Goal: Task Accomplishment & Management: Complete application form

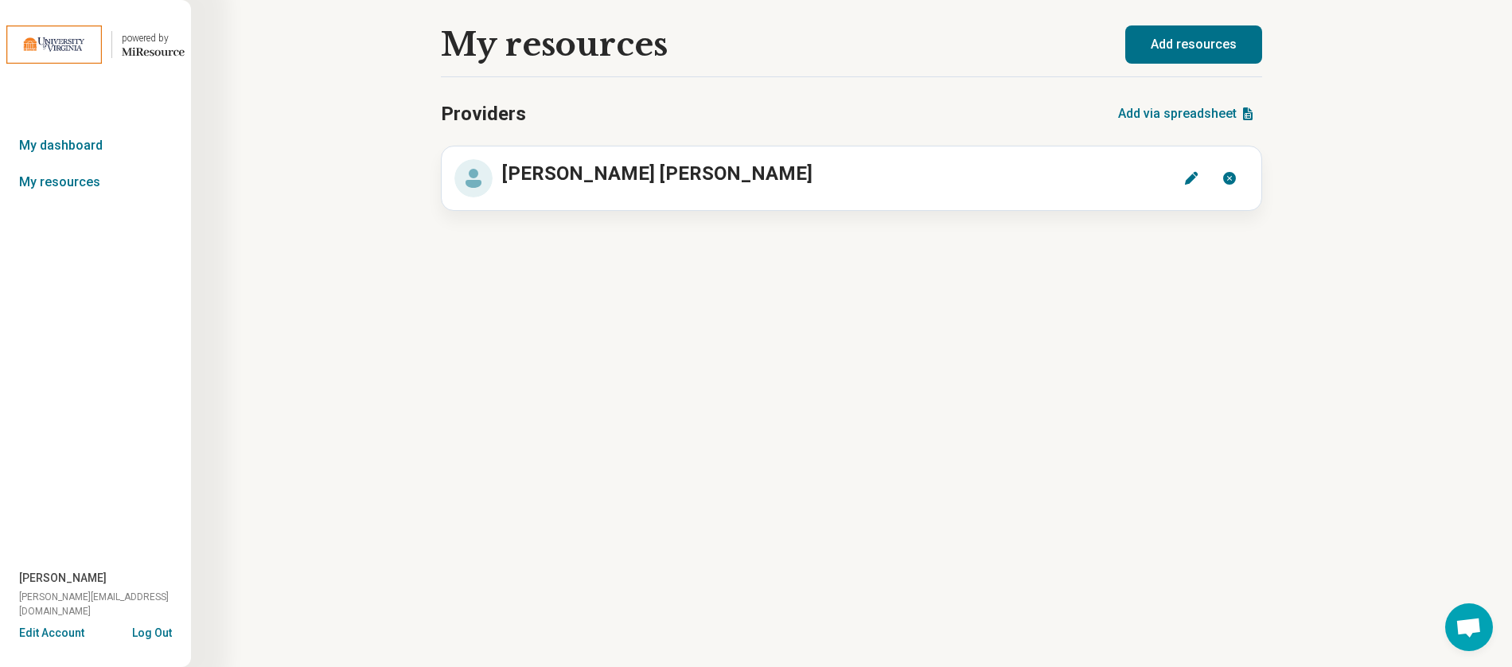
click at [1203, 45] on button "Add resources" at bounding box center [1193, 44] width 137 height 38
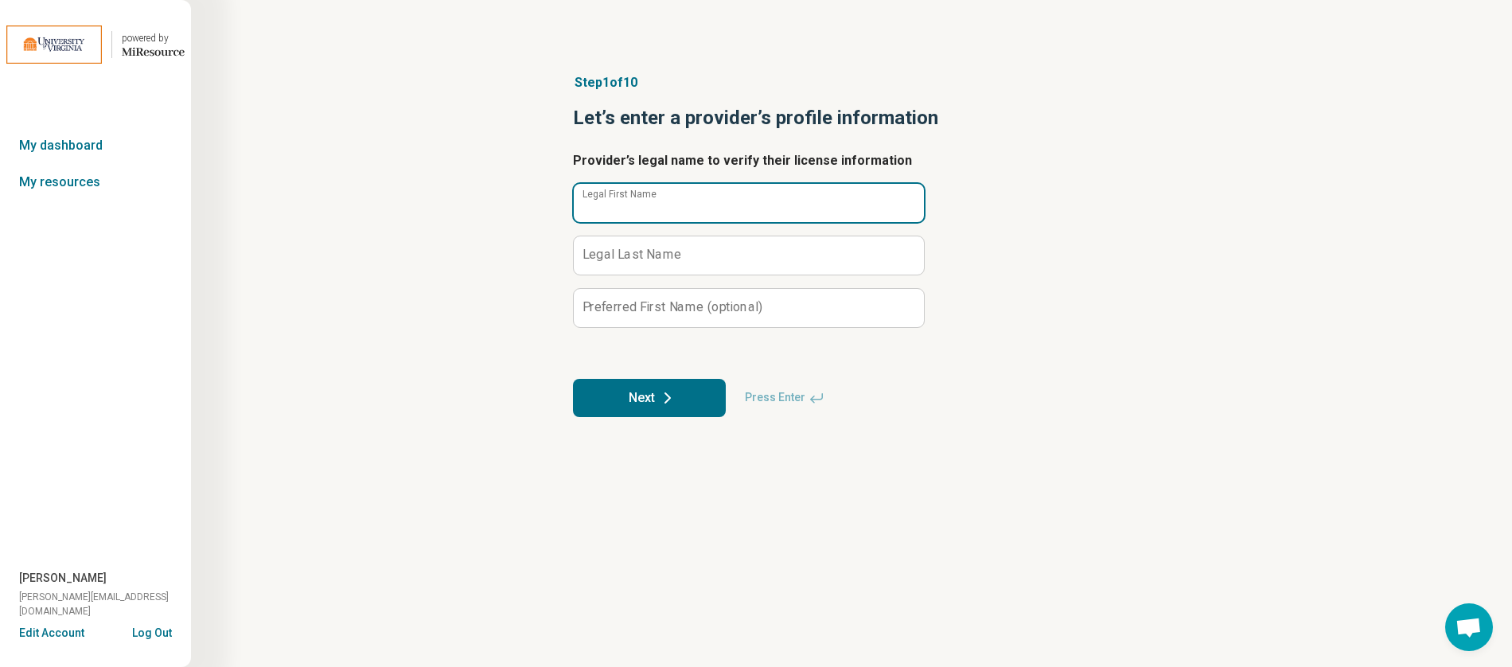
click at [621, 210] on input "Legal First Name" at bounding box center [749, 203] width 350 height 38
type input "*****"
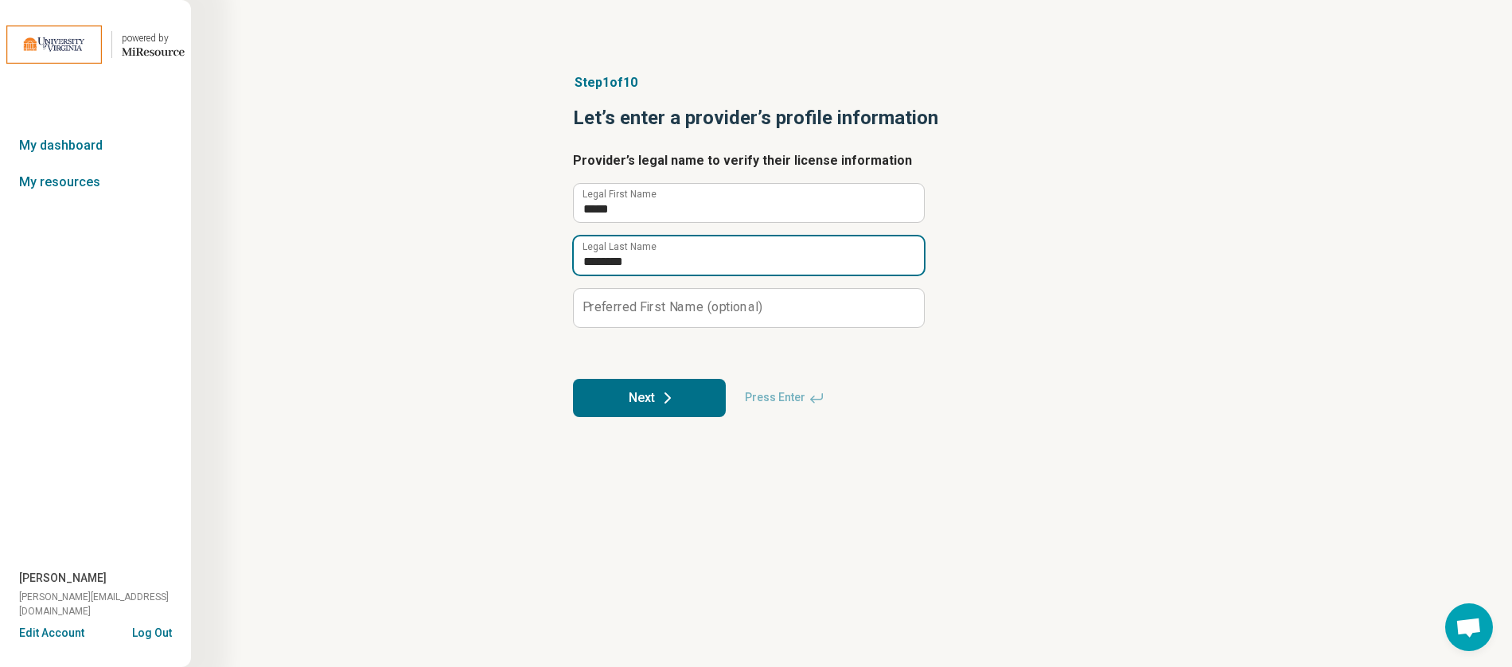
type input "********"
click at [651, 397] on button "Next" at bounding box center [649, 398] width 153 height 38
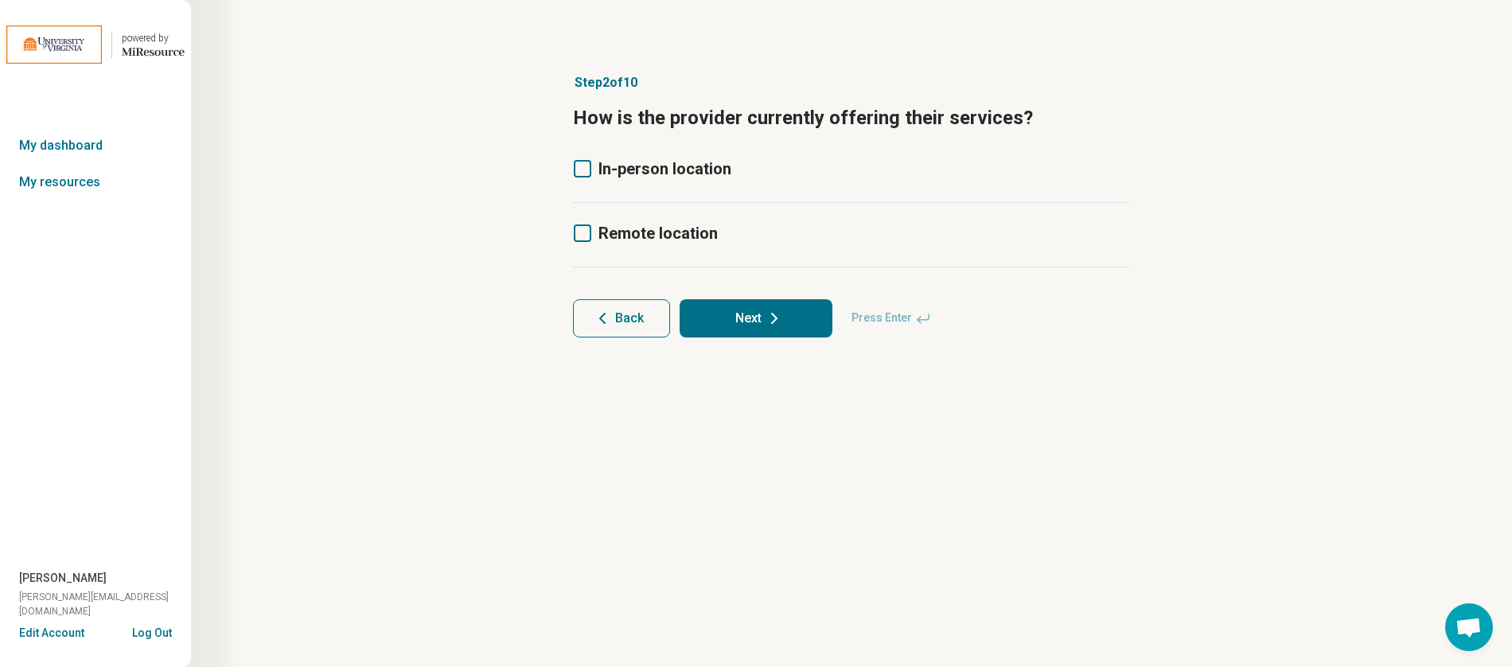
click at [770, 321] on icon at bounding box center [774, 318] width 19 height 19
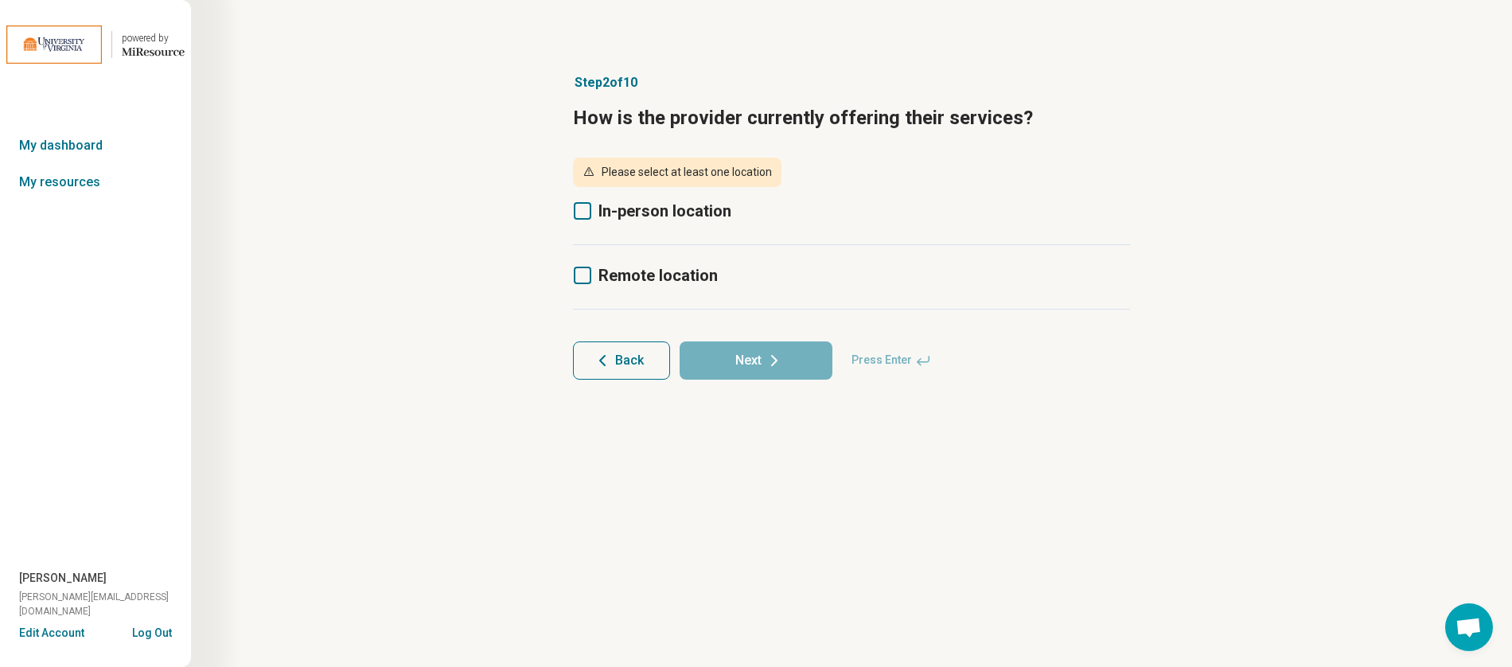
click at [583, 208] on icon at bounding box center [583, 211] width 18 height 18
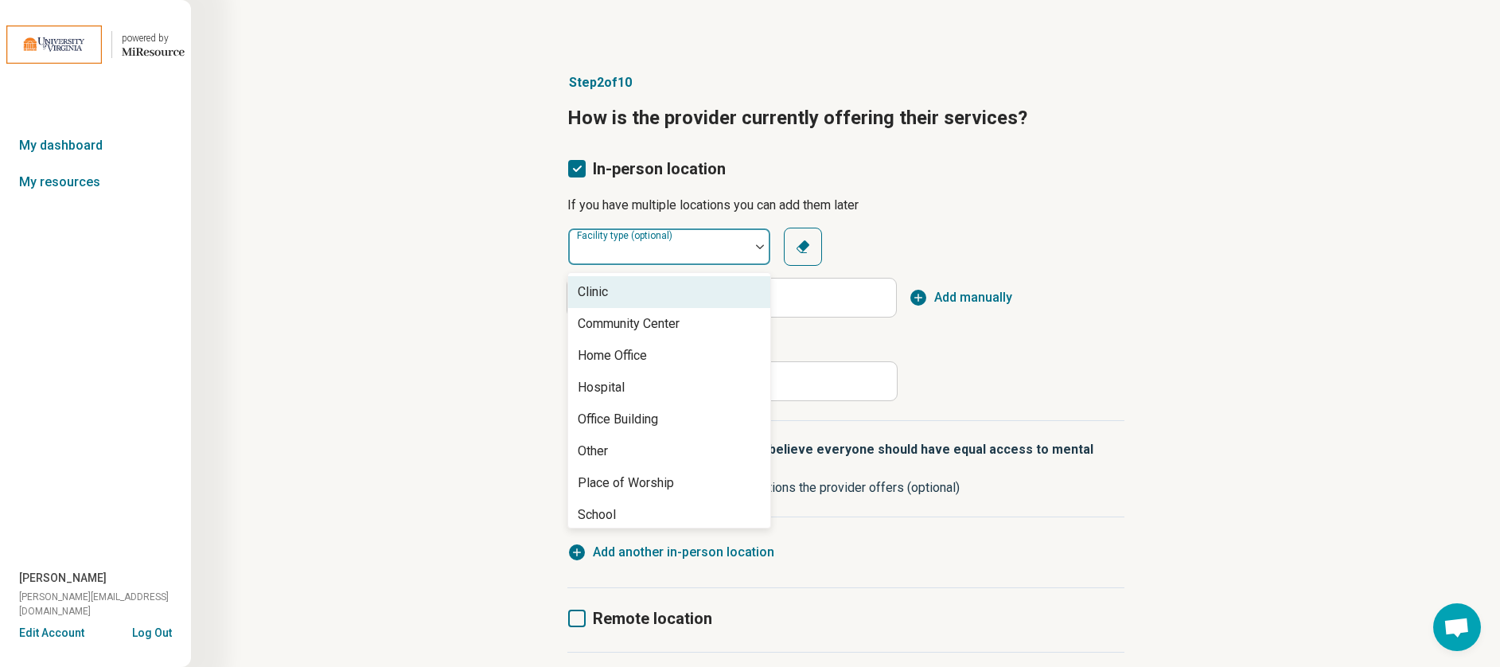
click at [764, 245] on div at bounding box center [759, 246] width 21 height 5
click at [671, 420] on div "Office Building" at bounding box center [669, 419] width 202 height 32
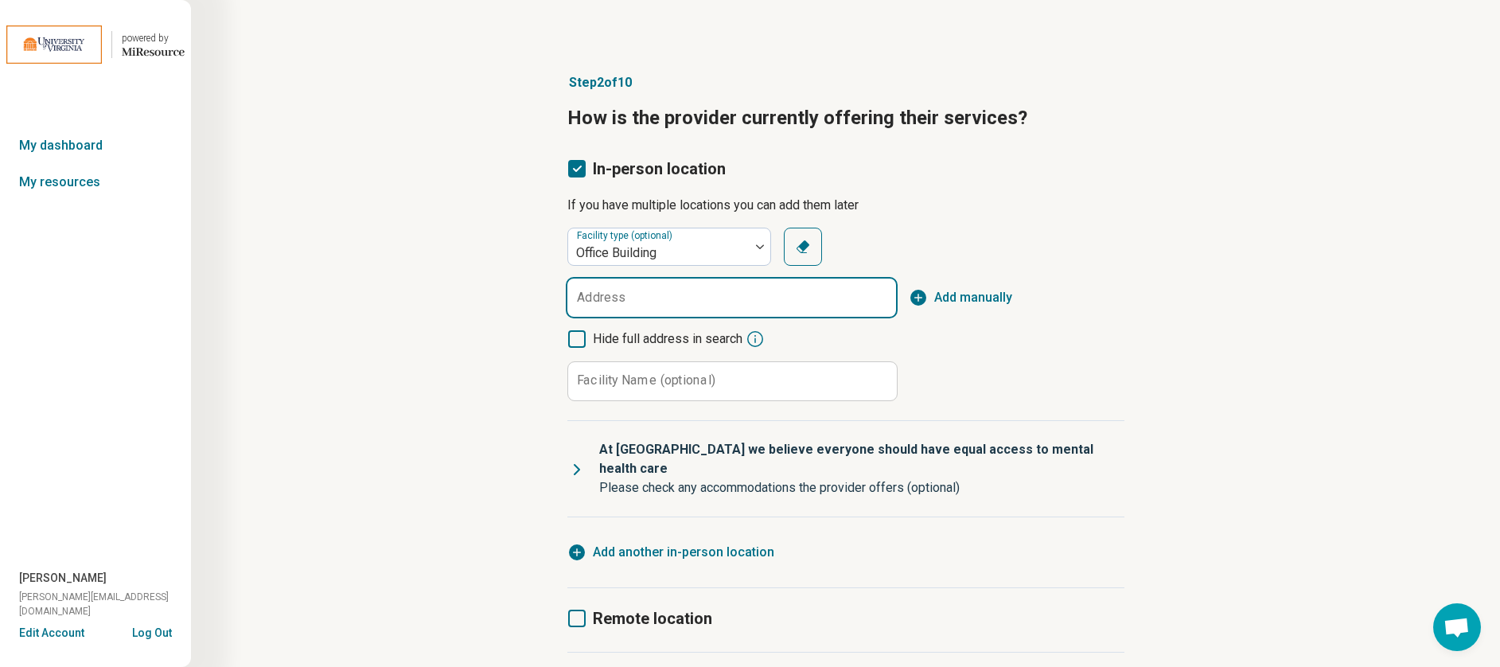
click at [679, 301] on input "Address" at bounding box center [731, 297] width 329 height 38
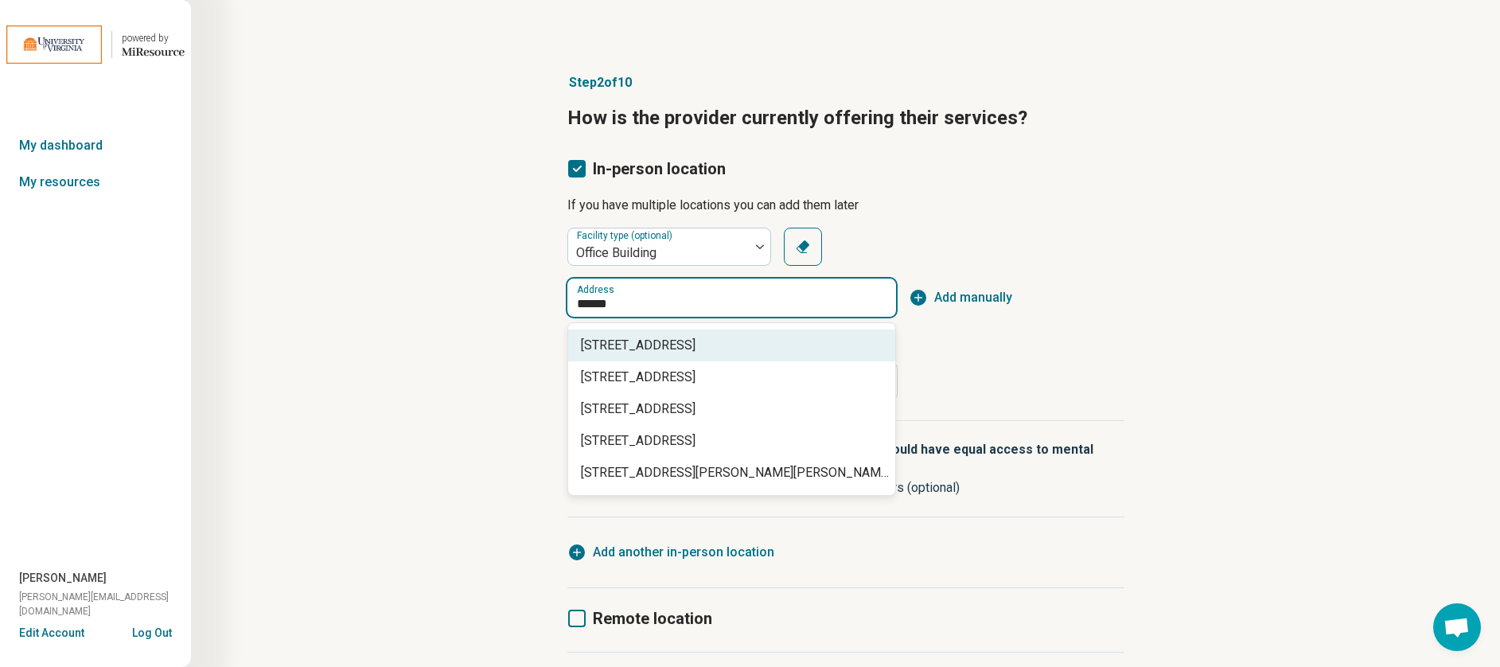
click at [710, 336] on span "[STREET_ADDRESS]" at bounding box center [735, 345] width 308 height 19
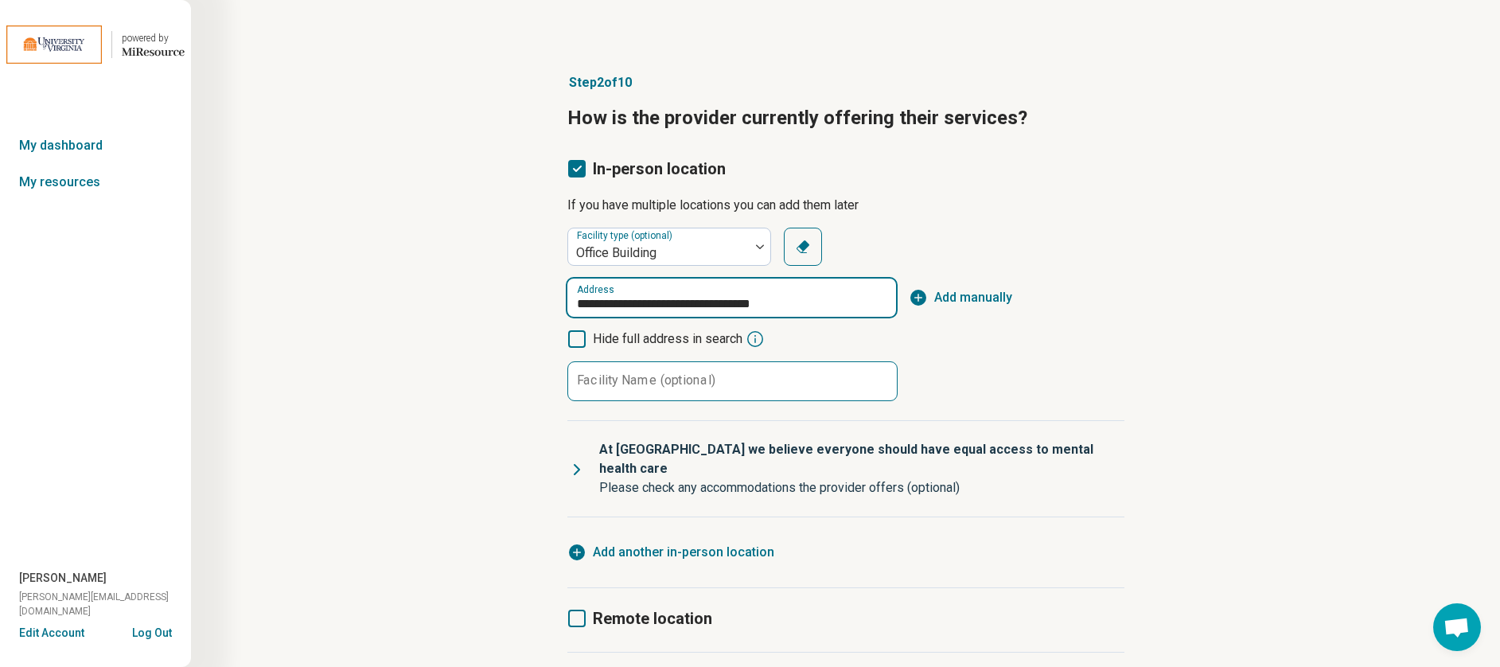
type input "**********"
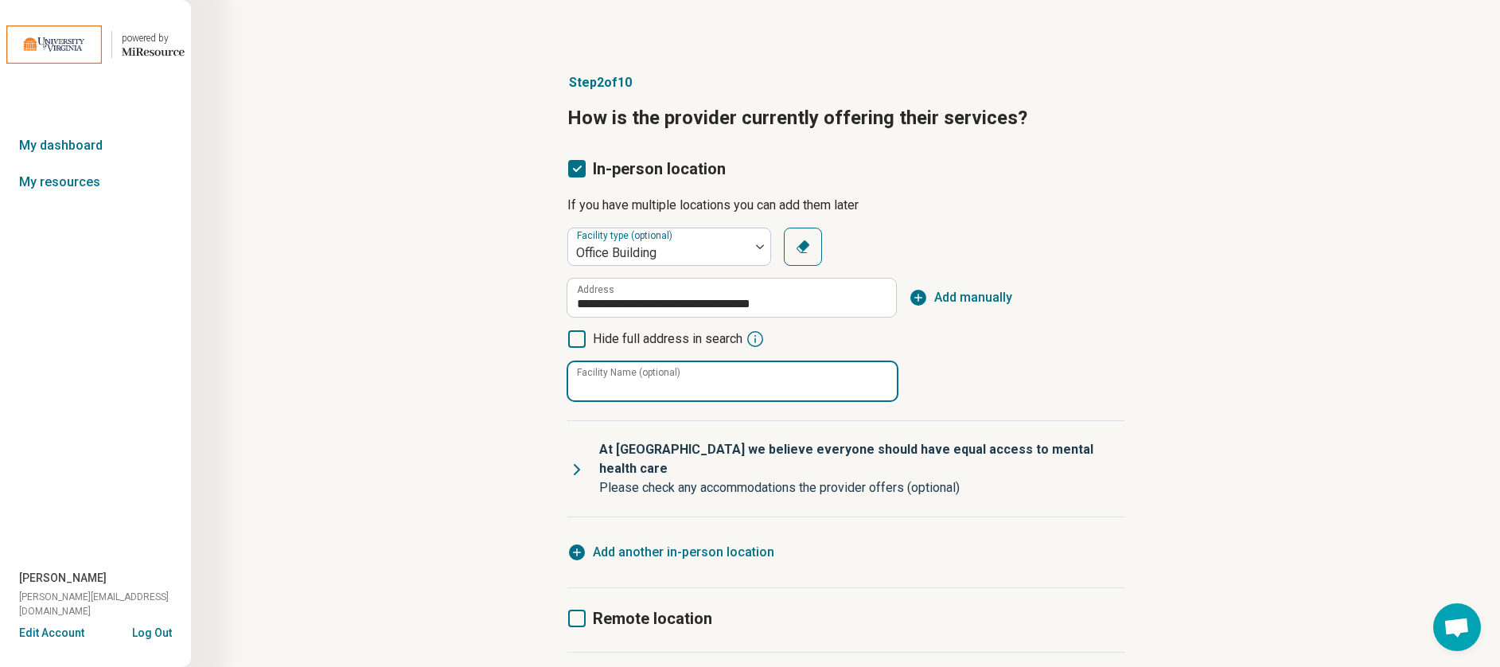
click at [638, 371] on div "Facility Name (optional)" at bounding box center [731, 381] width 329 height 40
type input "*"
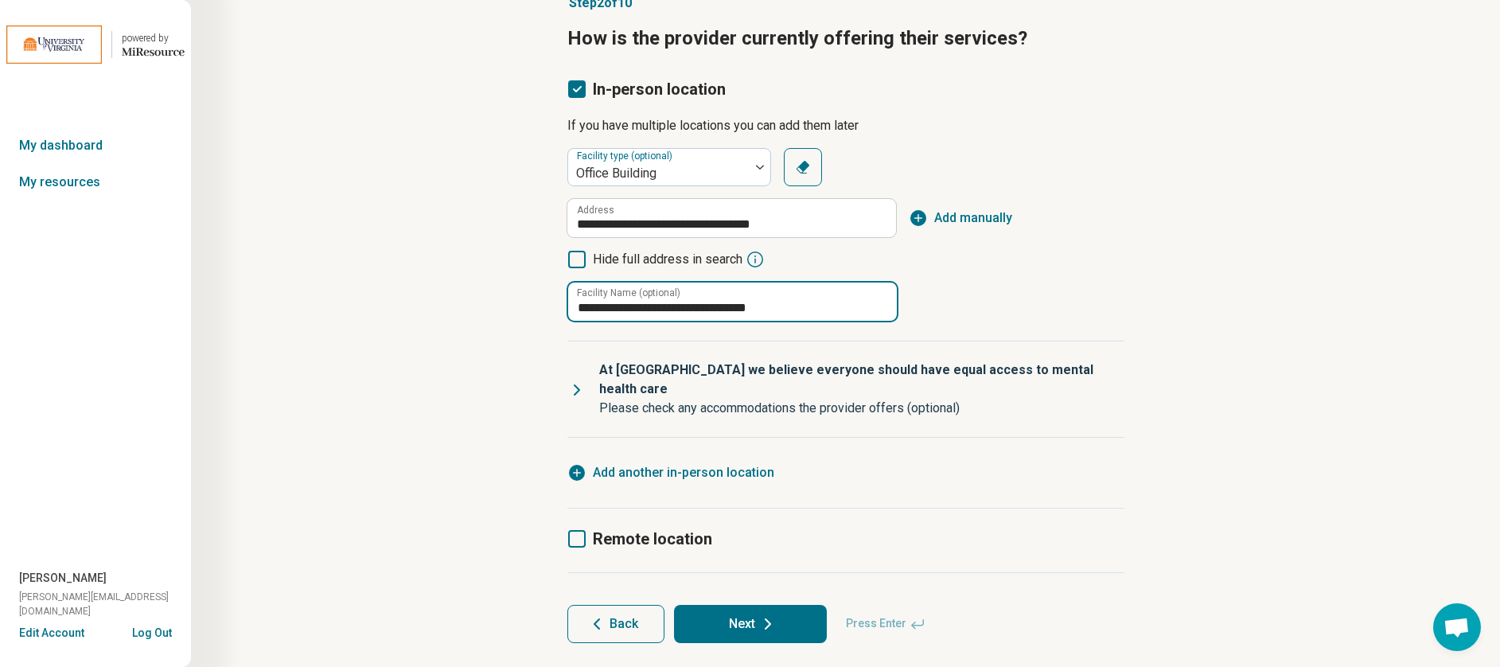
scroll to position [94, 0]
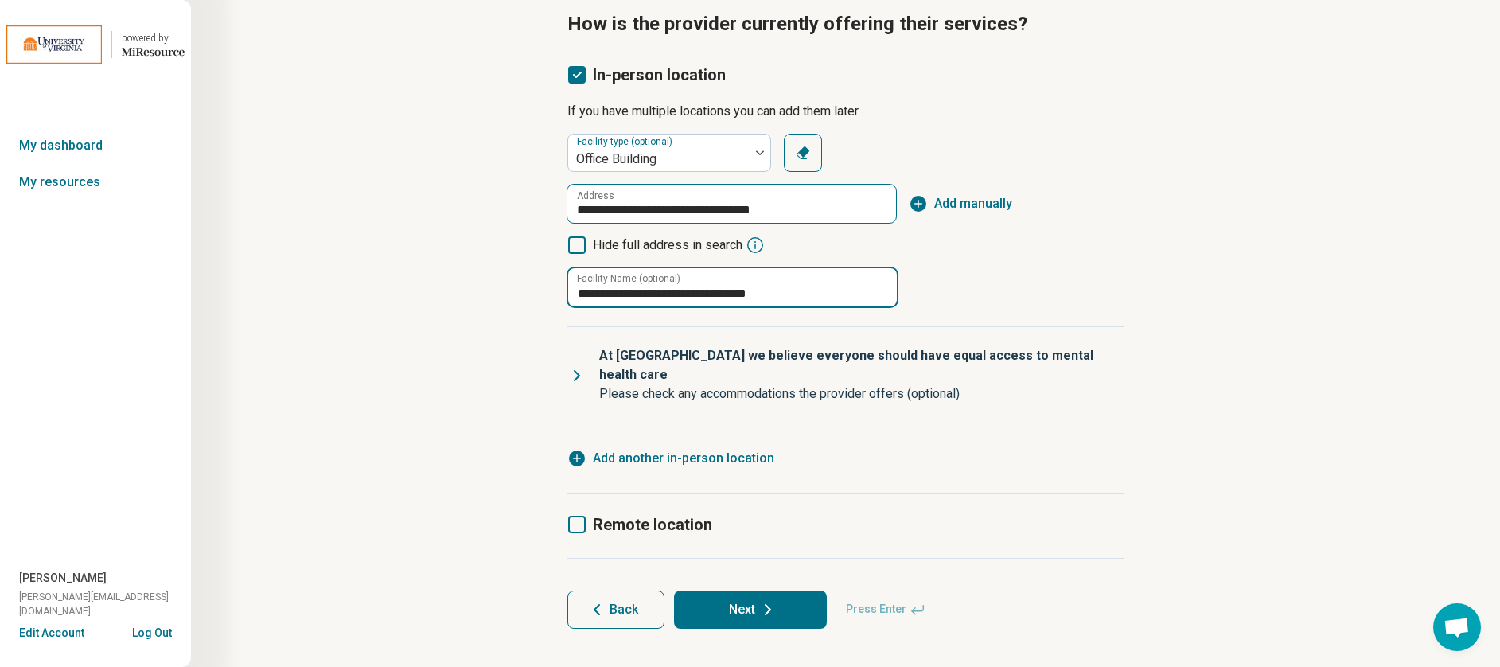
type input "**********"
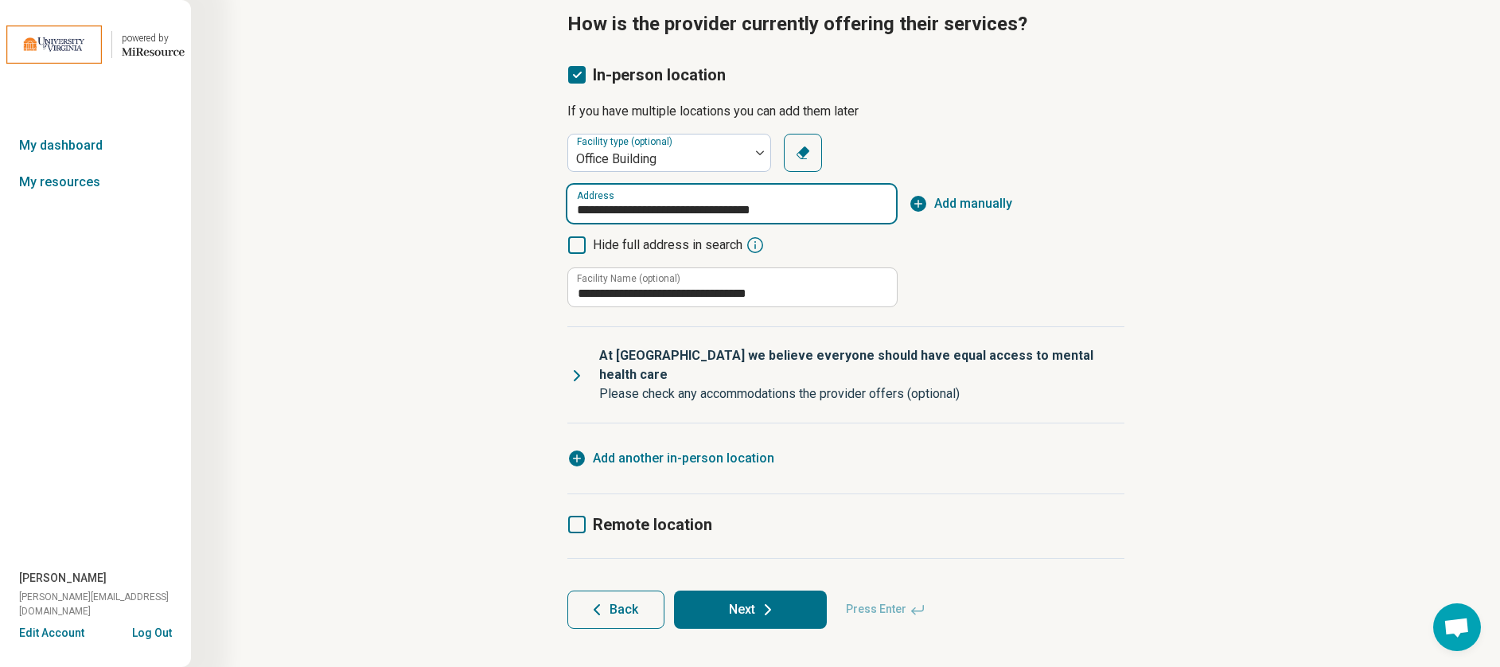
click at [808, 212] on input "**********" at bounding box center [731, 204] width 329 height 38
click at [728, 208] on input "**********" at bounding box center [731, 204] width 329 height 38
type input "**********"
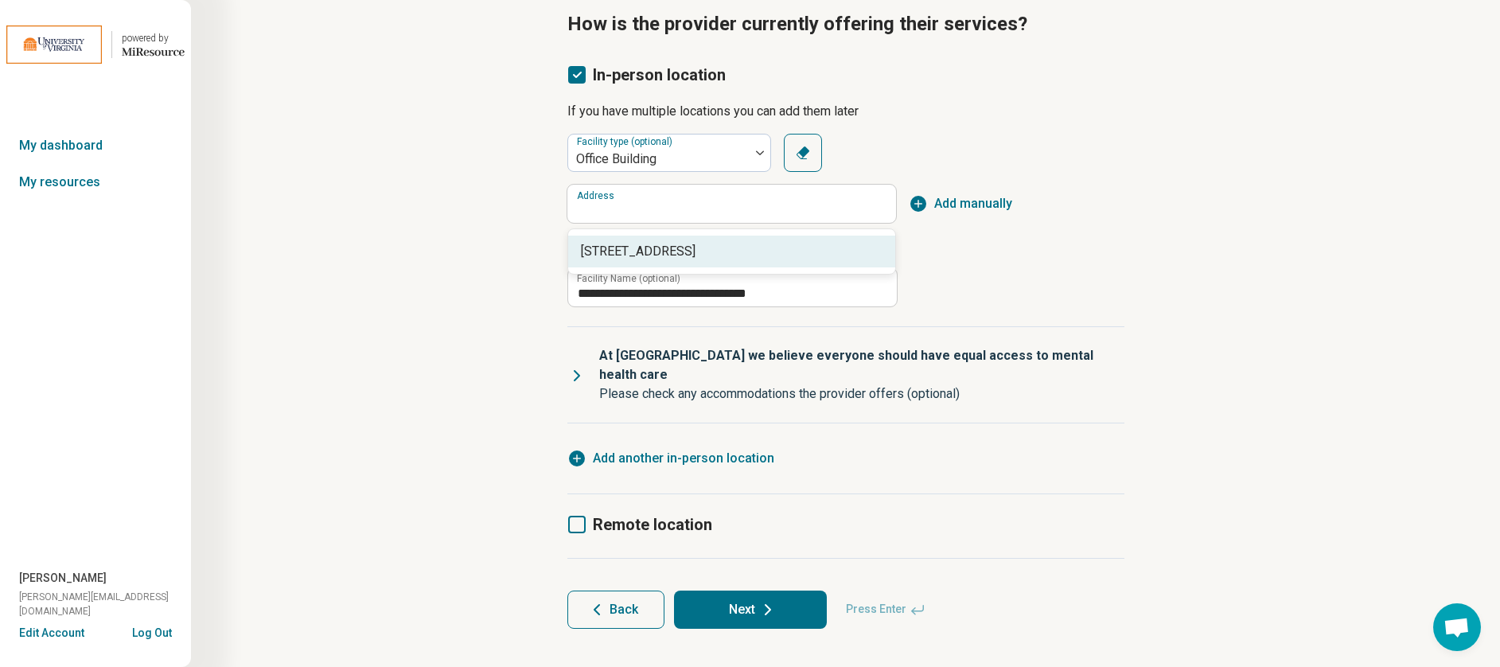
click at [942, 270] on div "**********" at bounding box center [845, 220] width 557 height 173
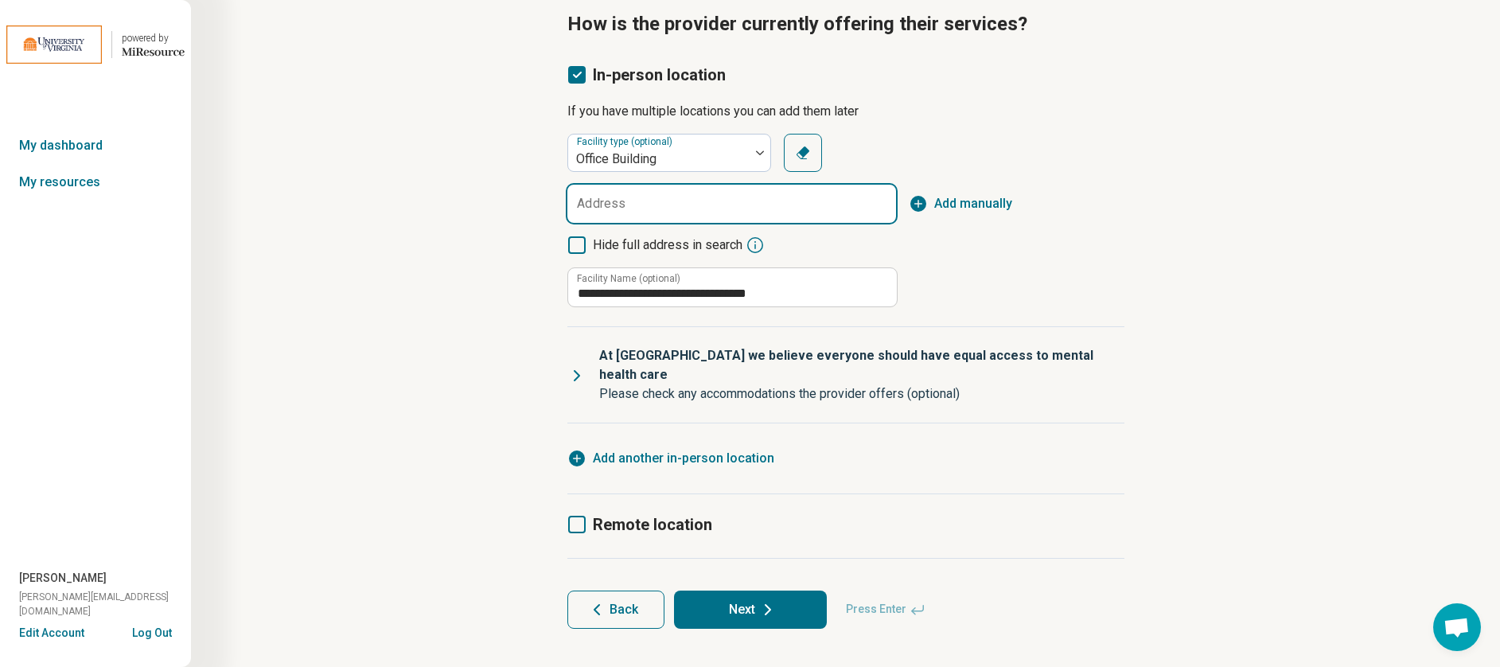
click at [788, 217] on input "Address" at bounding box center [731, 204] width 329 height 38
click at [842, 206] on input "Address" at bounding box center [731, 204] width 329 height 38
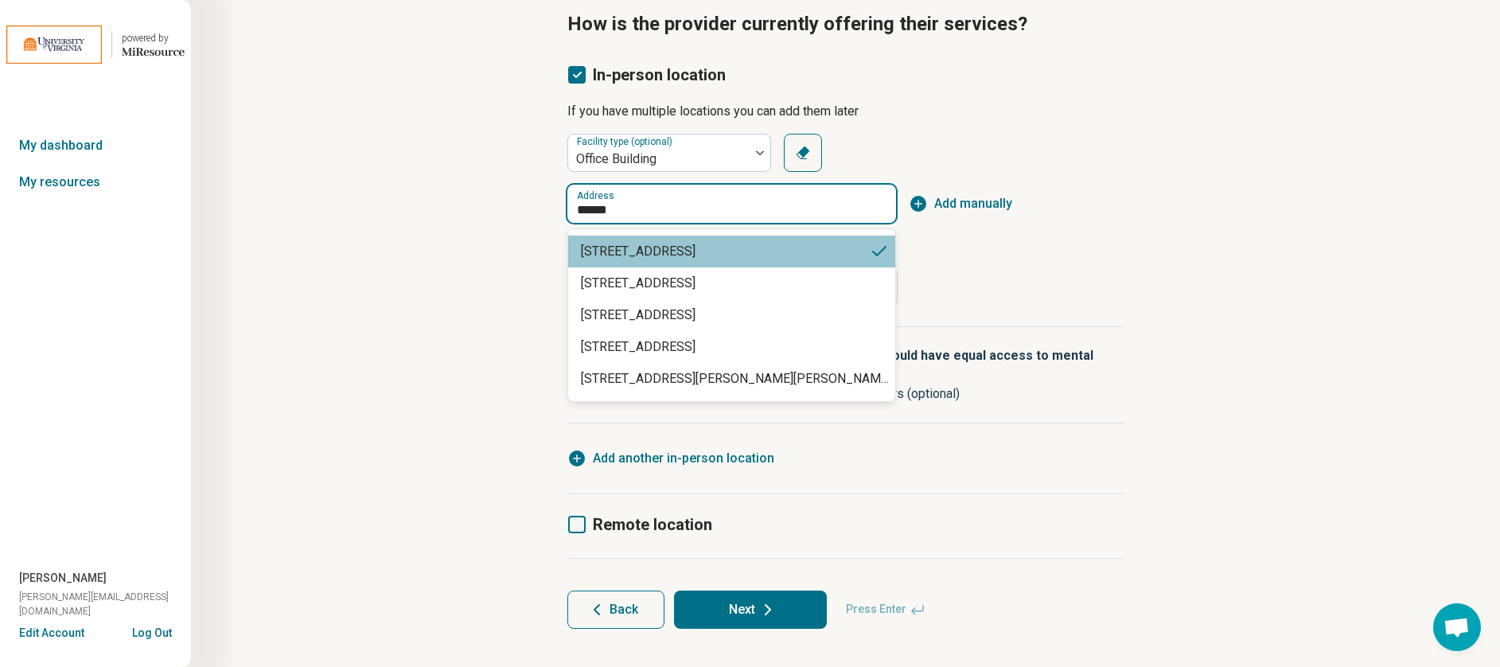
click at [702, 251] on span "[STREET_ADDRESS]" at bounding box center [725, 251] width 289 height 19
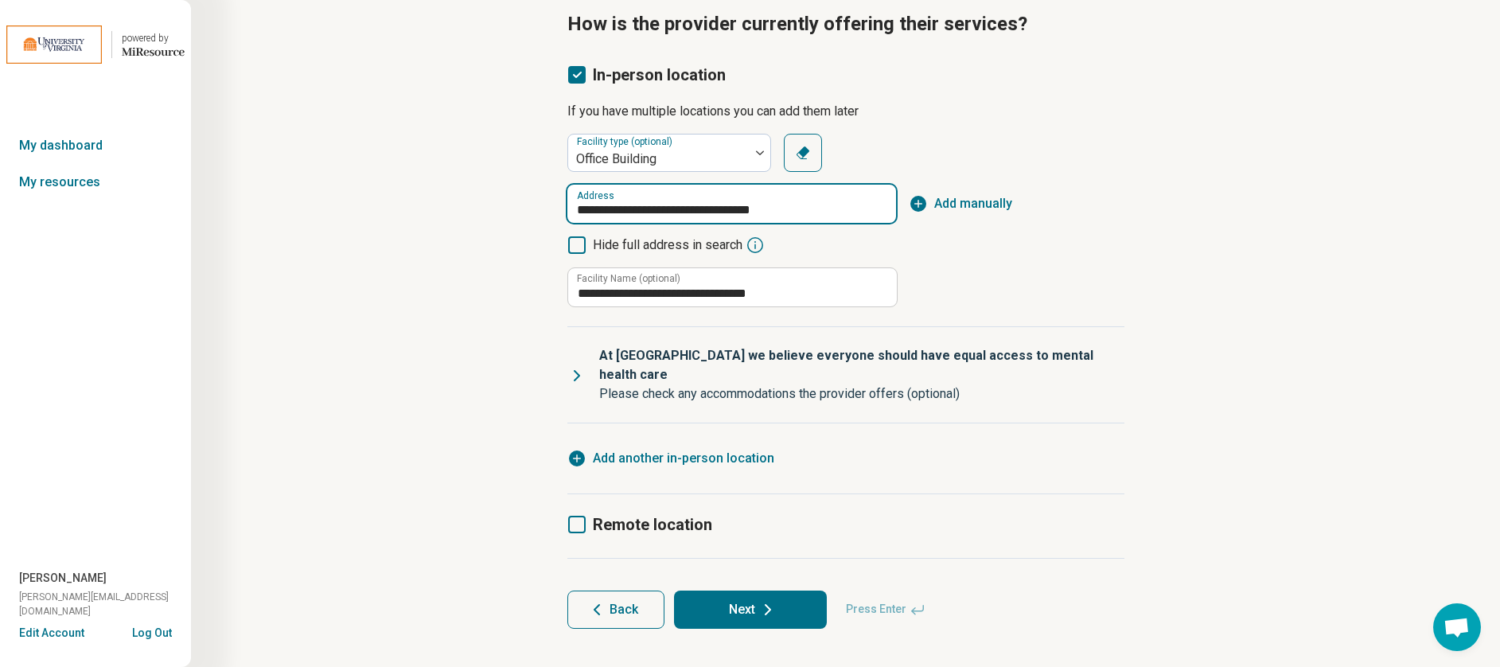
click at [723, 211] on input "**********" at bounding box center [731, 204] width 329 height 38
click at [743, 259] on span "[STREET_ADDRESS]" at bounding box center [735, 251] width 308 height 19
type input "**********"
click at [712, 590] on button "Next" at bounding box center [750, 609] width 153 height 38
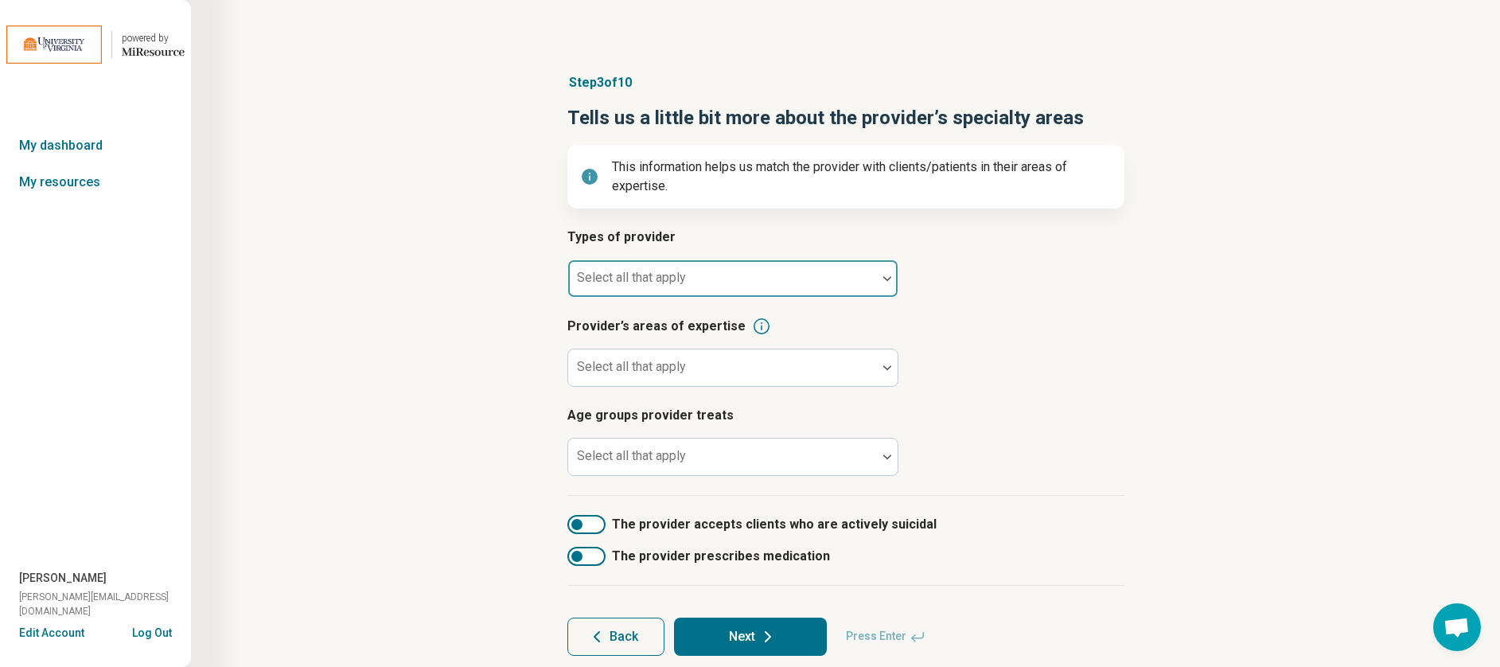
click at [745, 278] on div at bounding box center [722, 285] width 296 height 22
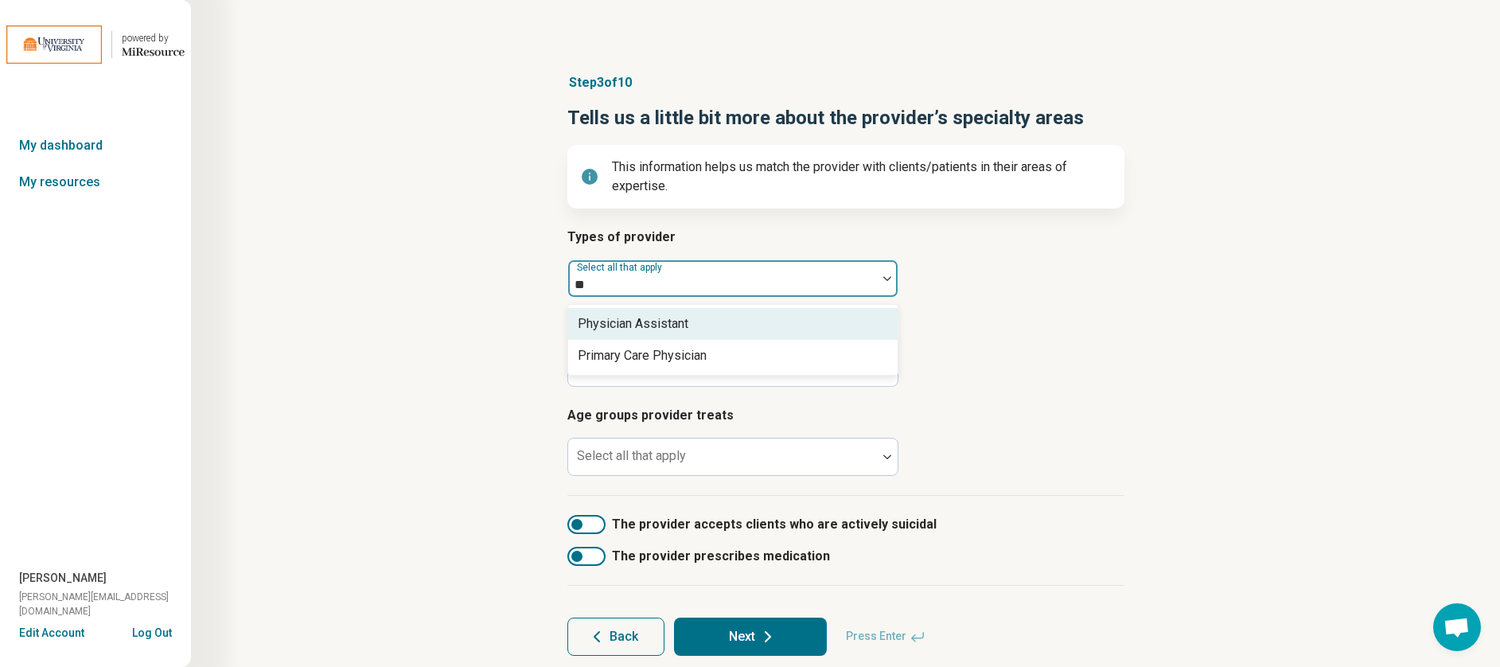
type input "*"
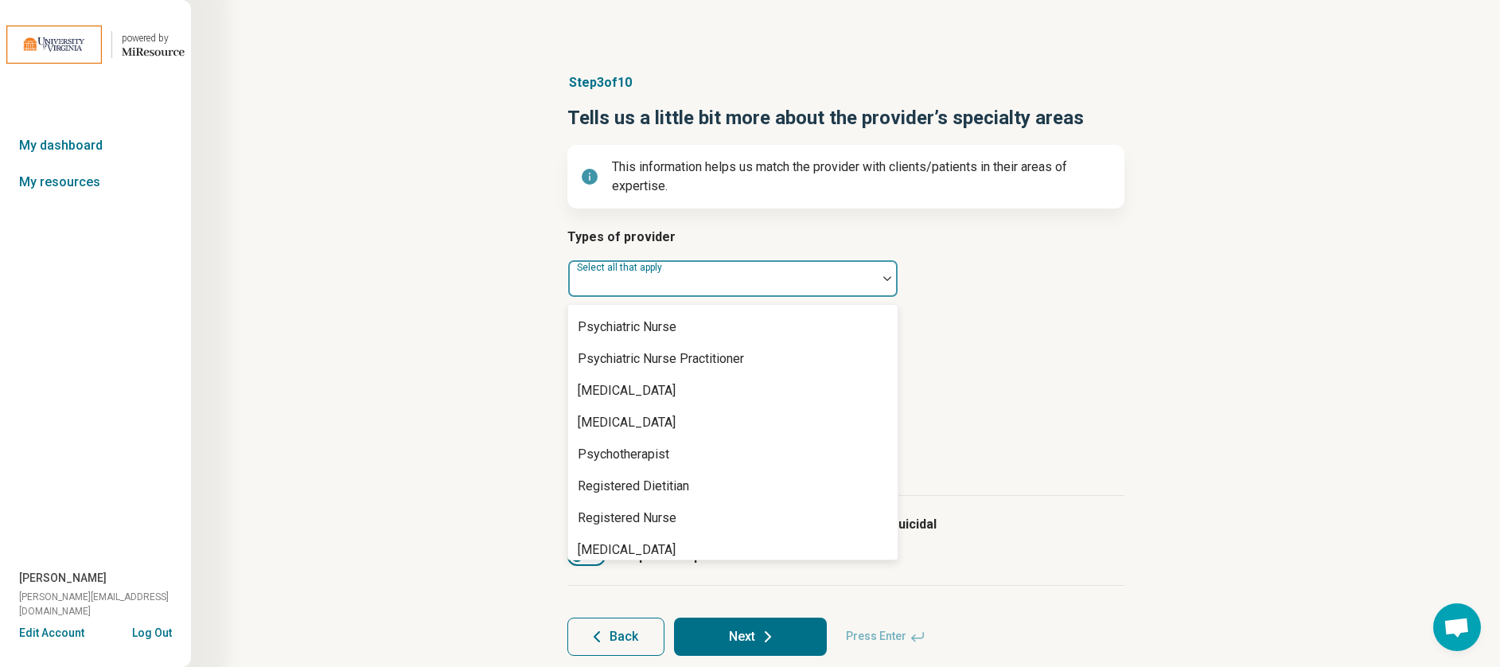
scroll to position [1947, 0]
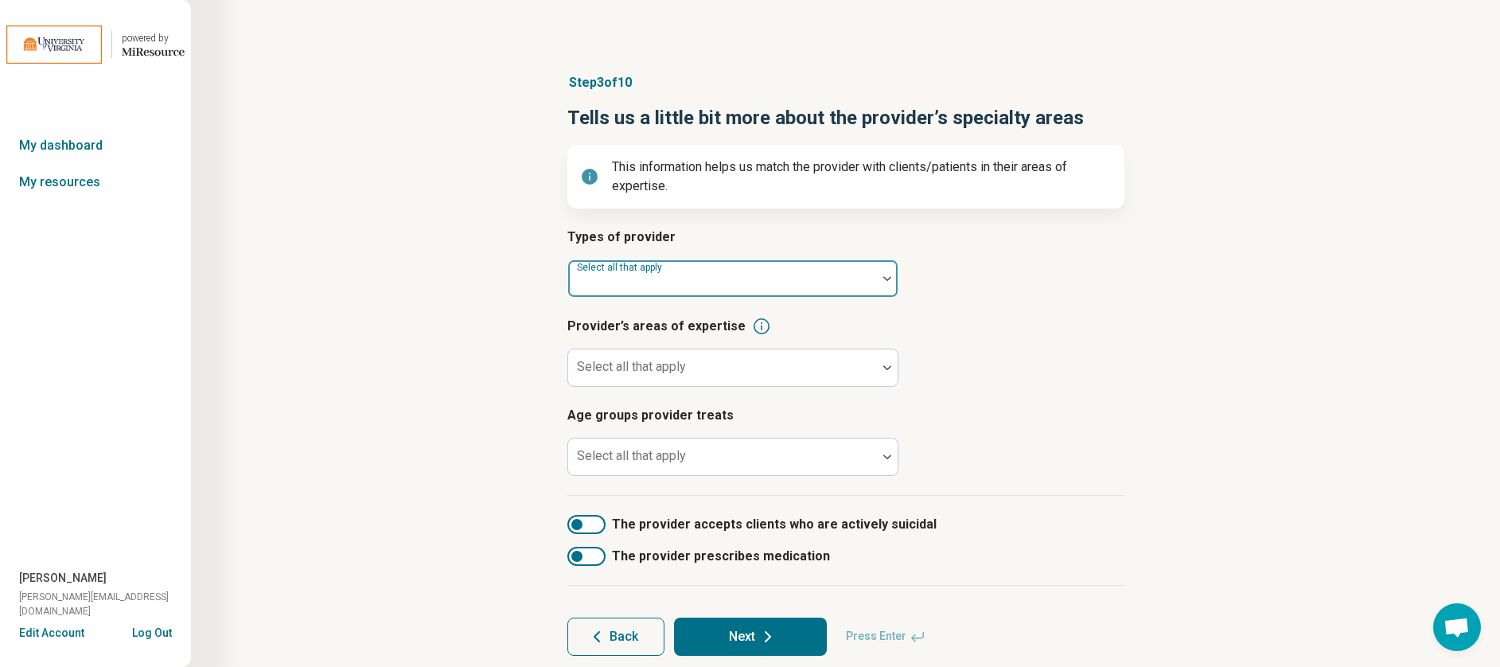
click at [691, 274] on div at bounding box center [722, 285] width 296 height 22
type input "*"
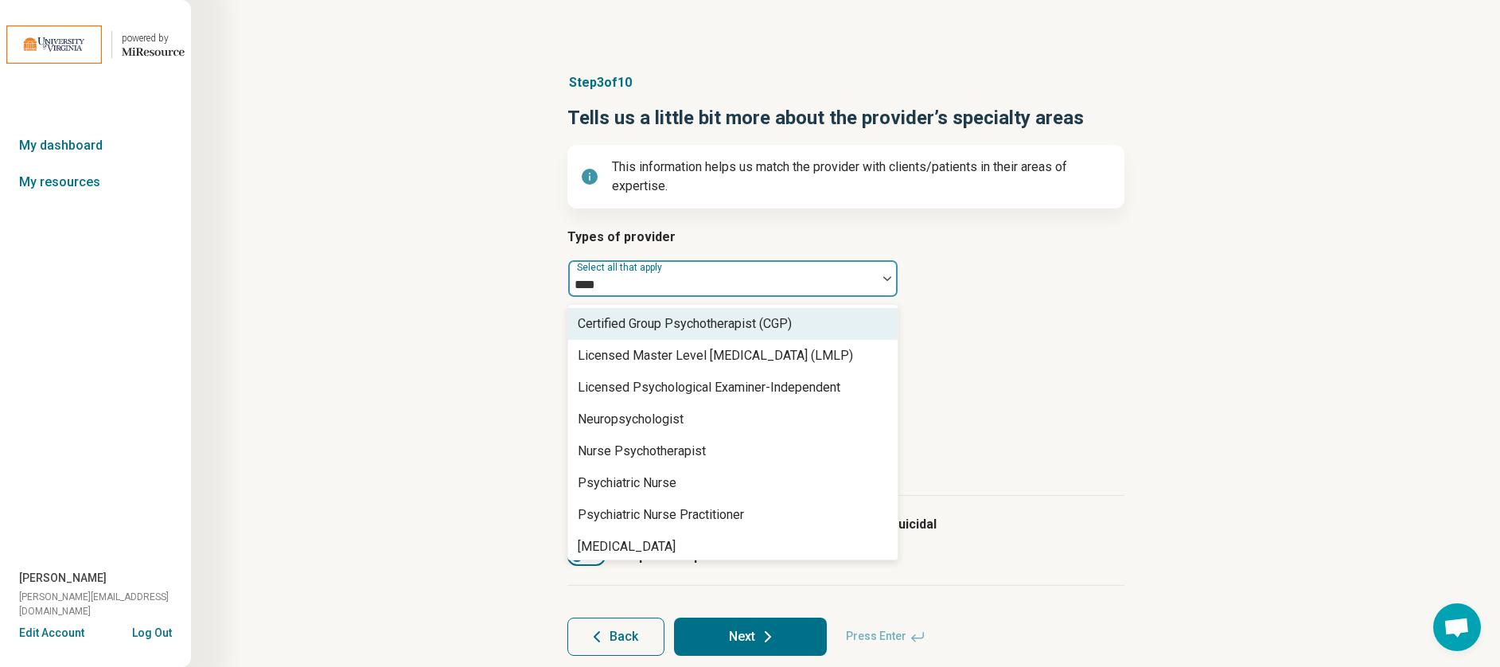
type input "*****"
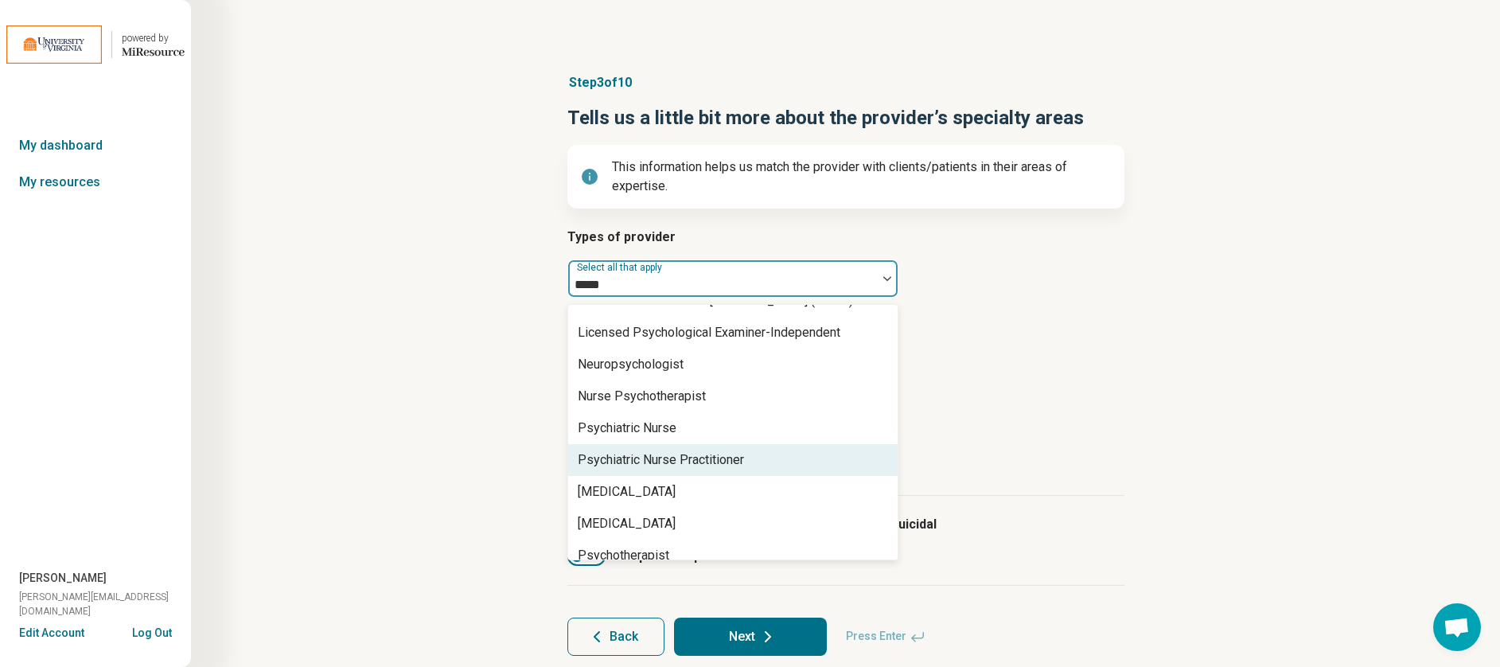
scroll to position [56, 0]
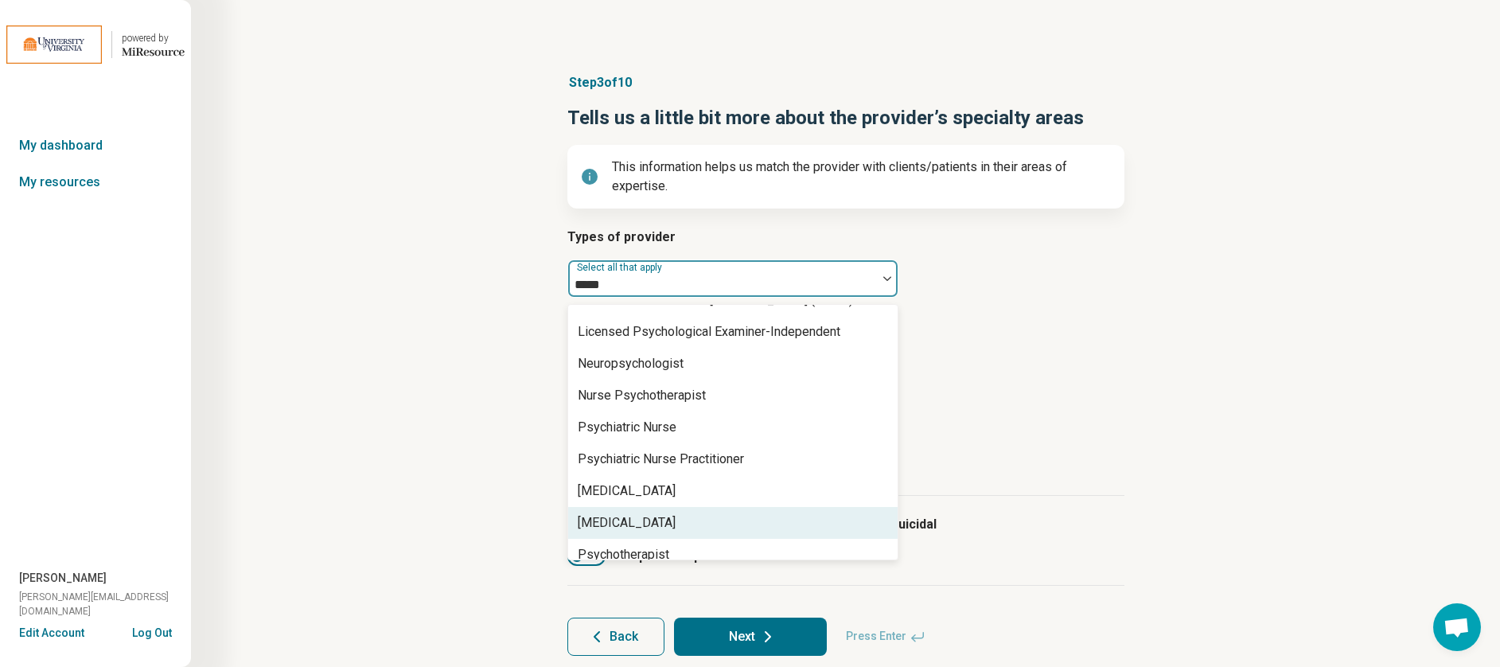
click at [692, 517] on div "[MEDICAL_DATA]" at bounding box center [732, 523] width 329 height 32
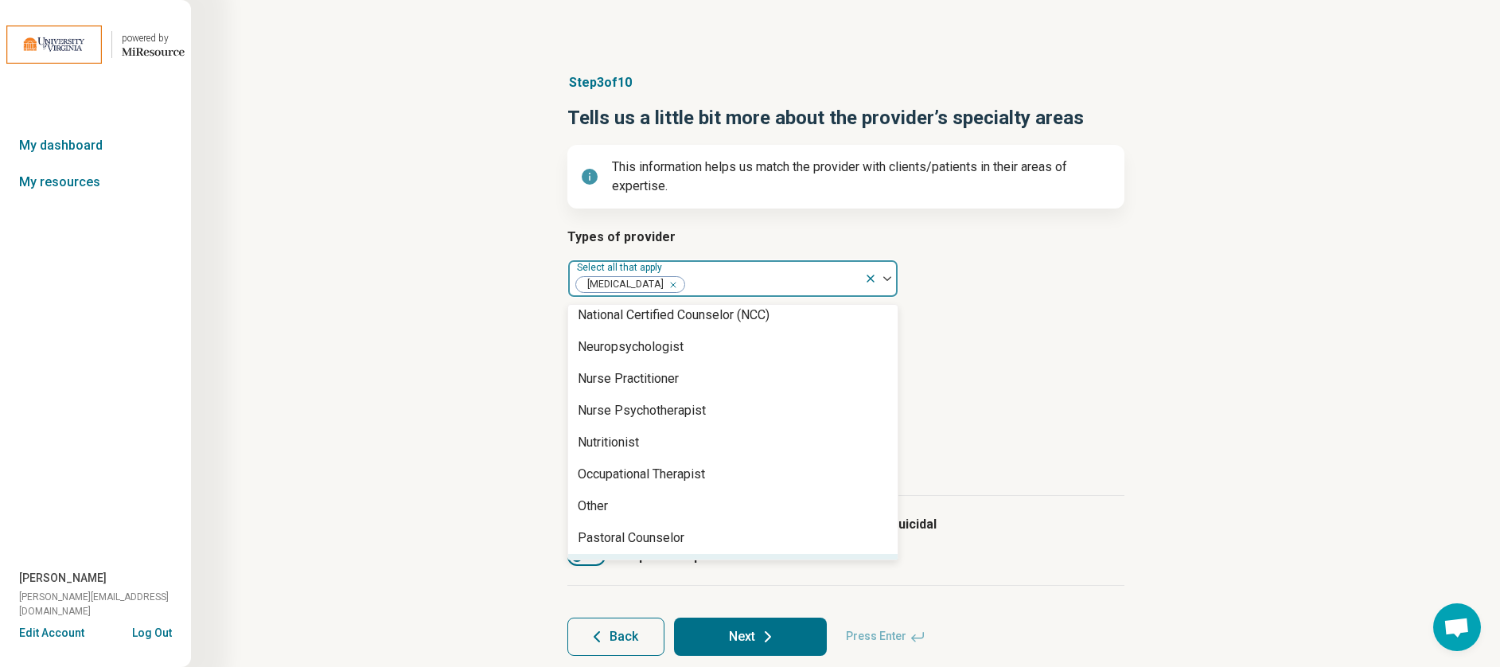
scroll to position [1508, 0]
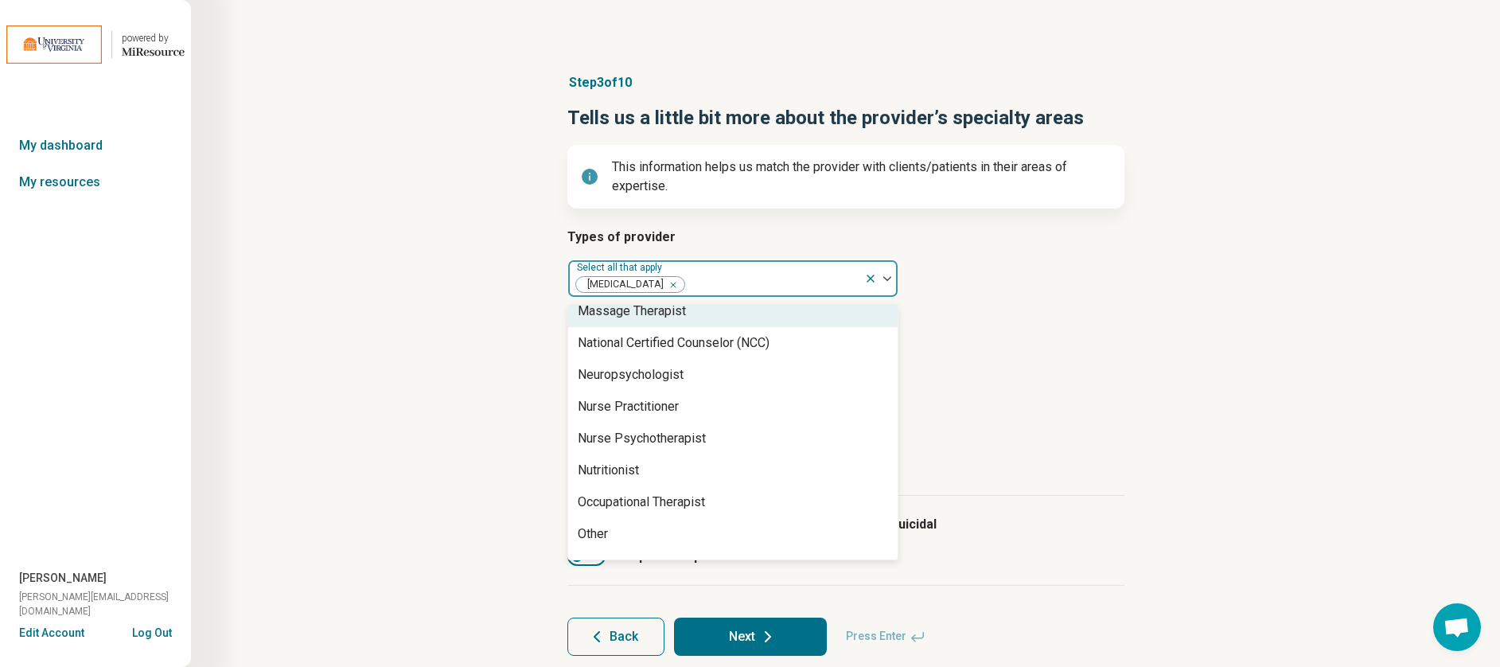
click at [1002, 265] on article "Types of provider option [MEDICAL_DATA], selected. Massage Therapist, 48 of 68.…" at bounding box center [845, 263] width 557 height 70
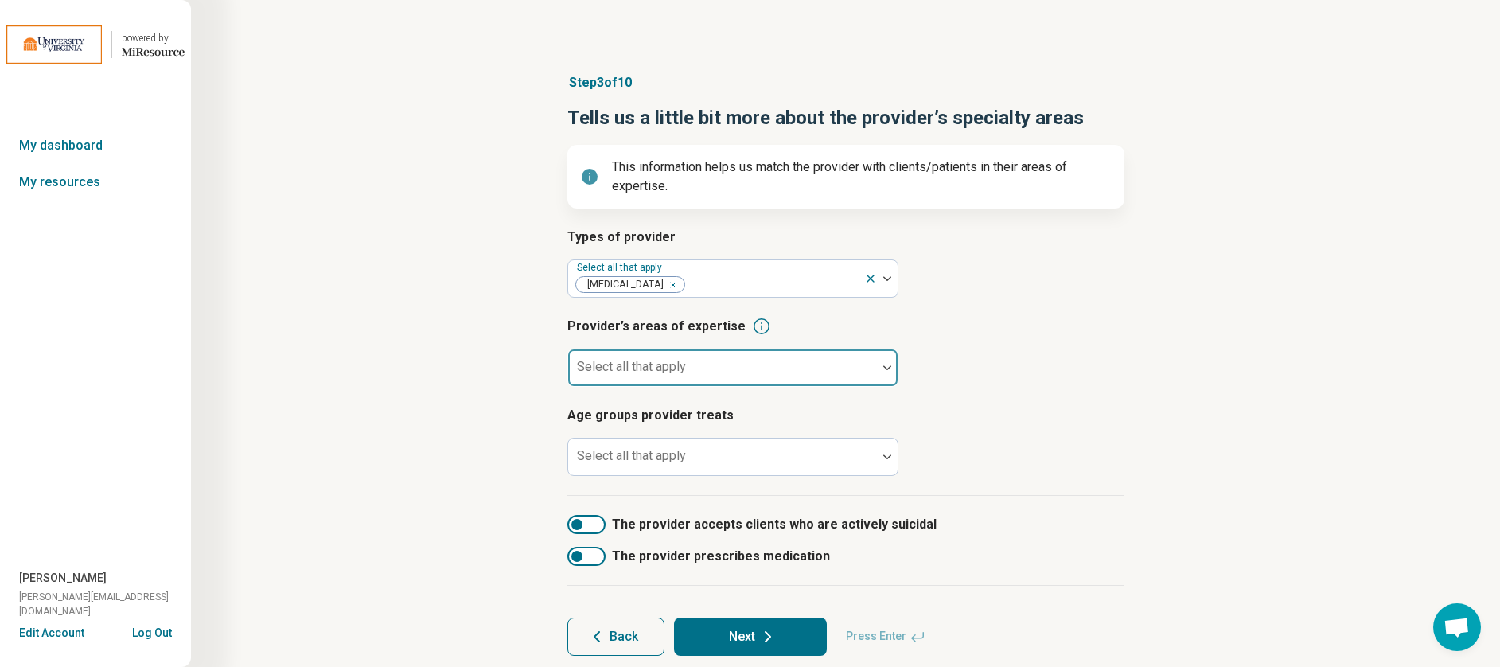
click at [758, 360] on div at bounding box center [722, 367] width 309 height 35
click at [777, 365] on div at bounding box center [722, 374] width 296 height 22
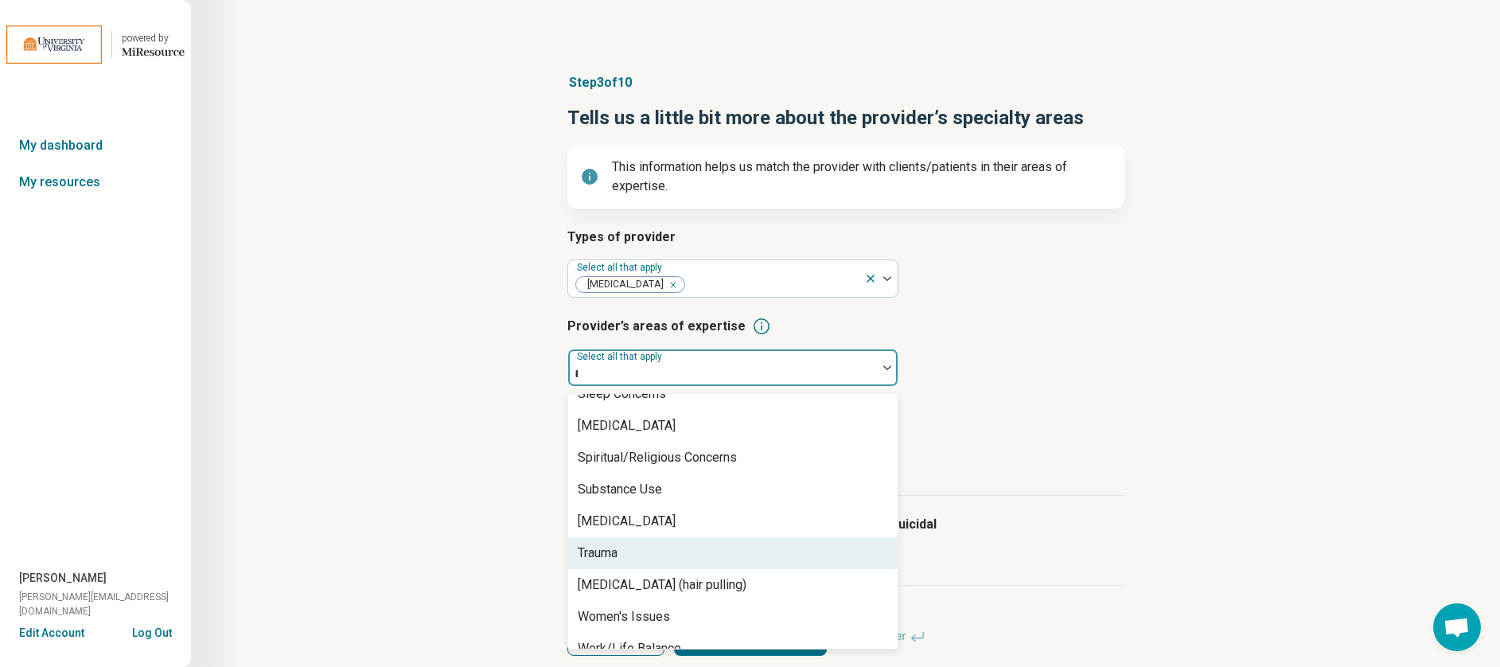
scroll to position [2138, 0]
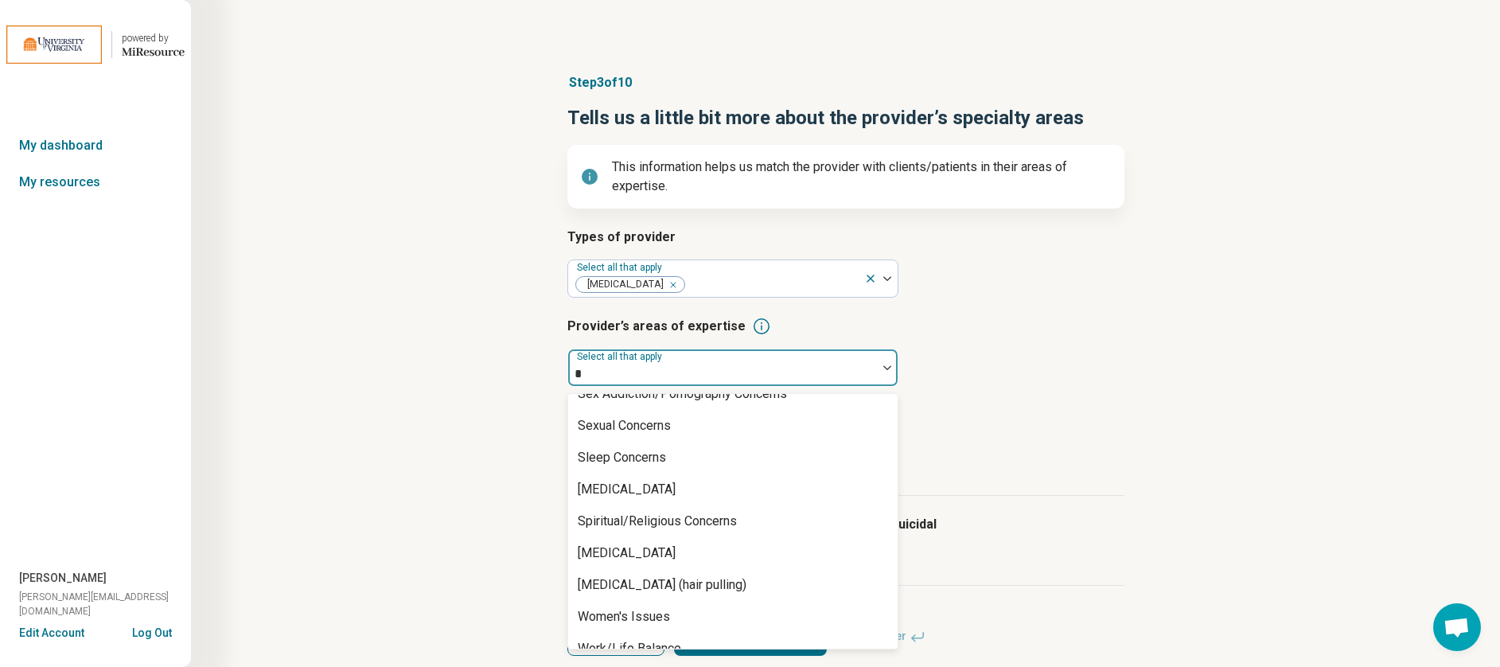
type input "**"
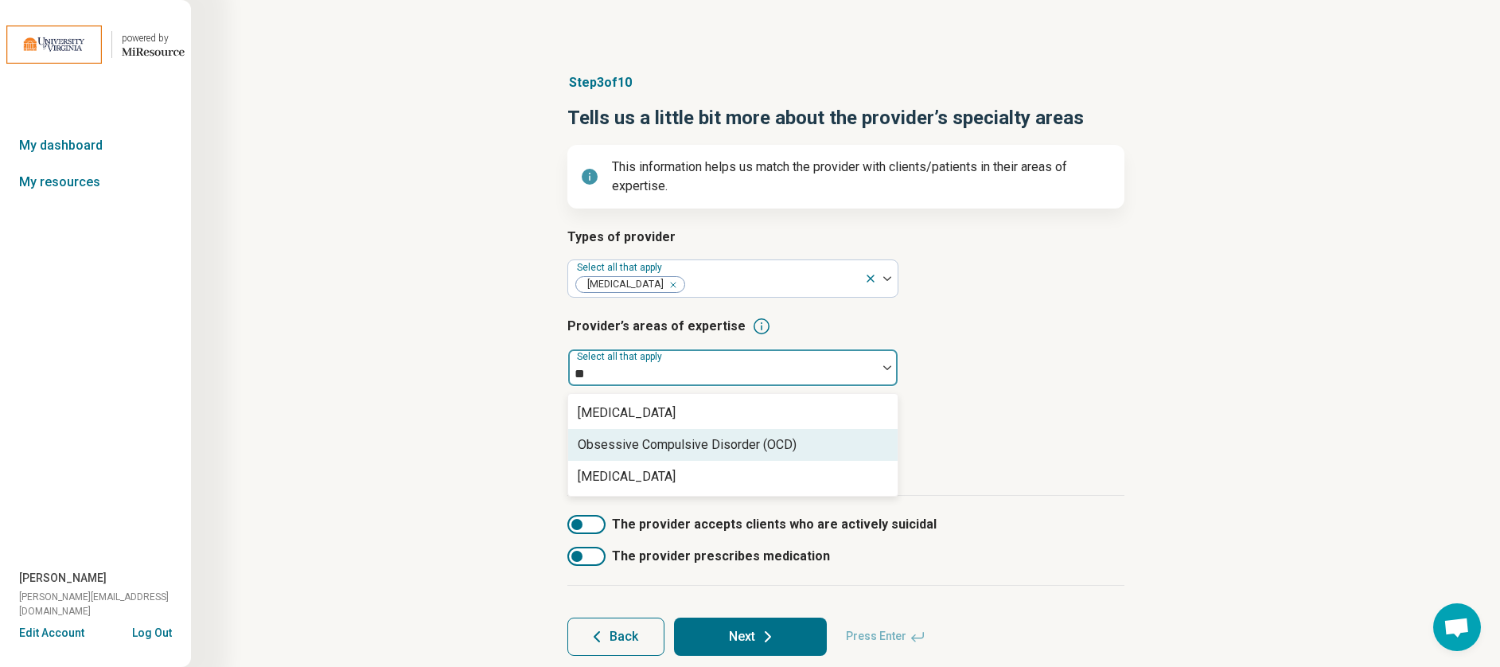
click at [689, 449] on div "Obsessive Compulsive Disorder (OCD)" at bounding box center [687, 444] width 219 height 19
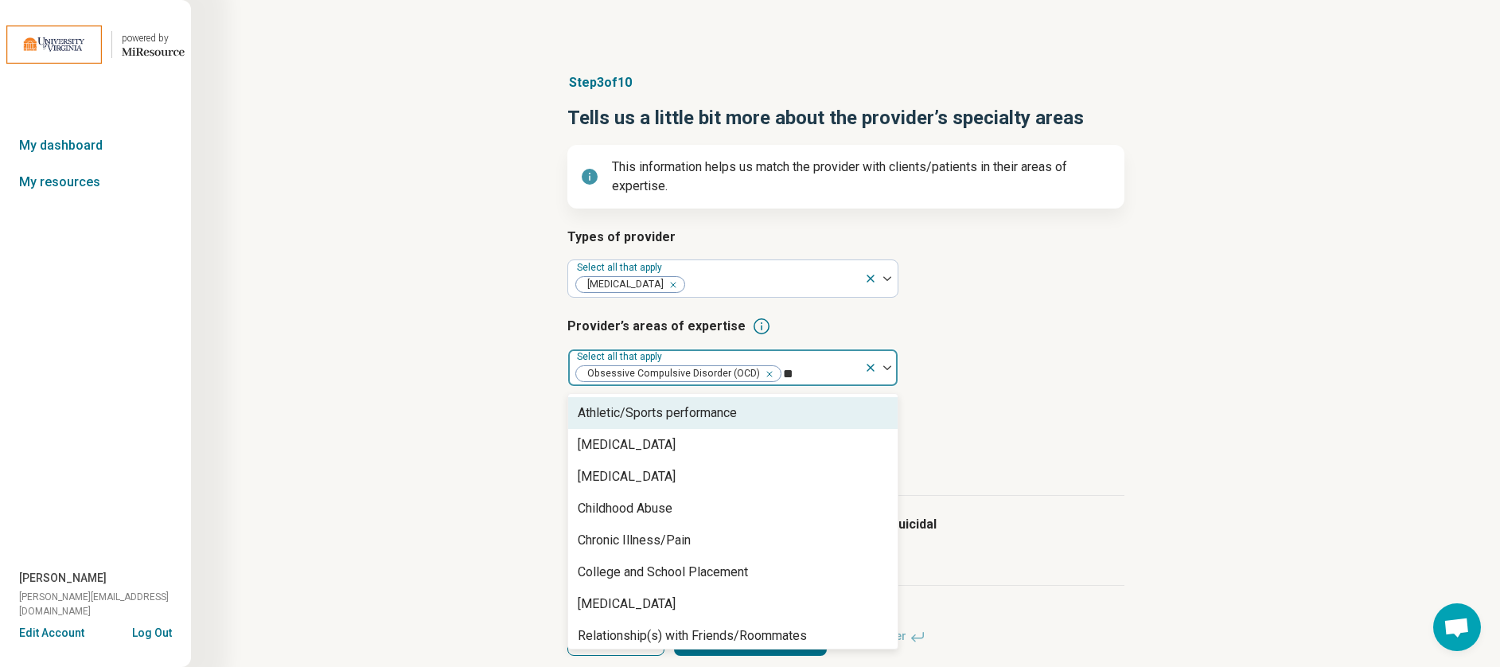
type input "*"
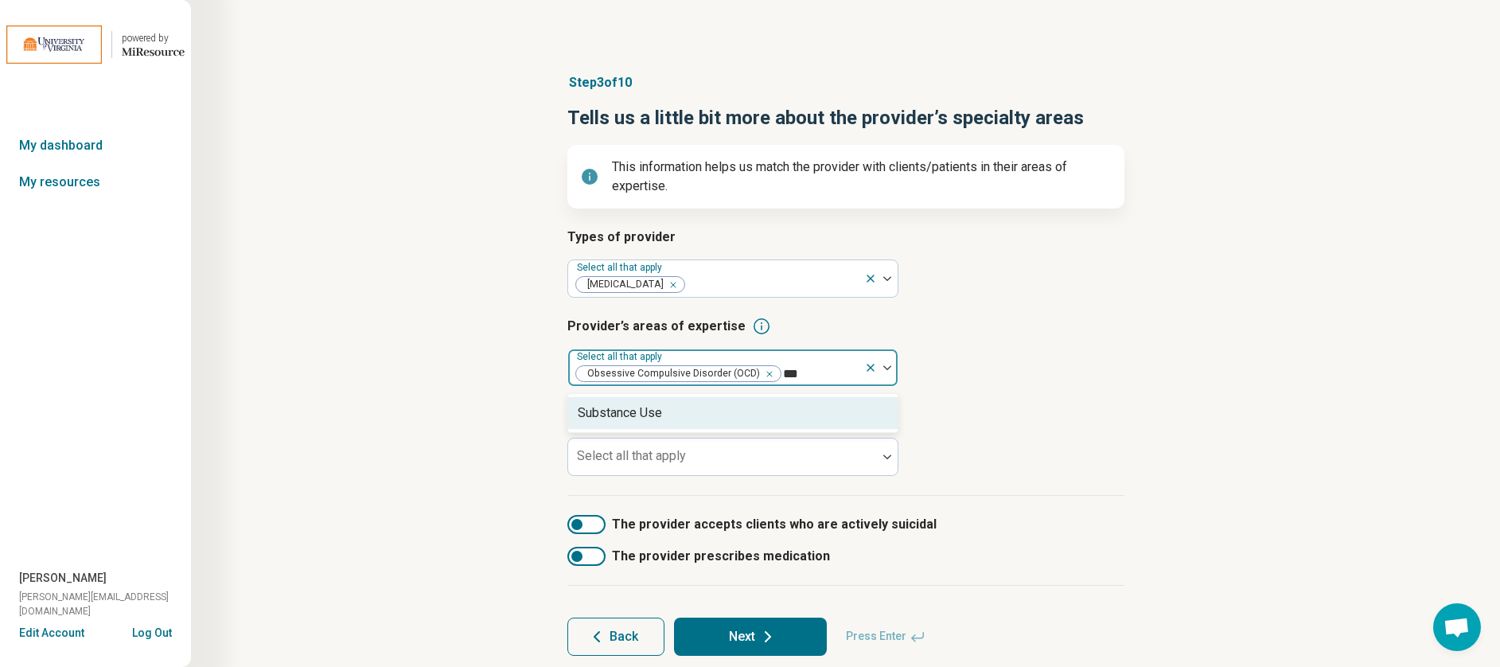
type input "****"
click at [679, 411] on div "Substance Use" at bounding box center [732, 413] width 329 height 32
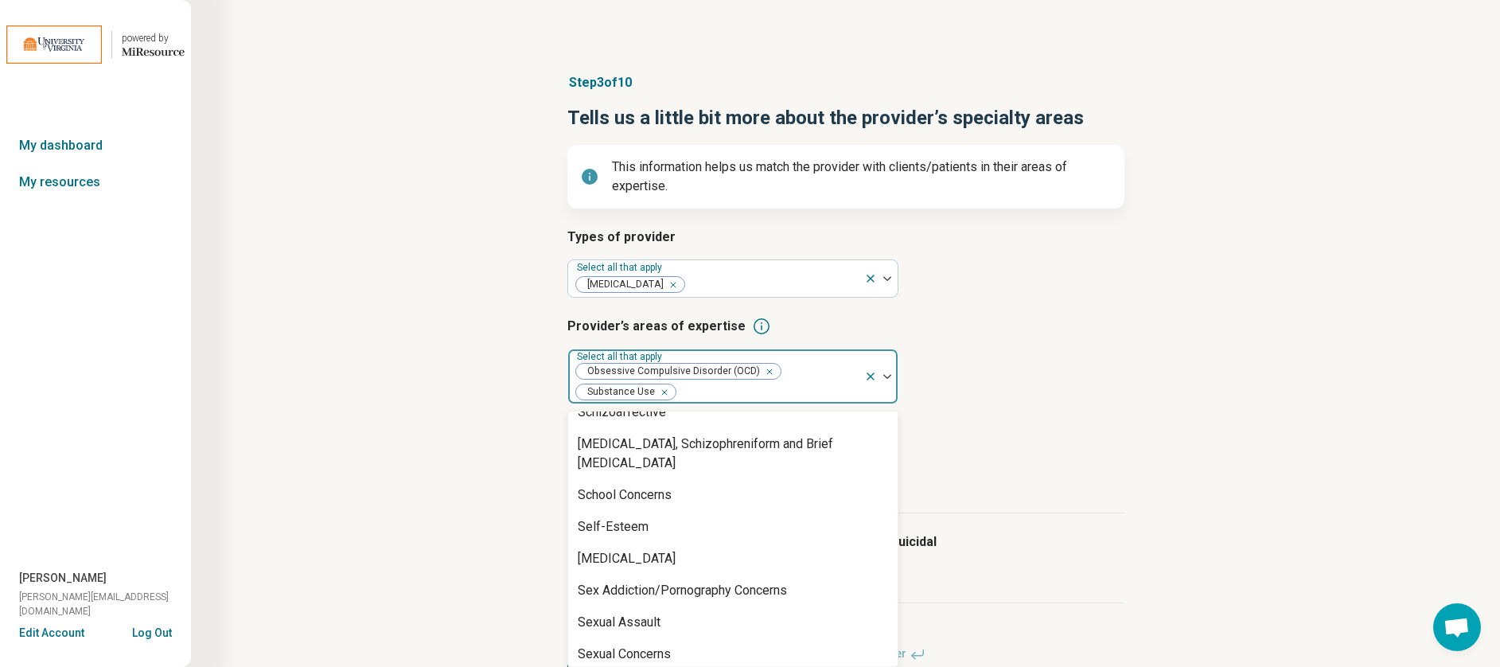
scroll to position [2597, 0]
click at [683, 511] on div "Self-Esteem" at bounding box center [732, 526] width 329 height 32
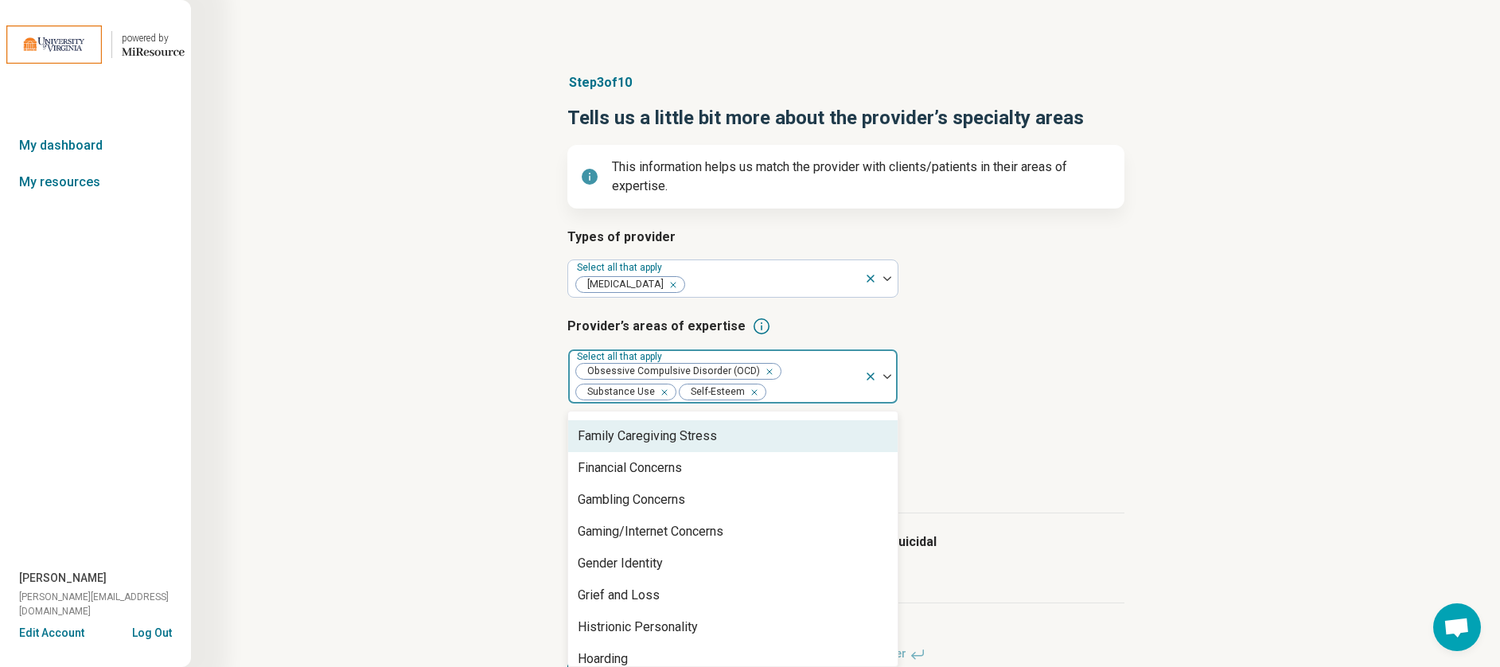
scroll to position [1182, 0]
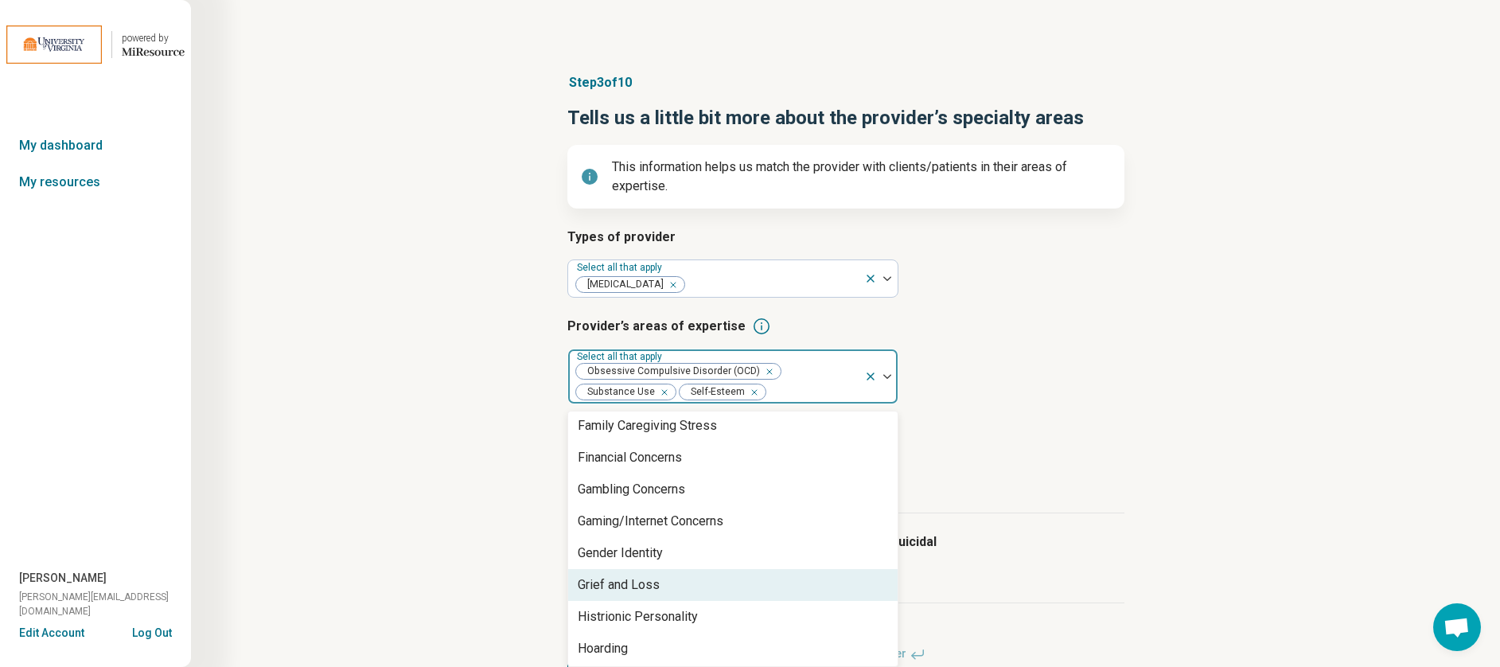
click at [686, 575] on div "Grief and Loss" at bounding box center [732, 585] width 329 height 32
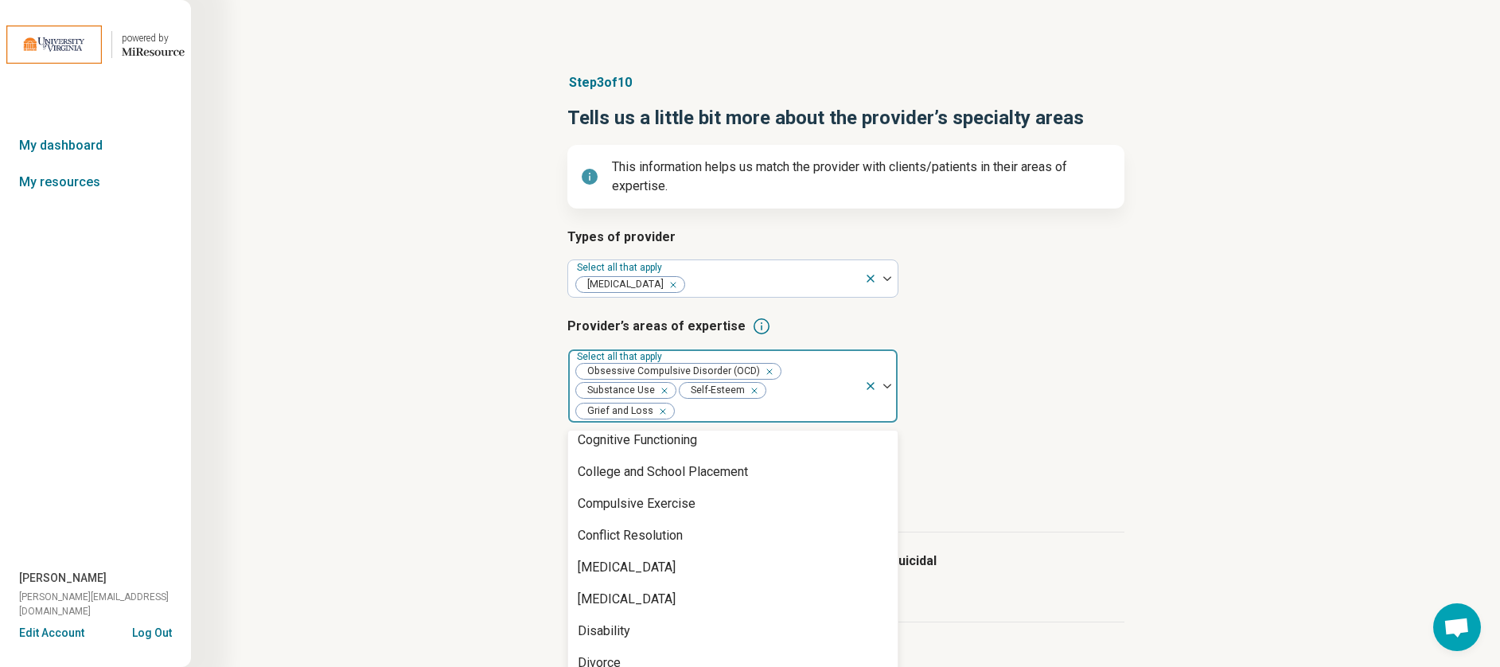
scroll to position [926, 0]
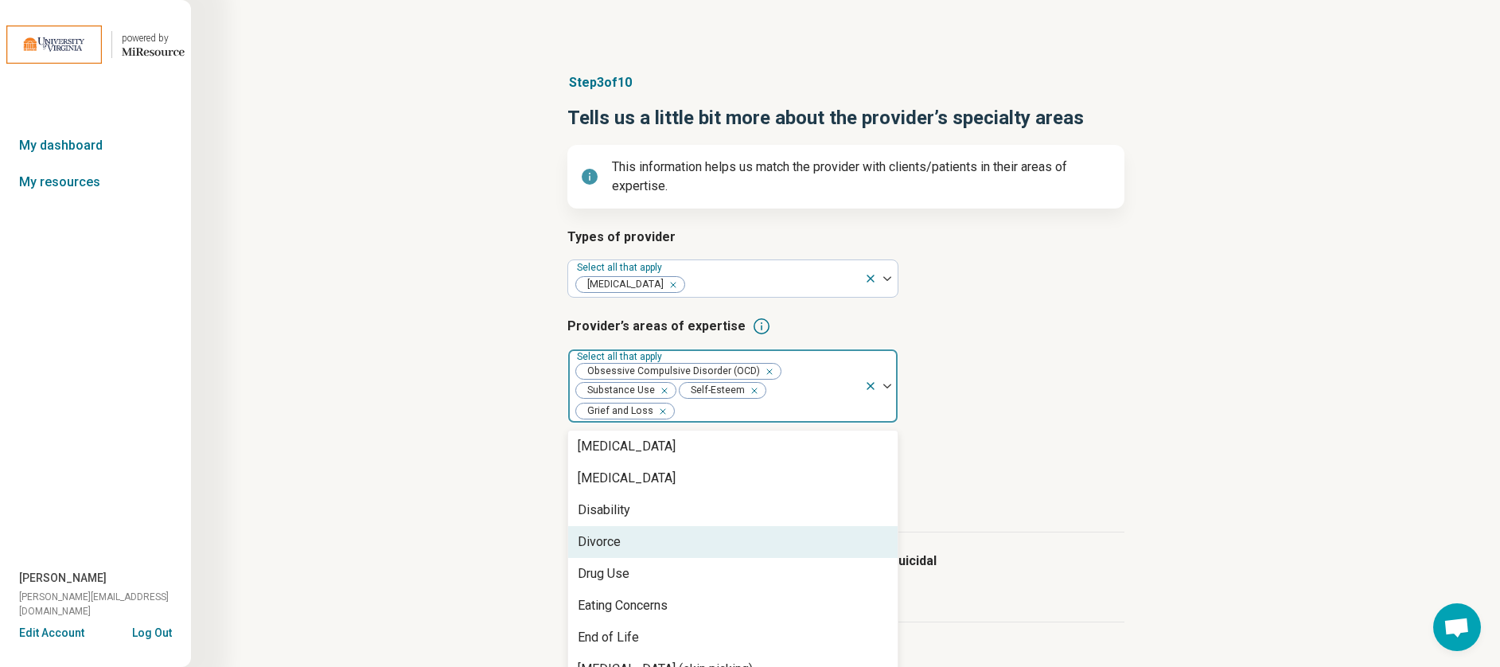
click at [682, 547] on div "Divorce" at bounding box center [732, 542] width 329 height 32
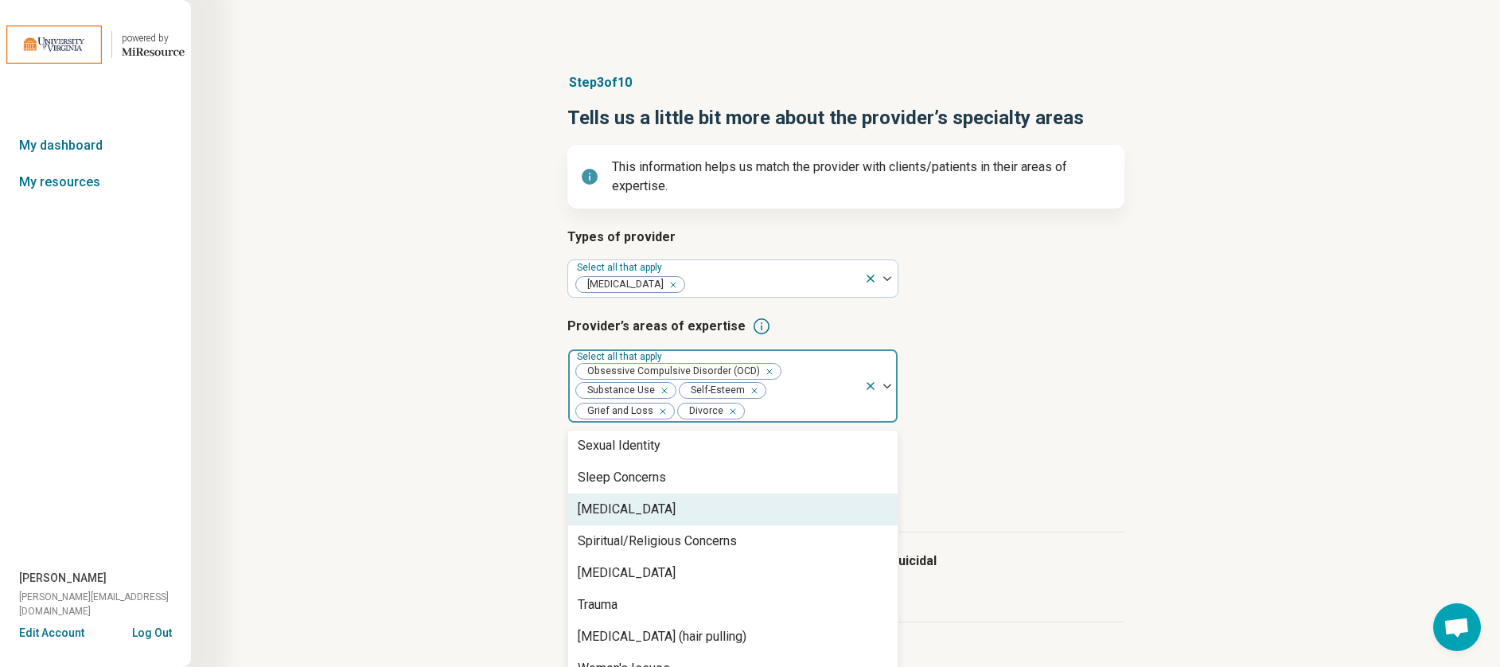
scroll to position [2775, 0]
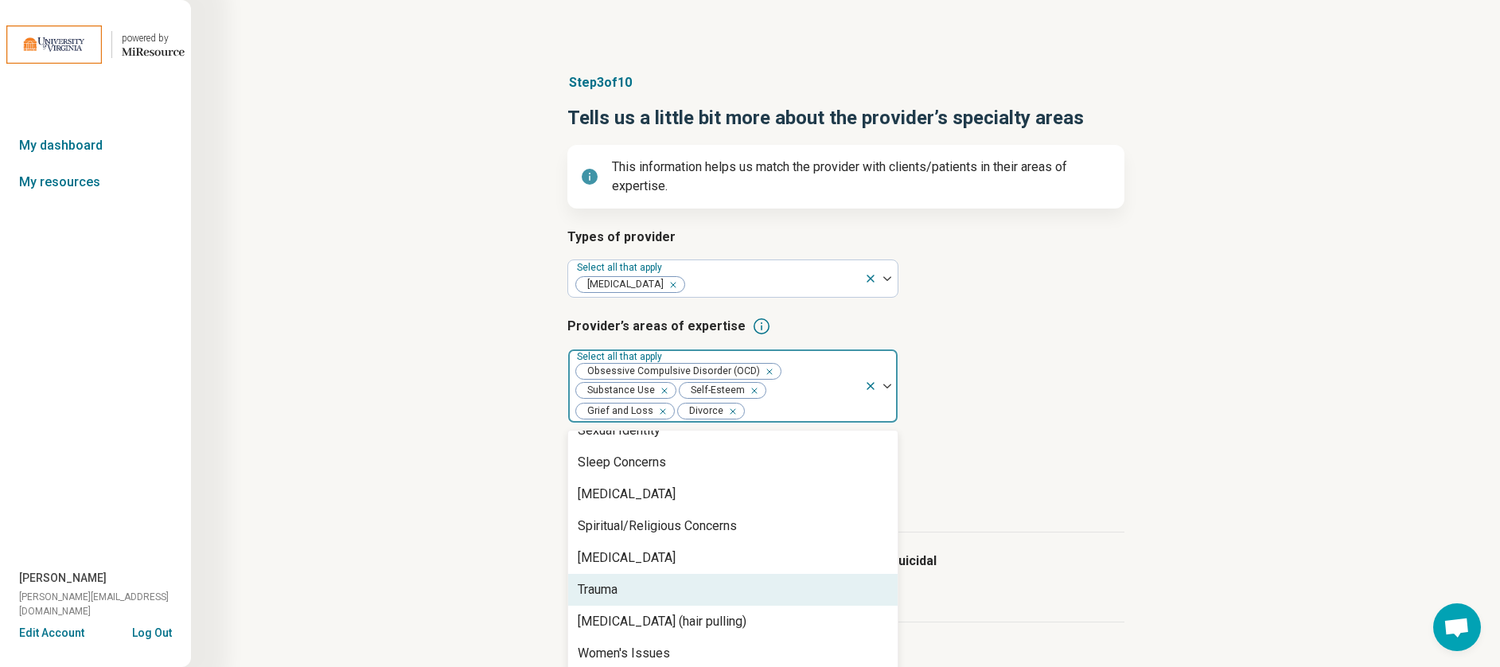
click at [685, 574] on div "Trauma" at bounding box center [732, 590] width 329 height 32
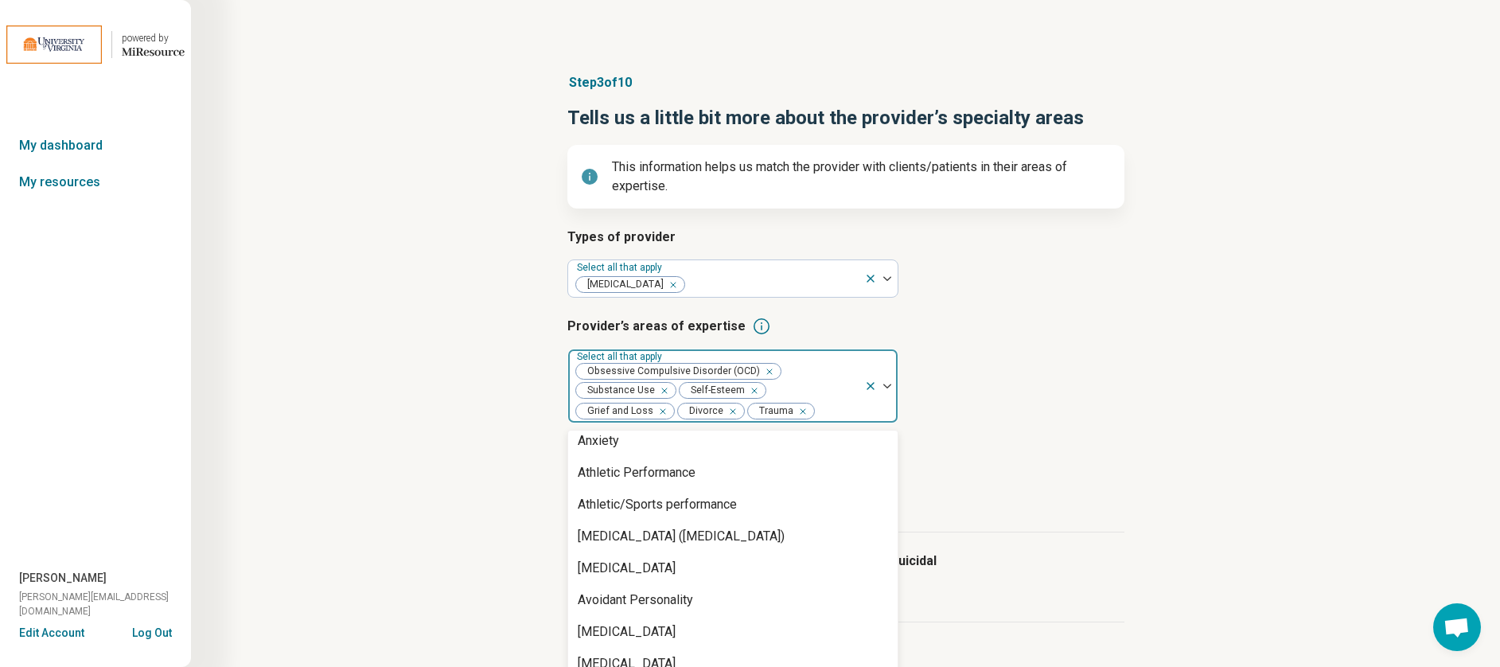
scroll to position [163, 0]
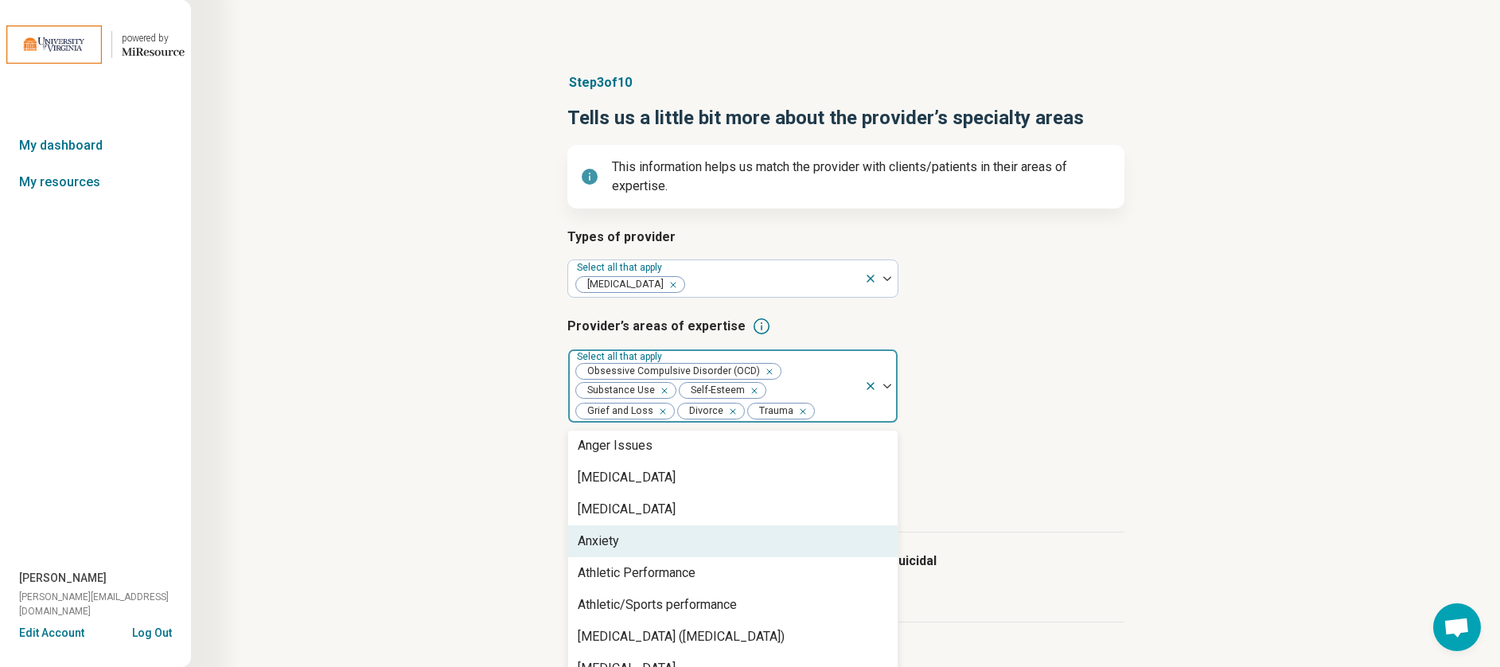
click at [670, 538] on div "Anxiety" at bounding box center [732, 541] width 329 height 32
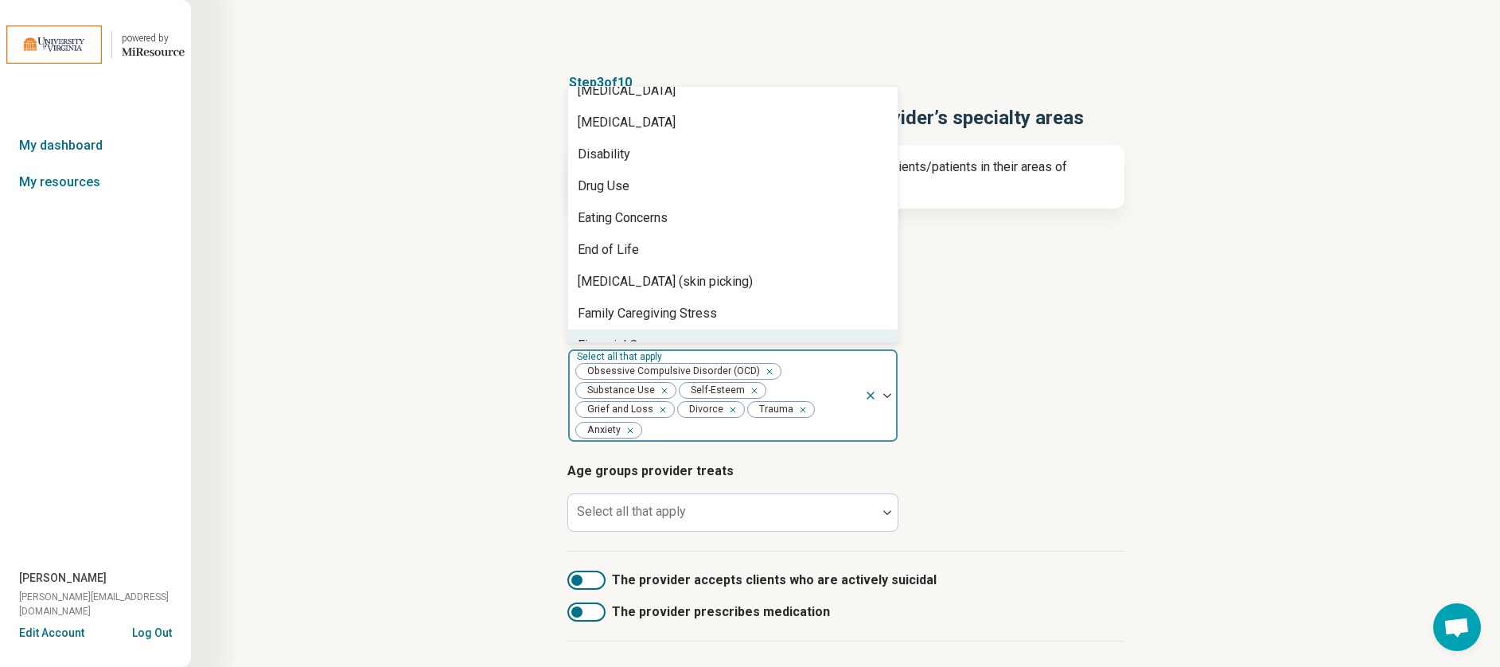
scroll to position [877, 0]
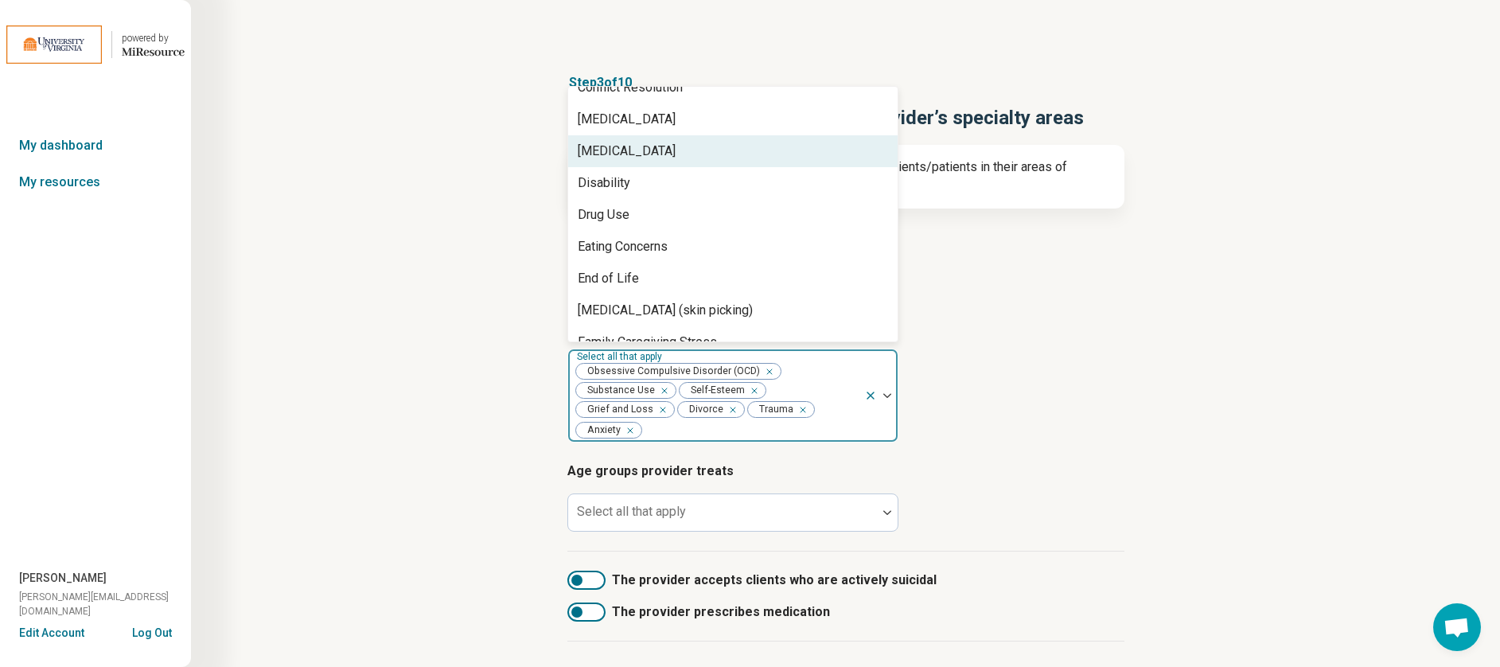
click at [653, 148] on div "[MEDICAL_DATA]" at bounding box center [732, 151] width 329 height 32
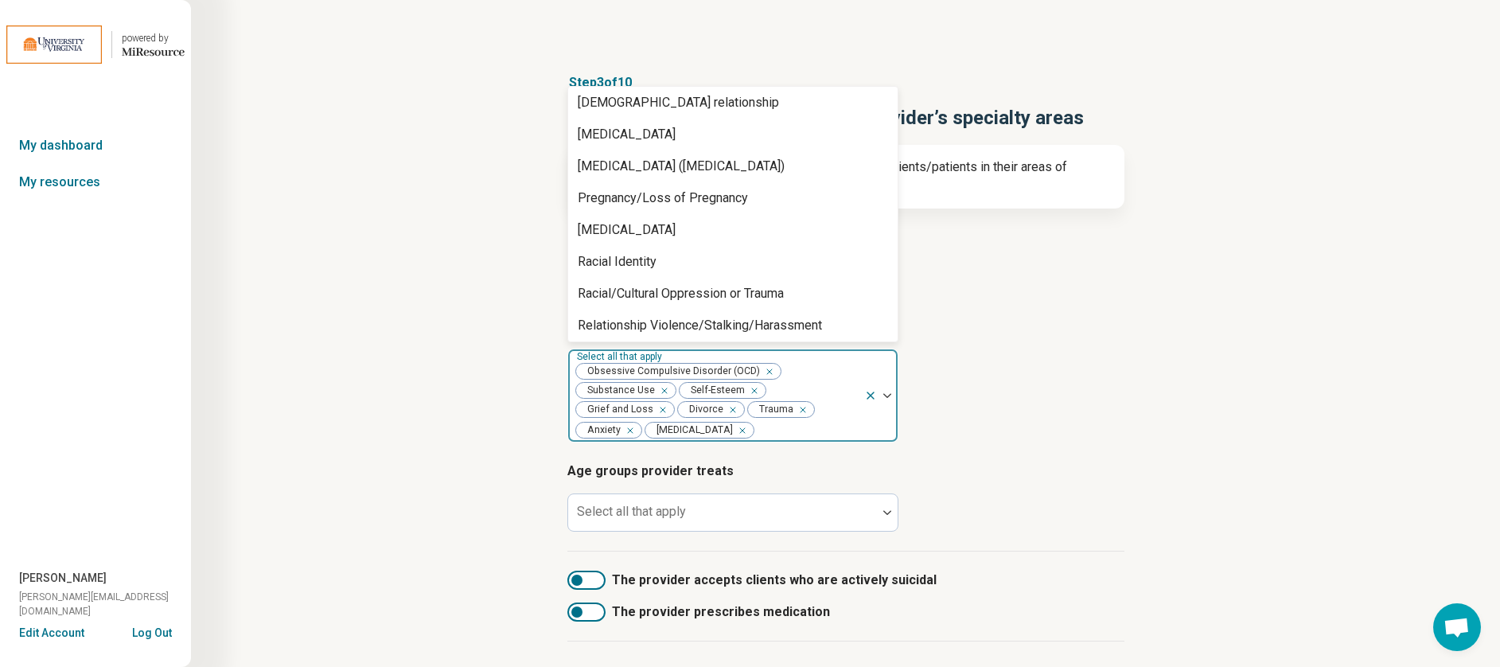
scroll to position [2028, 0]
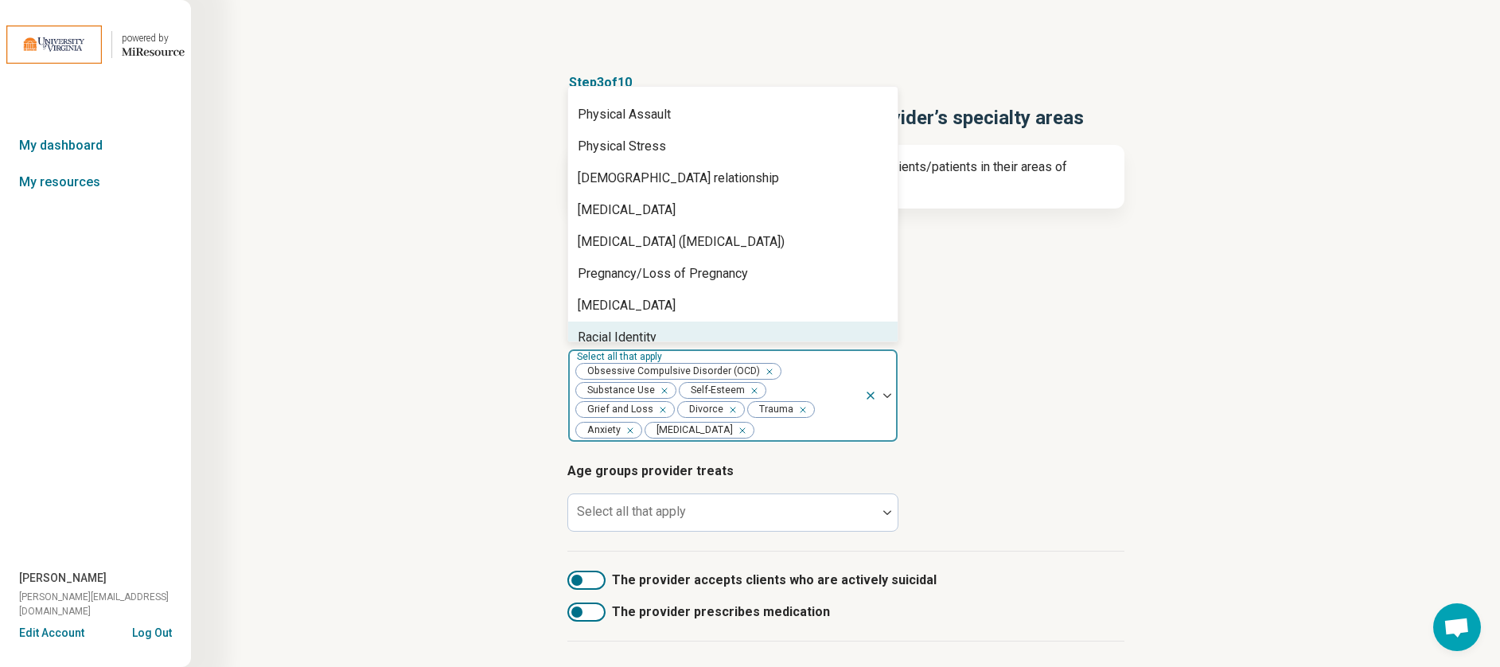
click at [1020, 378] on article "Provider’s areas of expertise option [MEDICAL_DATA], selected. Racial Identity,…" at bounding box center [845, 380] width 557 height 126
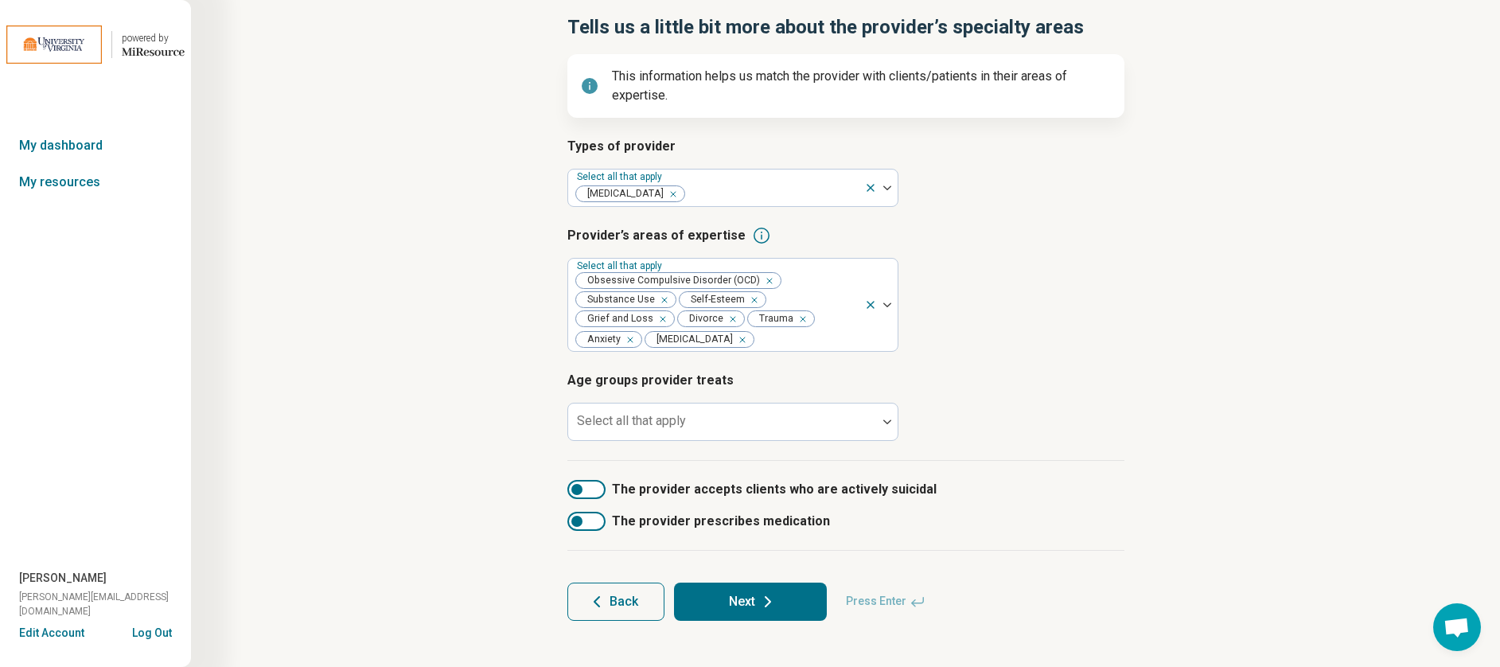
scroll to position [102, 0]
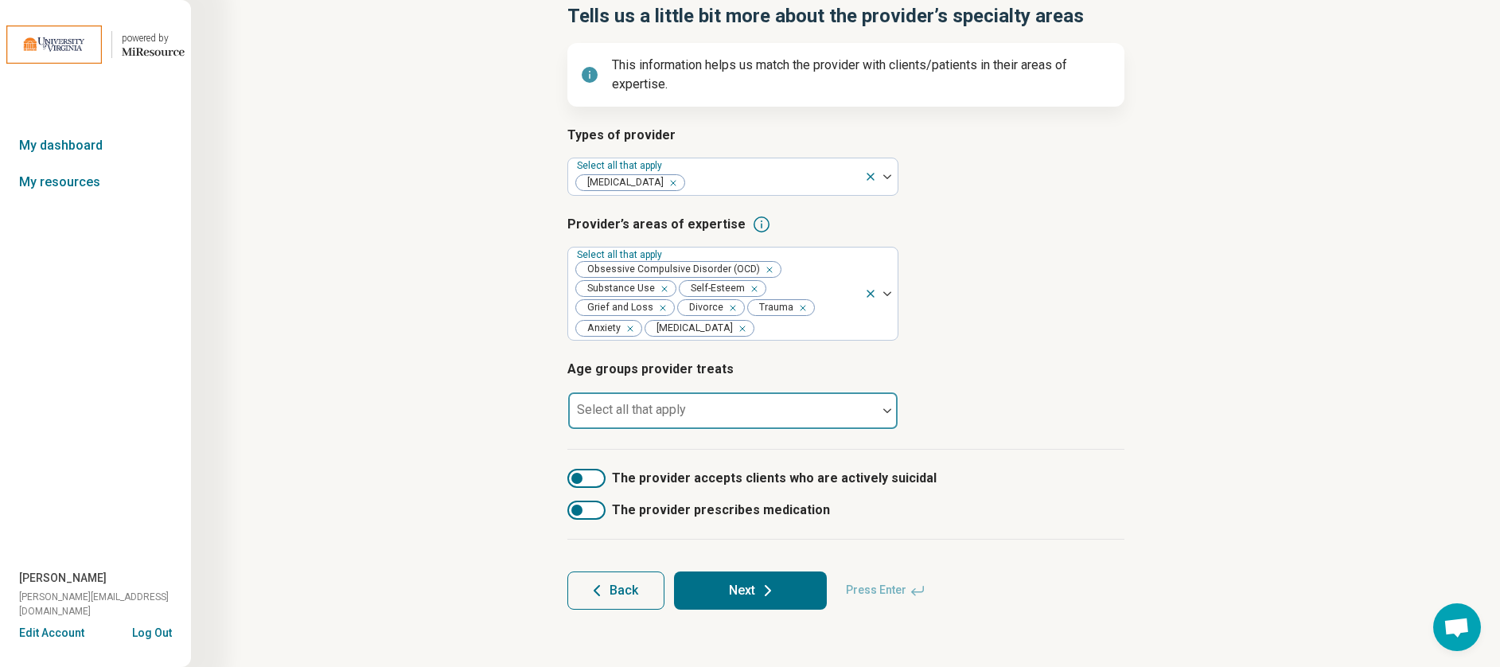
click at [714, 408] on div at bounding box center [722, 417] width 296 height 22
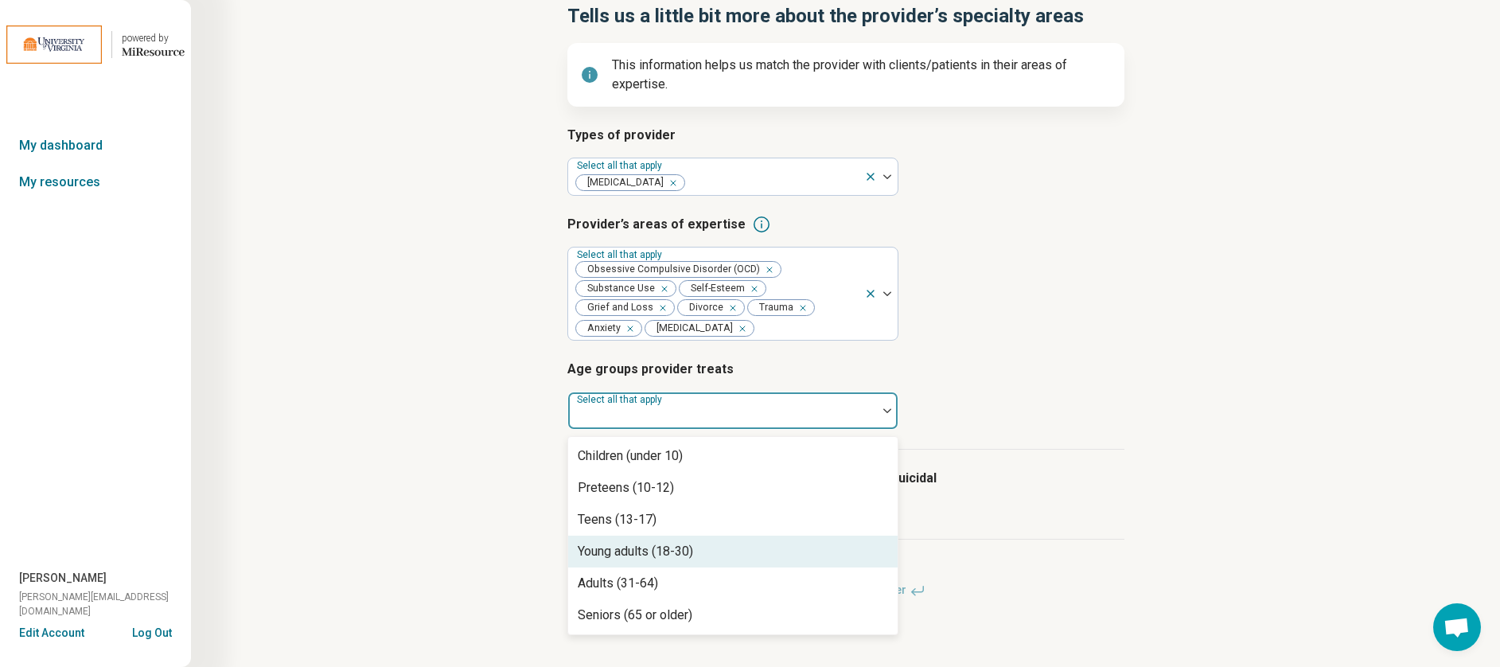
click at [780, 552] on div "Young adults (18-30)" at bounding box center [732, 551] width 329 height 32
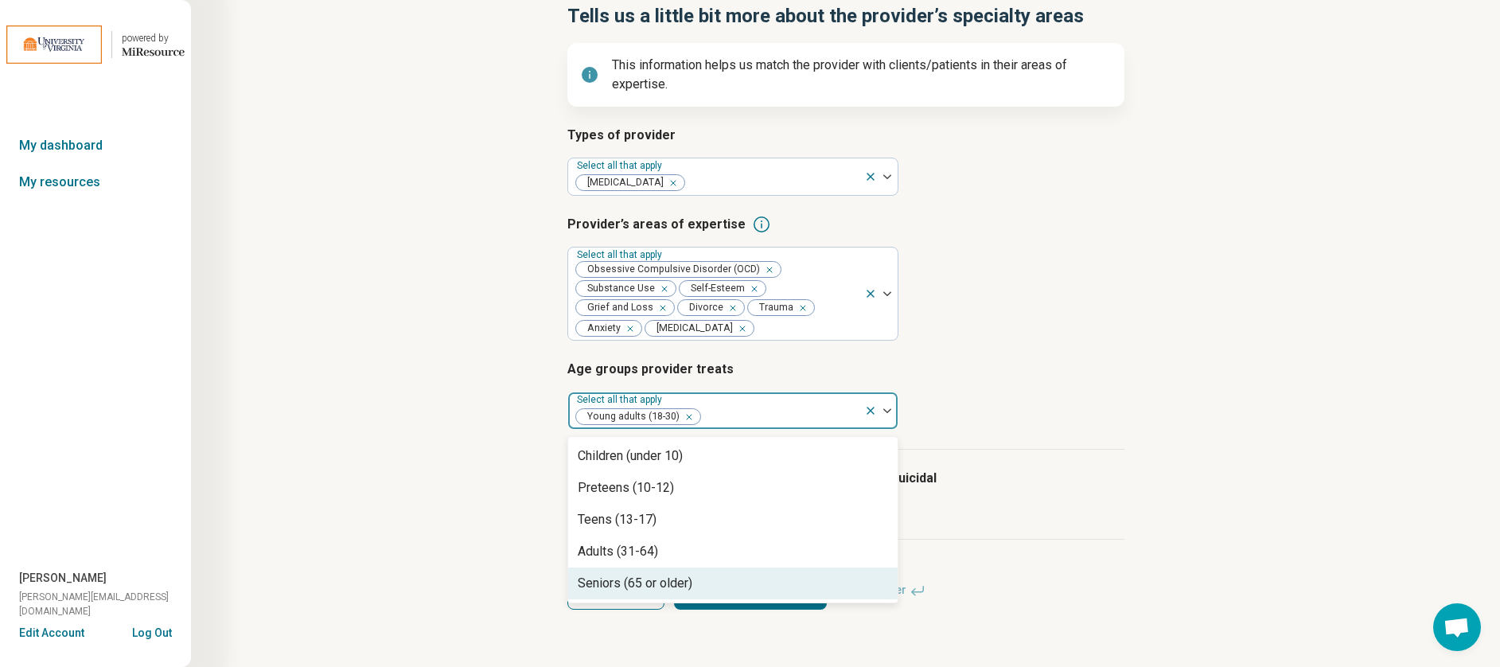
click at [727, 584] on div "Seniors (65 or older)" at bounding box center [732, 583] width 329 height 32
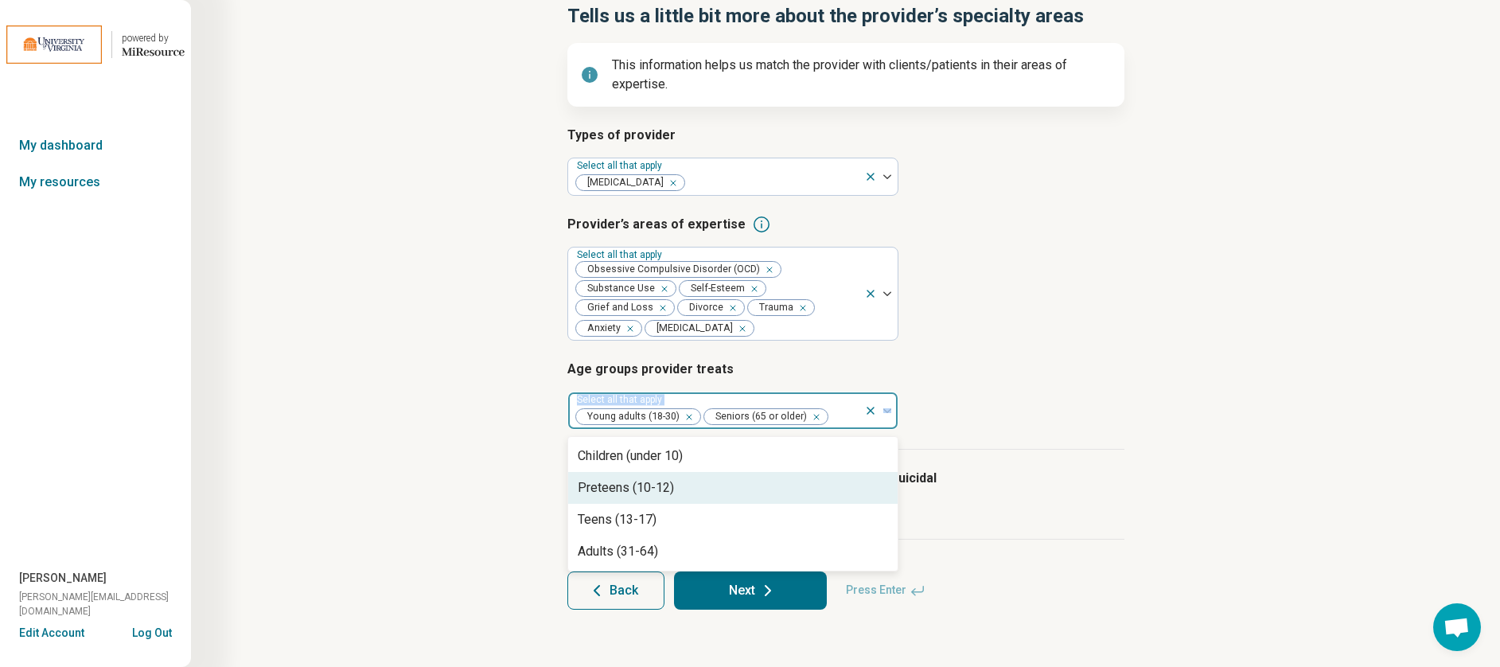
drag, startPoint x: 1165, startPoint y: 372, endPoint x: 1173, endPoint y: 410, distance: 38.1
click at [1173, 406] on div "Step 3 of 10 Tells us a little bit more about the provider’s specialty areas Th…" at bounding box center [845, 291] width 1156 height 702
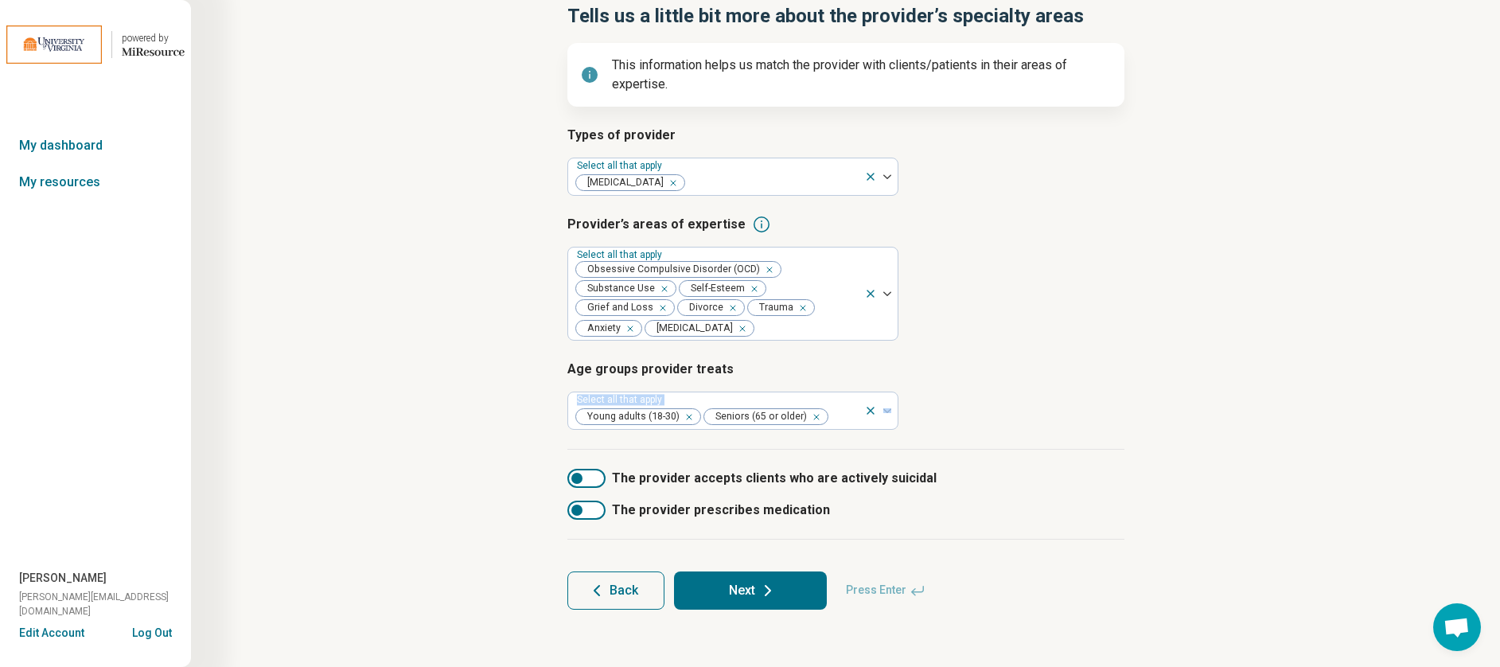
click at [769, 587] on icon at bounding box center [767, 590] width 19 height 19
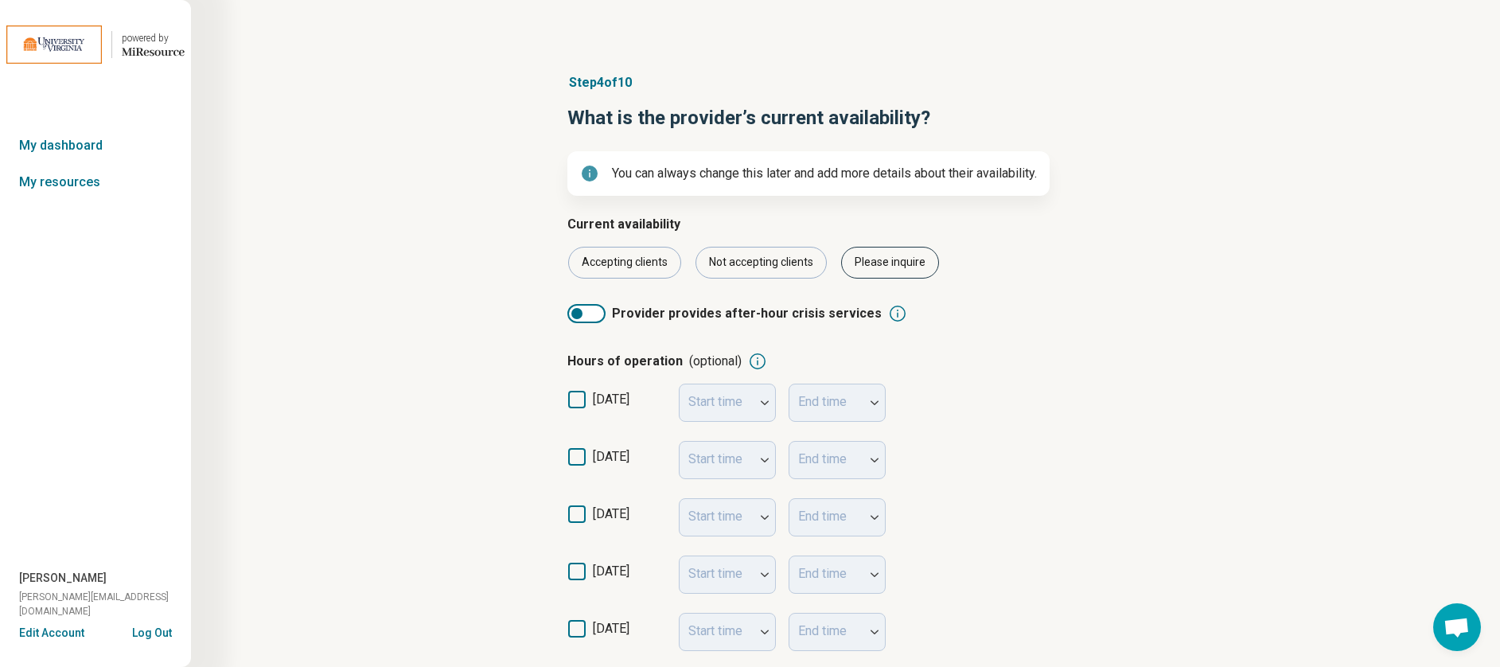
click at [885, 263] on div "Please inquire" at bounding box center [890, 263] width 98 height 32
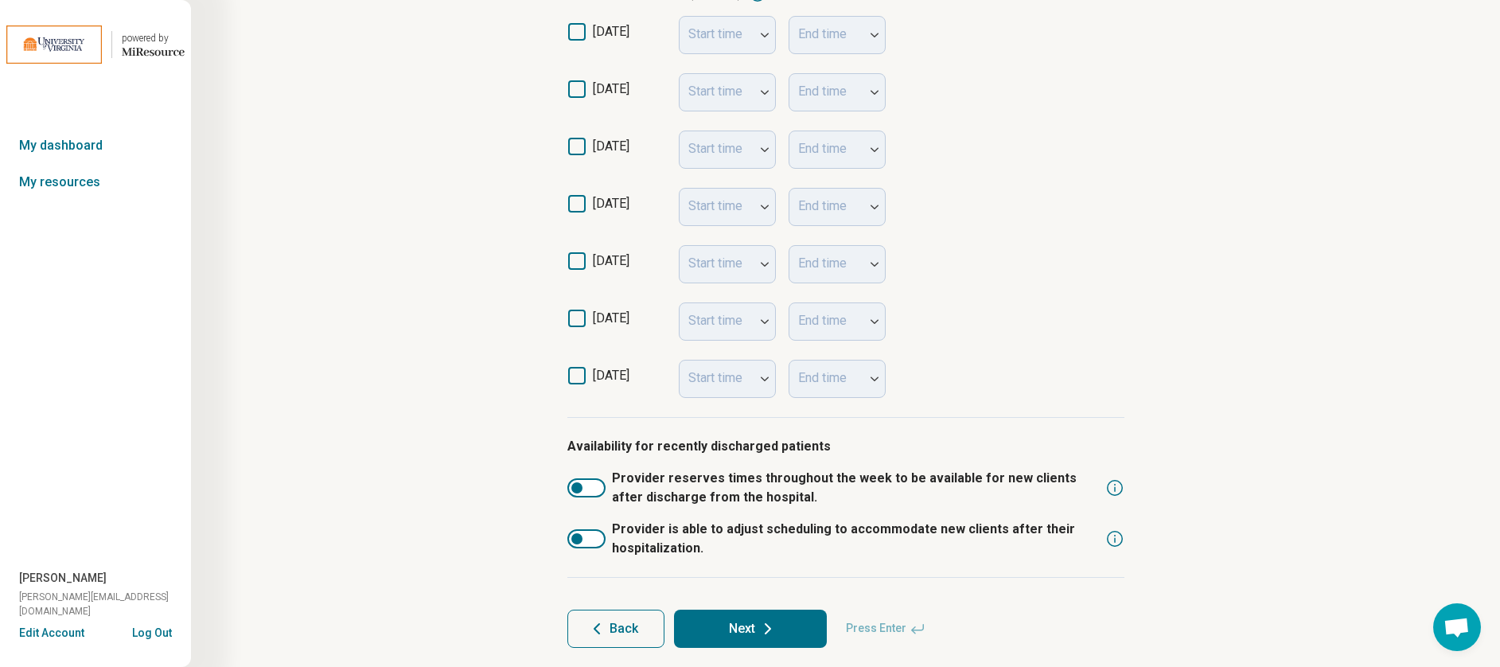
scroll to position [406, 0]
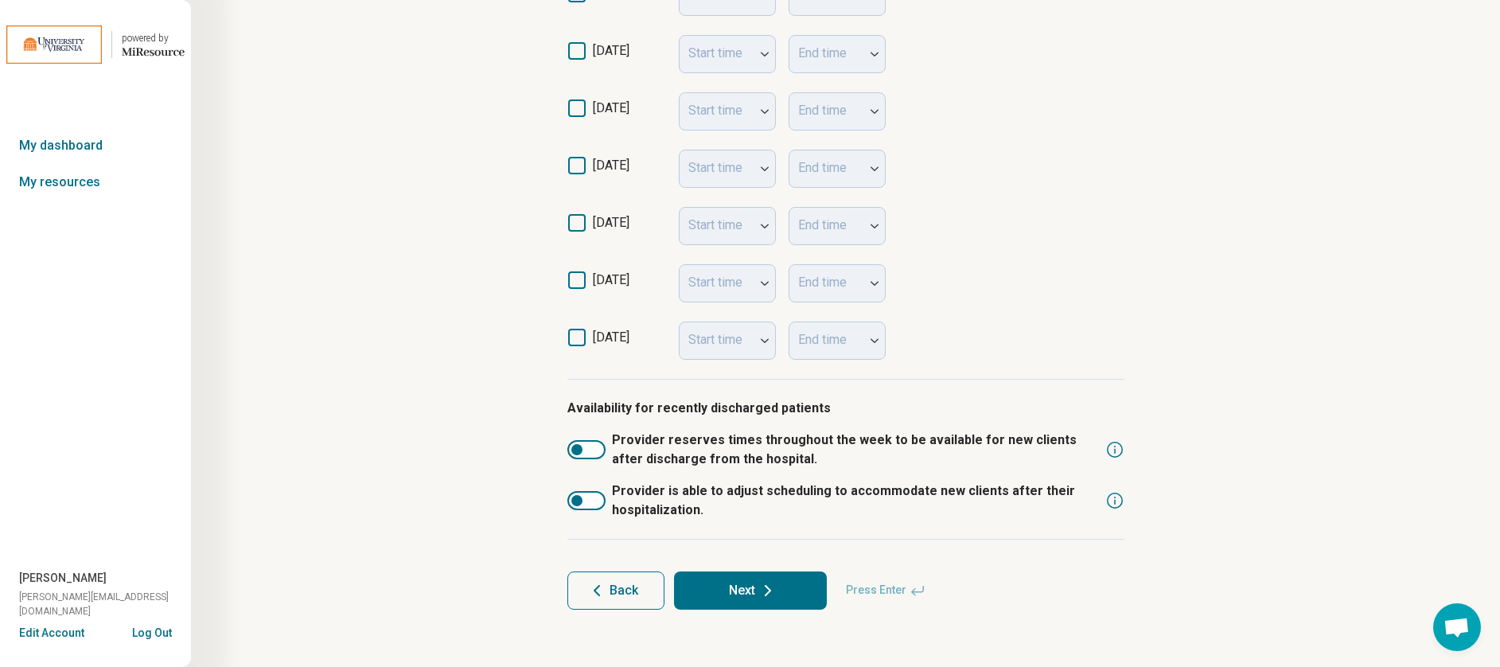
click at [750, 586] on button "Next" at bounding box center [750, 590] width 153 height 38
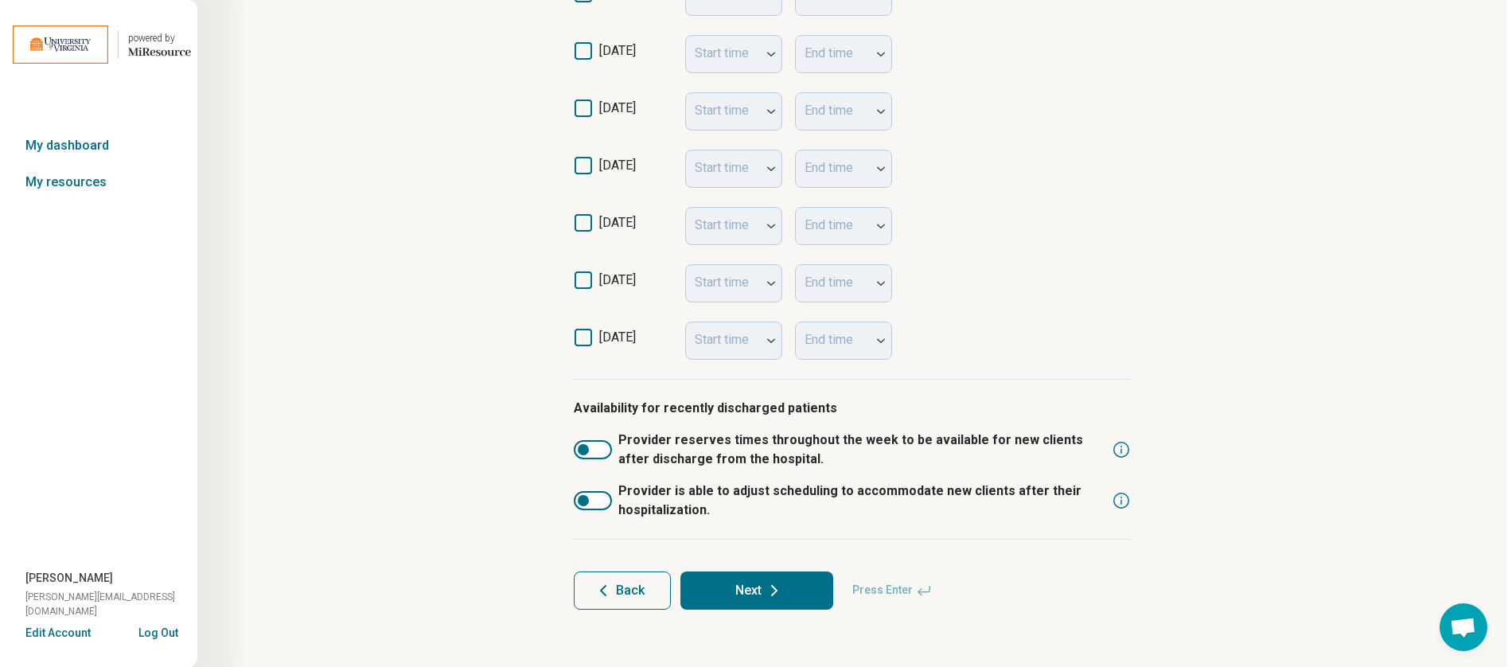
scroll to position [0, 0]
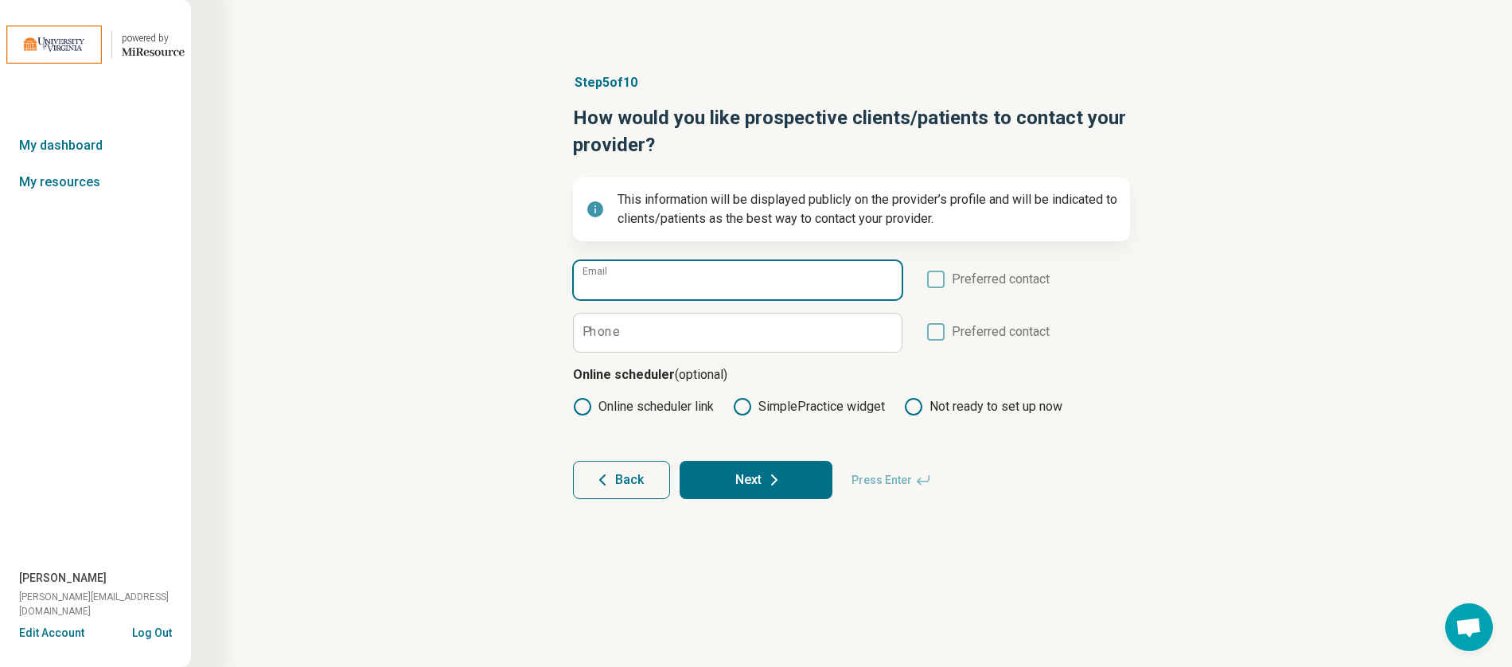
click at [753, 287] on input "Email" at bounding box center [738, 280] width 328 height 38
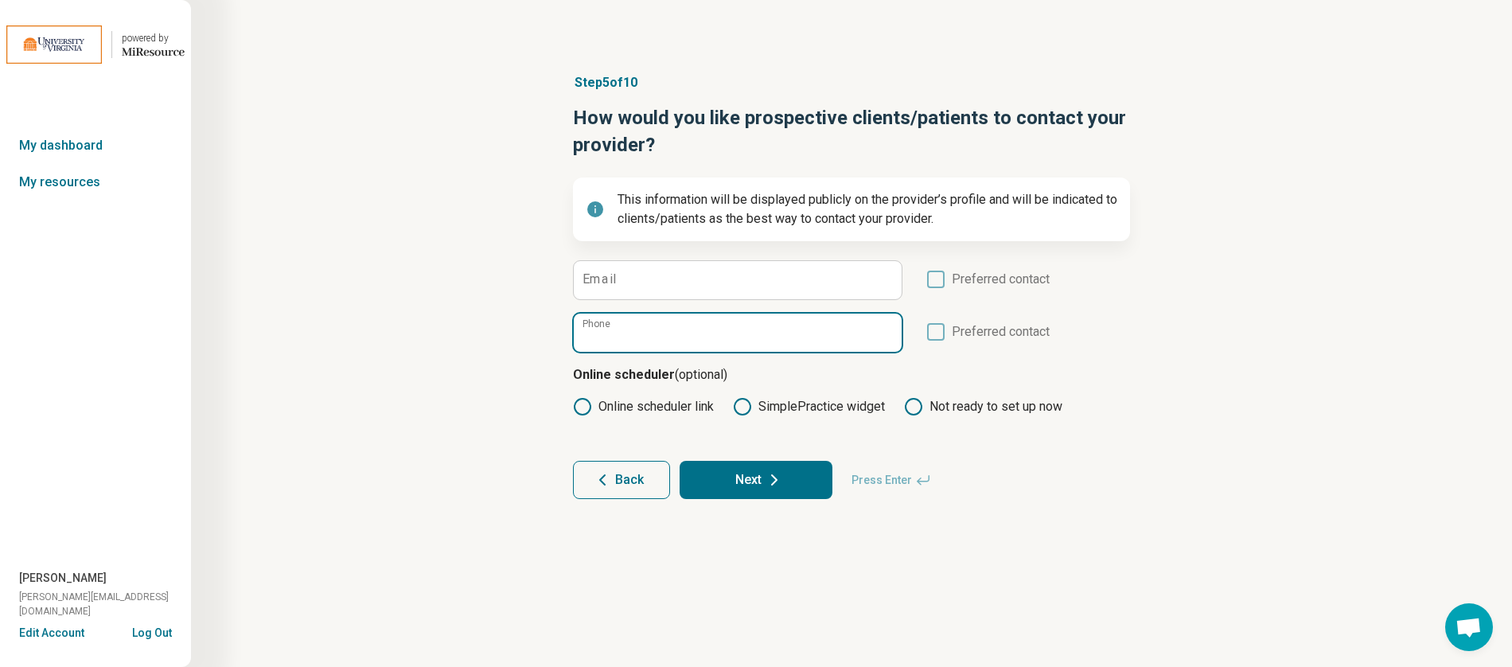
click at [826, 331] on input "Phone" at bounding box center [738, 332] width 328 height 38
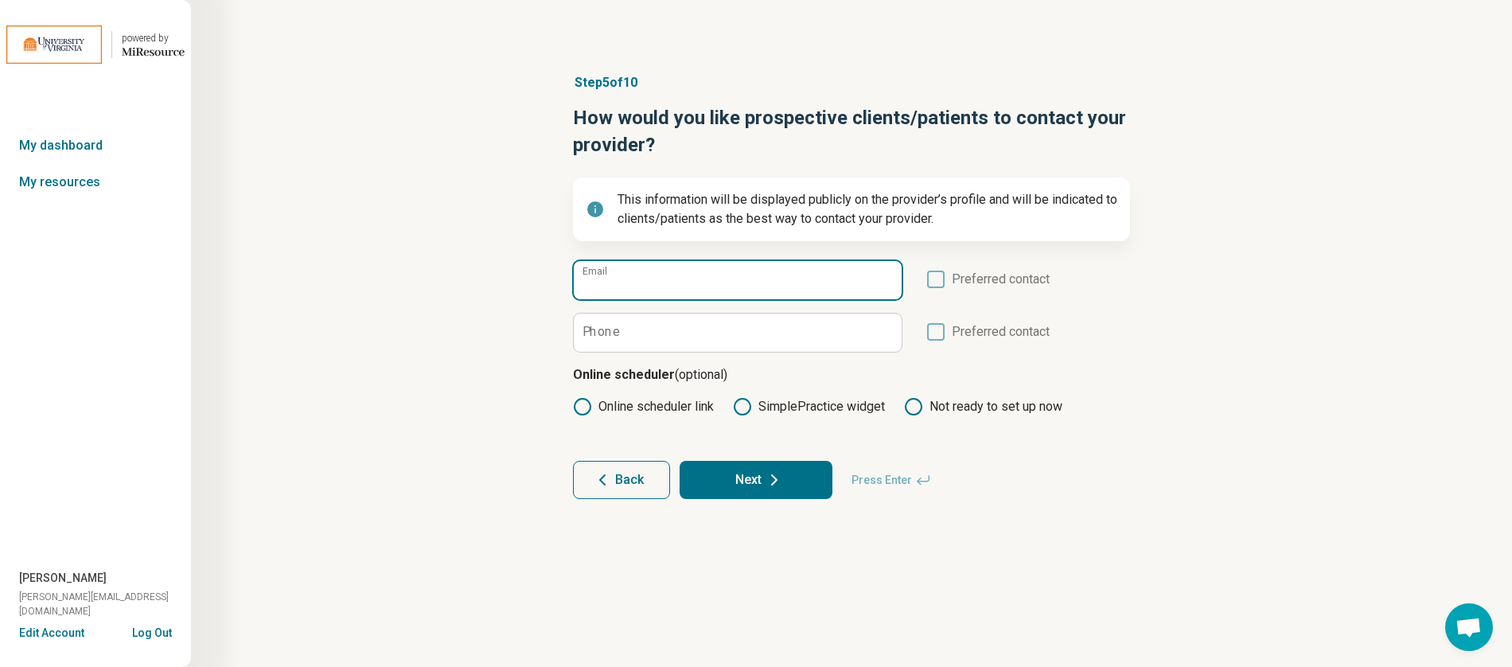
click at [692, 291] on input "Email" at bounding box center [738, 280] width 328 height 38
click at [938, 277] on icon at bounding box center [936, 279] width 18 height 18
click at [803, 289] on input "Email" at bounding box center [738, 280] width 328 height 38
type input "*"
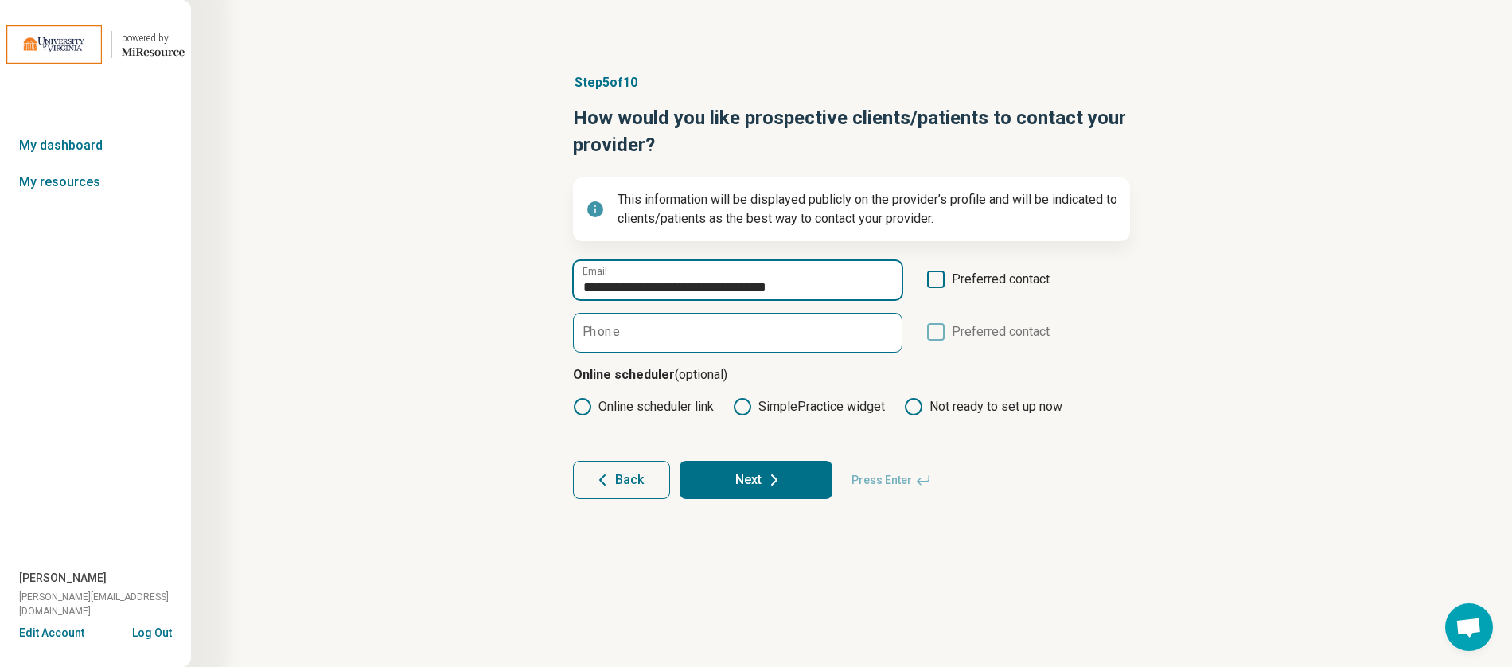
type input "**********"
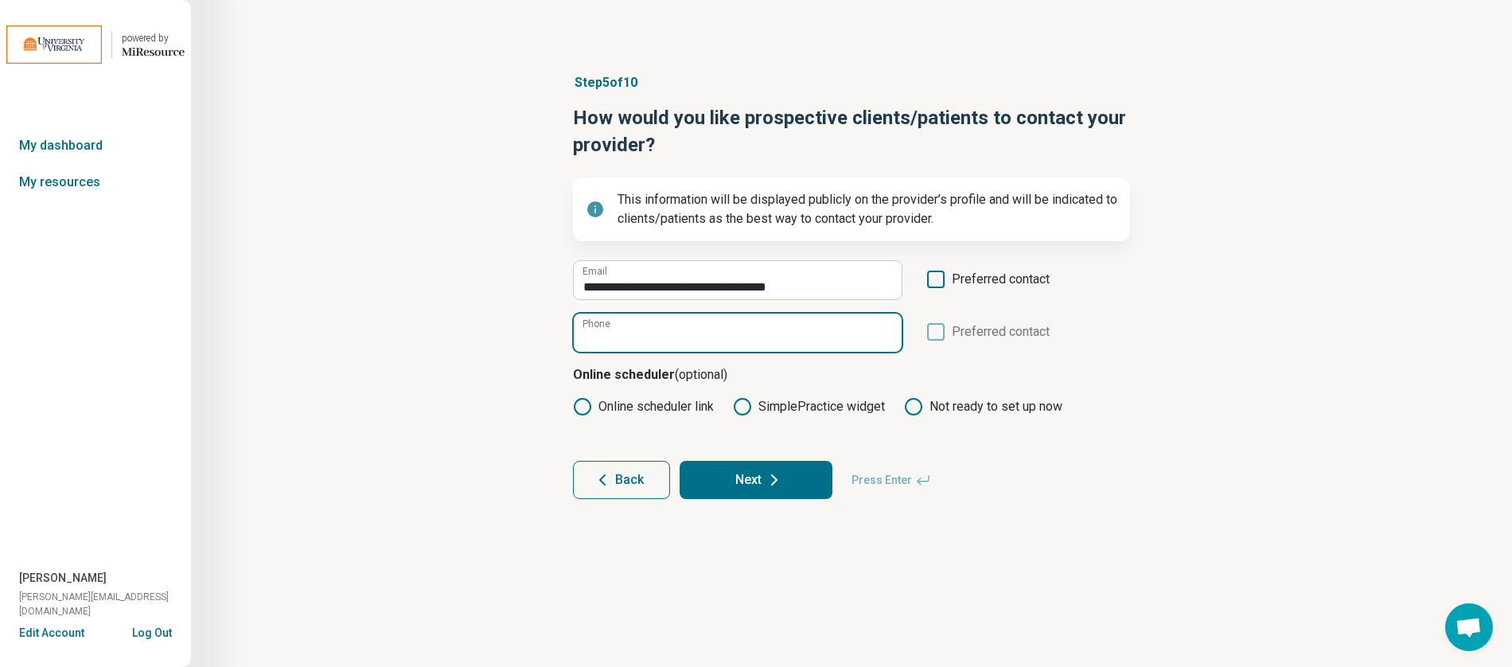
click at [809, 340] on input "Phone" at bounding box center [738, 332] width 328 height 38
click at [768, 342] on input "**********" at bounding box center [738, 332] width 328 height 38
type input "**********"
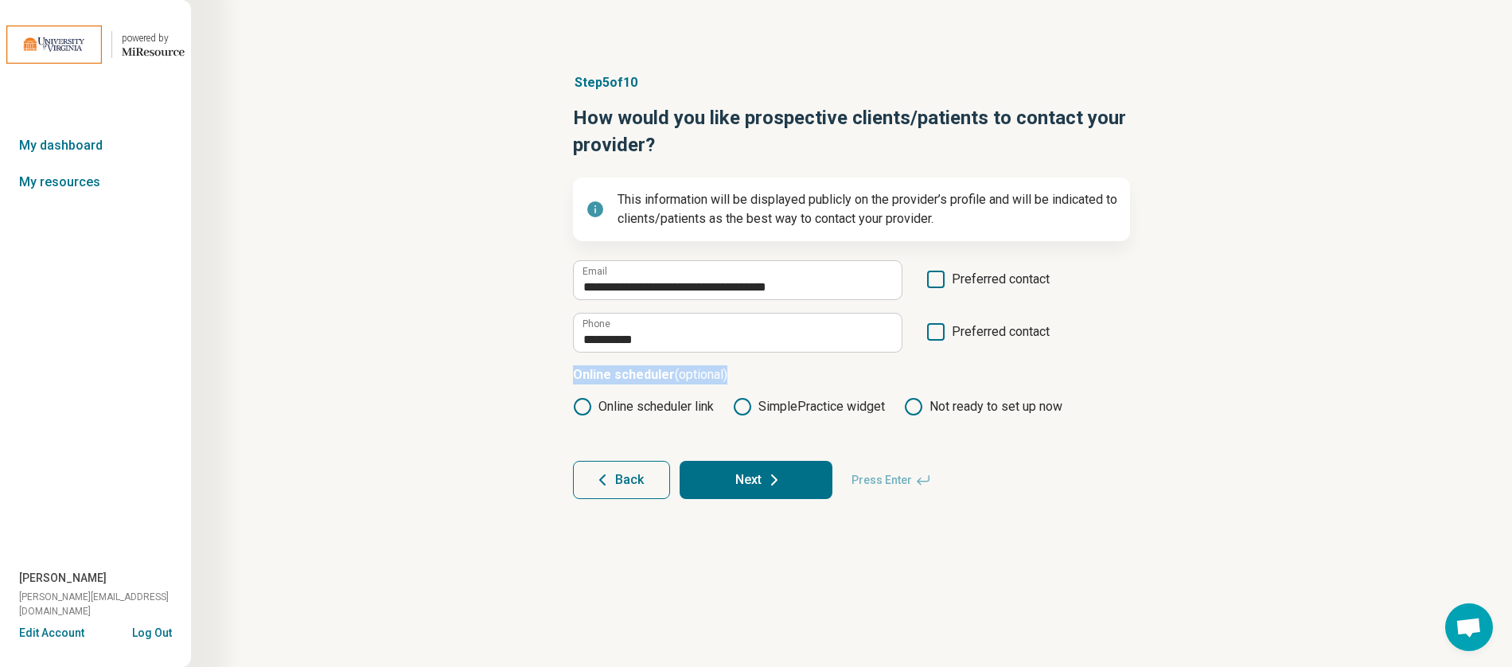
click at [936, 365] on p "Online scheduler (optional)" at bounding box center [851, 374] width 557 height 19
click at [951, 336] on span "Preferred contact" at bounding box center [1000, 337] width 98 height 30
drag, startPoint x: 944, startPoint y: 278, endPoint x: 932, endPoint y: 318, distance: 42.5
click at [944, 279] on label "Preferred contact" at bounding box center [987, 285] width 123 height 30
click at [932, 331] on icon at bounding box center [936, 332] width 18 height 18
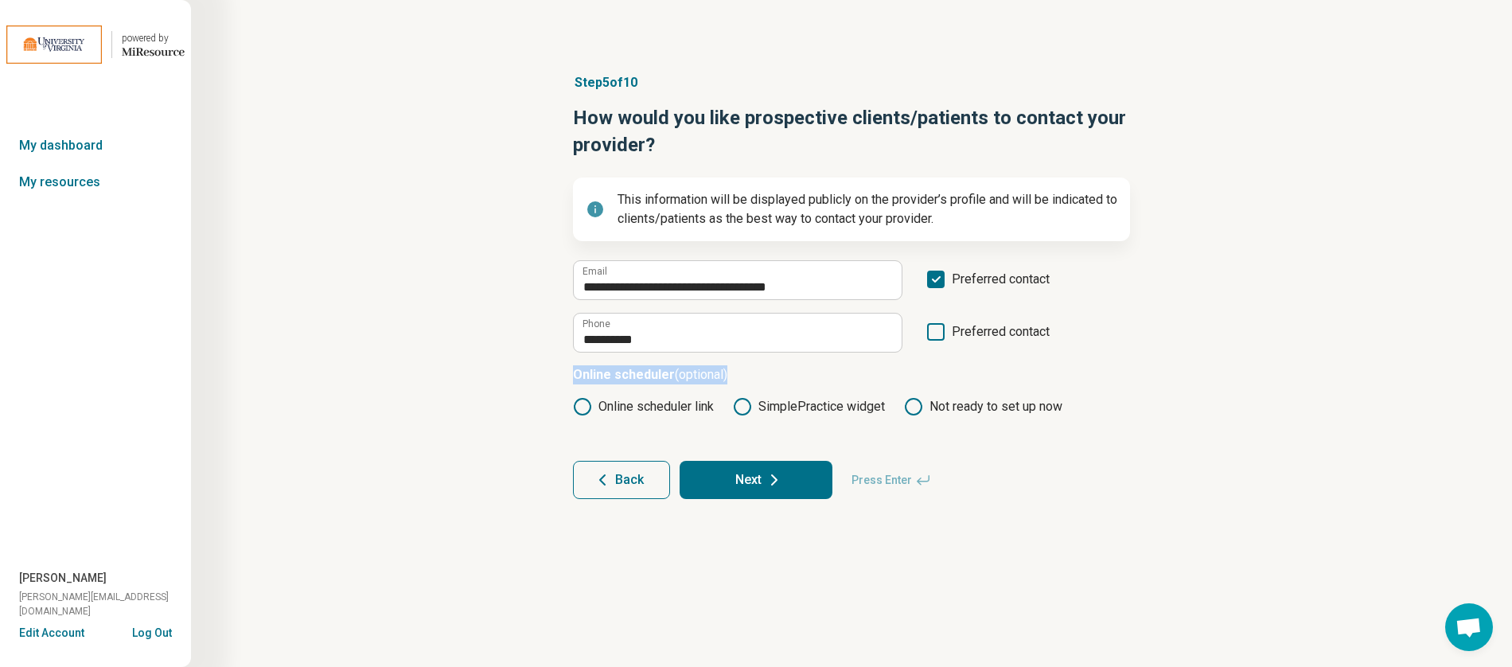
click at [943, 333] on icon at bounding box center [936, 332] width 18 height 18
click at [1015, 361] on form "**********" at bounding box center [851, 379] width 557 height 239
click at [746, 474] on button "Next" at bounding box center [755, 480] width 153 height 38
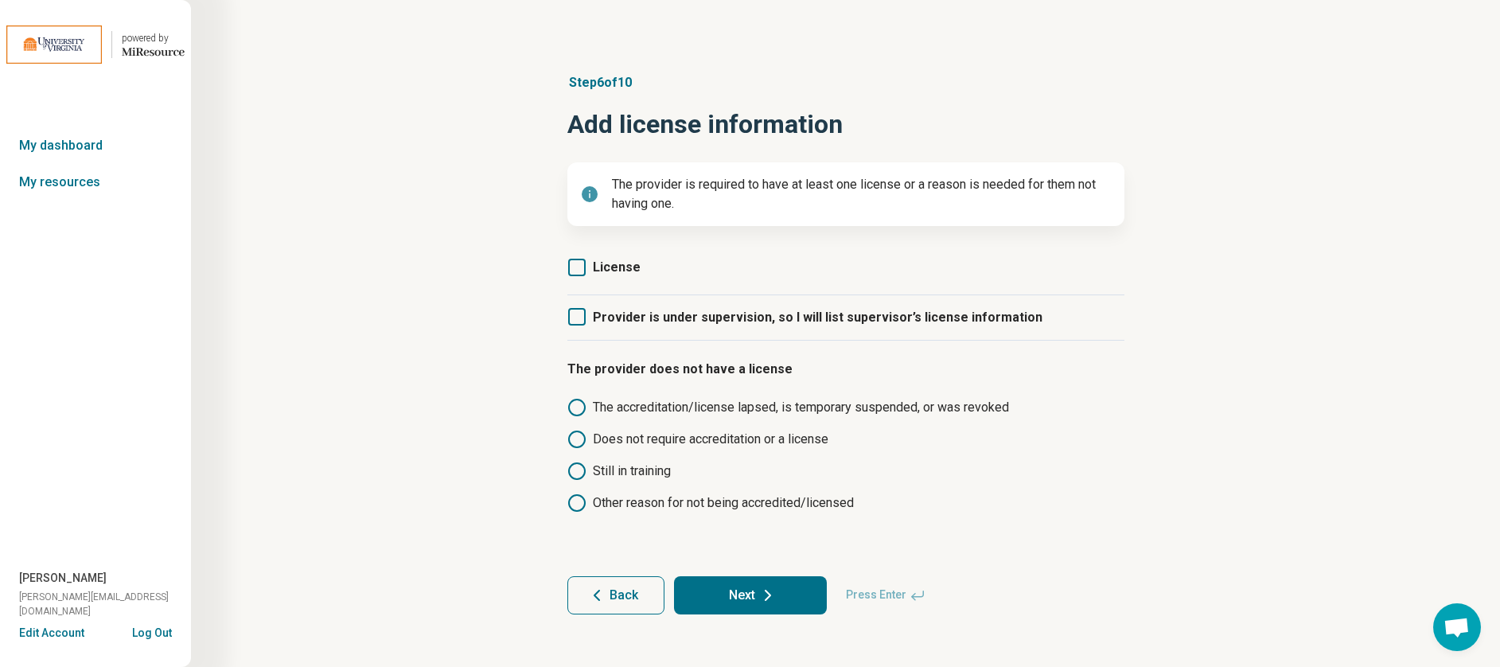
click at [580, 268] on icon at bounding box center [577, 268] width 18 height 18
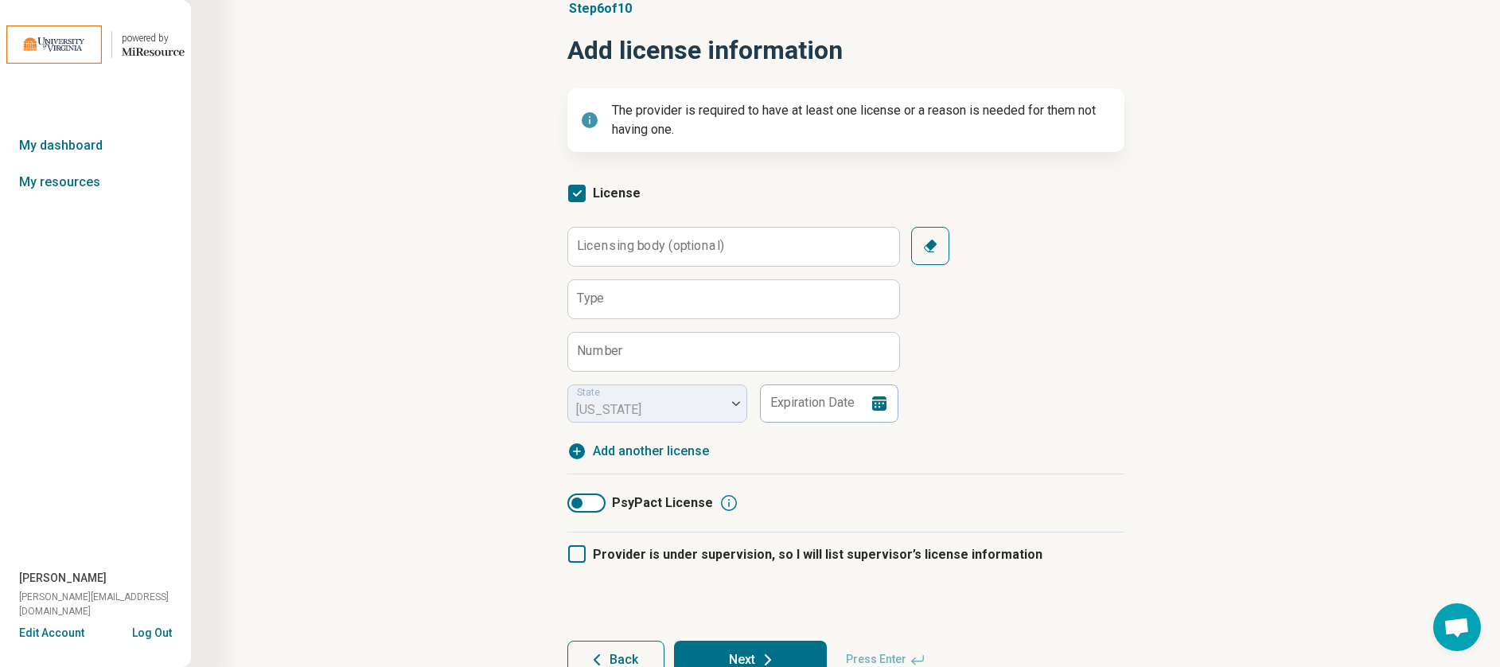
scroll to position [76, 0]
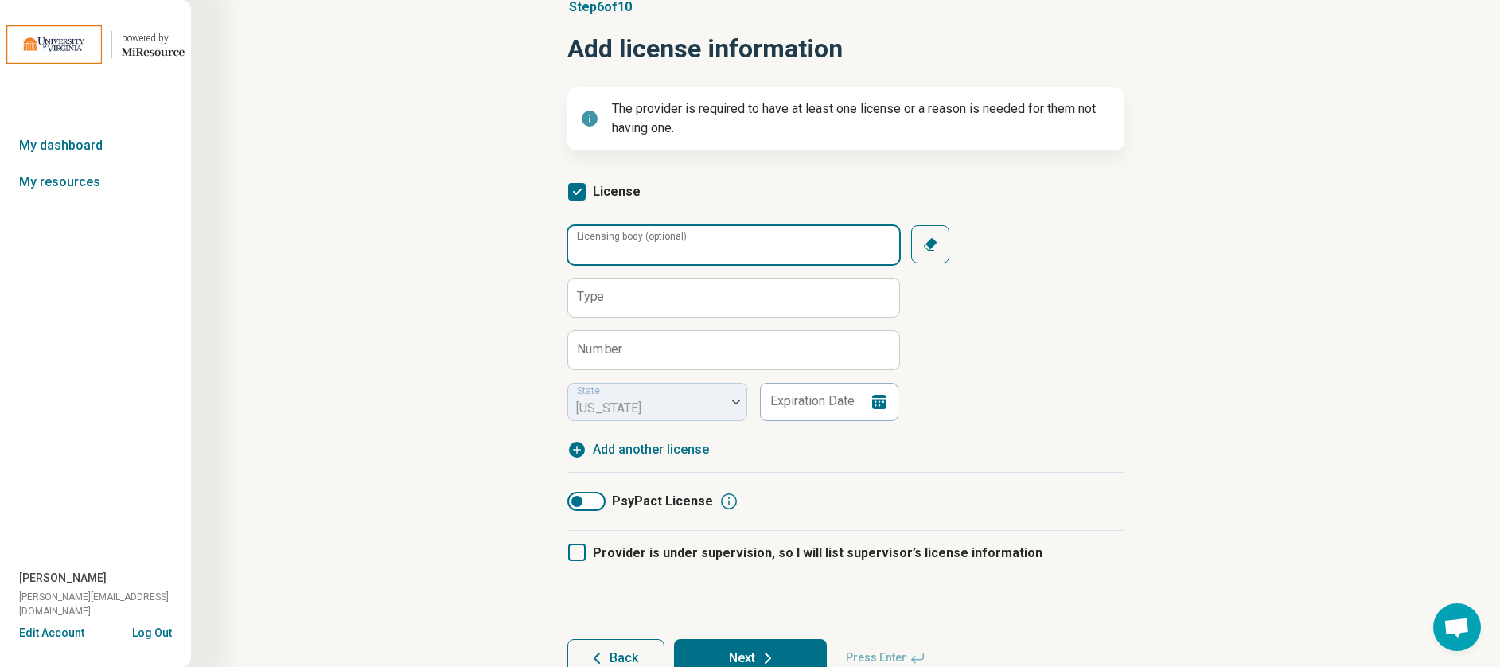
click at [786, 248] on input "Licensing body (optional)" at bounding box center [733, 245] width 331 height 38
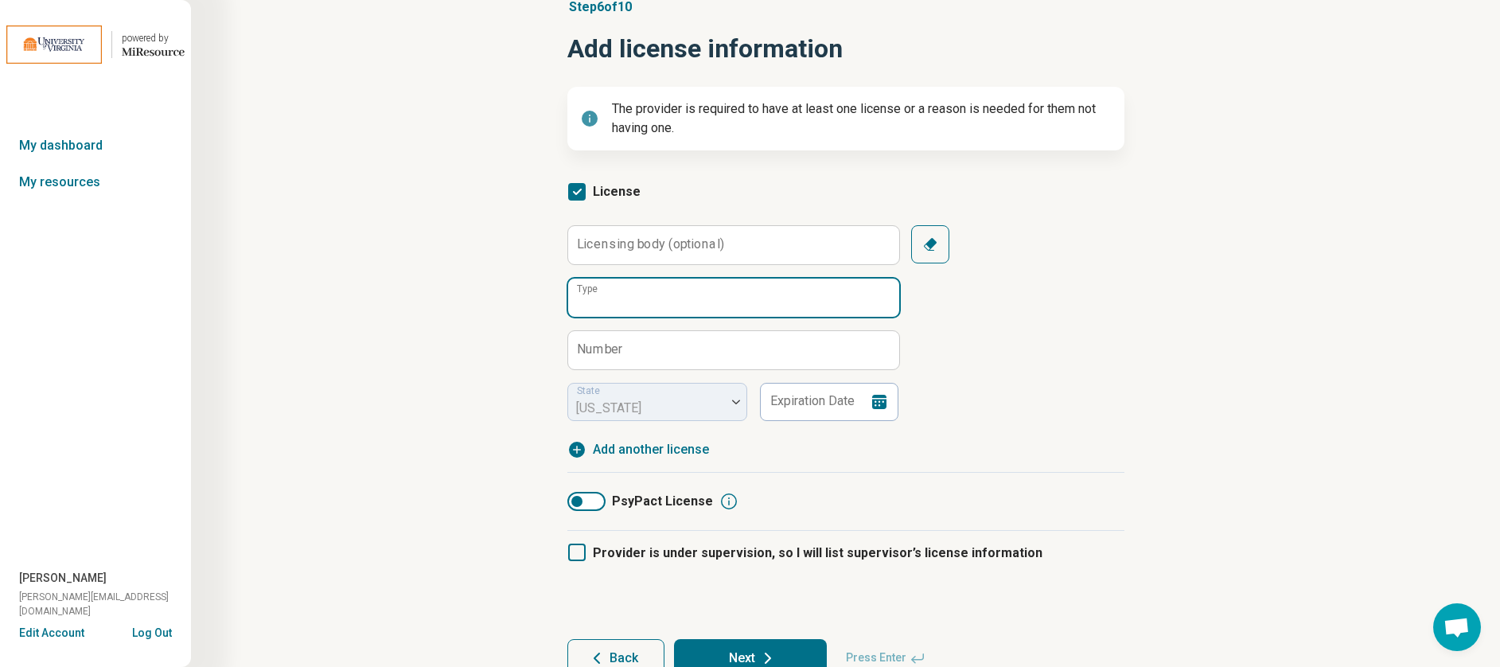
click at [620, 312] on input "Type" at bounding box center [733, 297] width 331 height 38
type input "*"
type input "***"
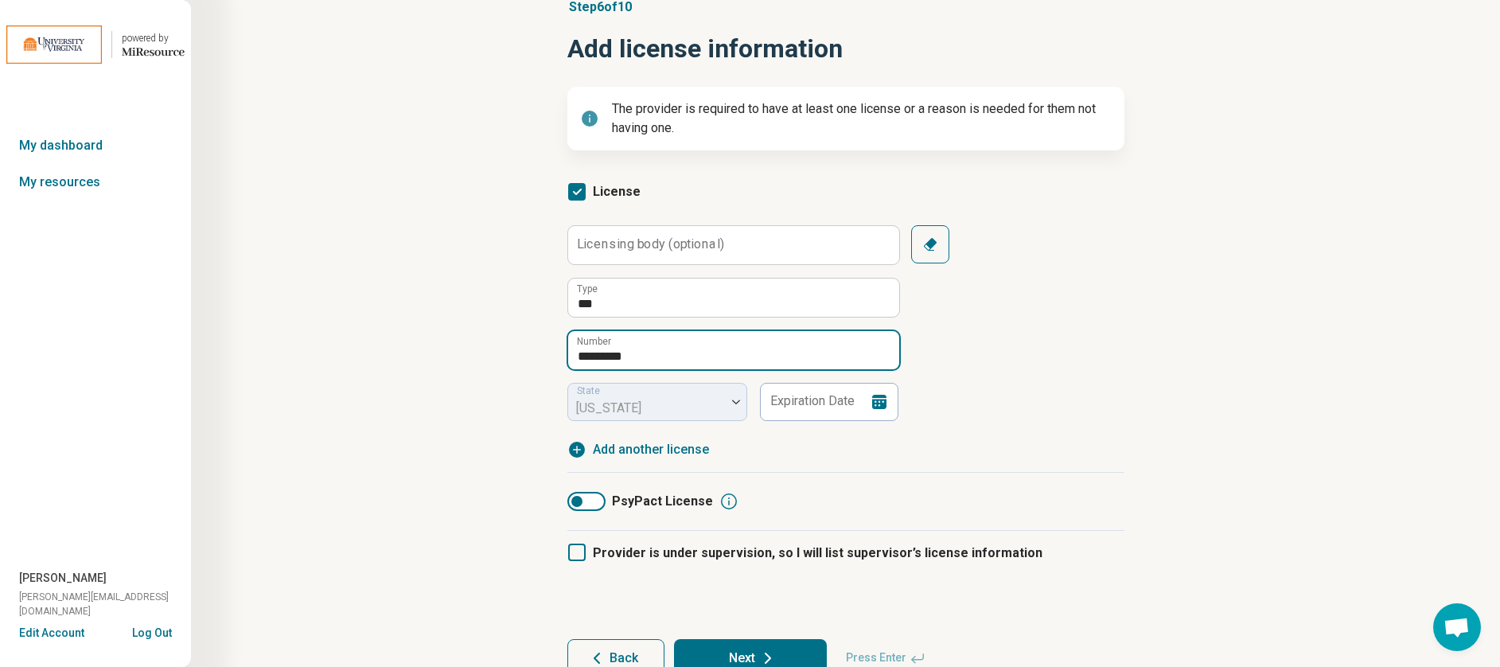
type input "*********"
click at [951, 398] on div "Licensing body (optional) *** Type ********* Number State [US_STATE] Expiration…" at bounding box center [845, 323] width 557 height 196
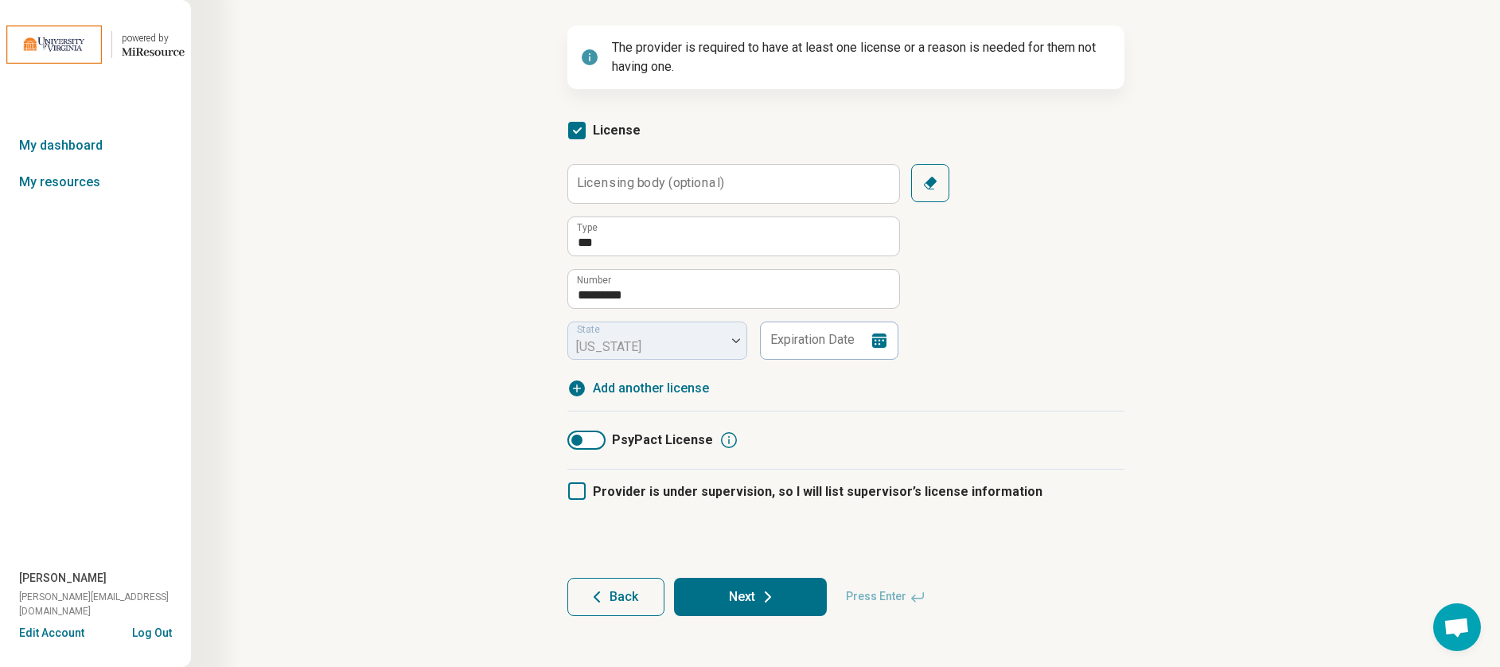
scroll to position [143, 0]
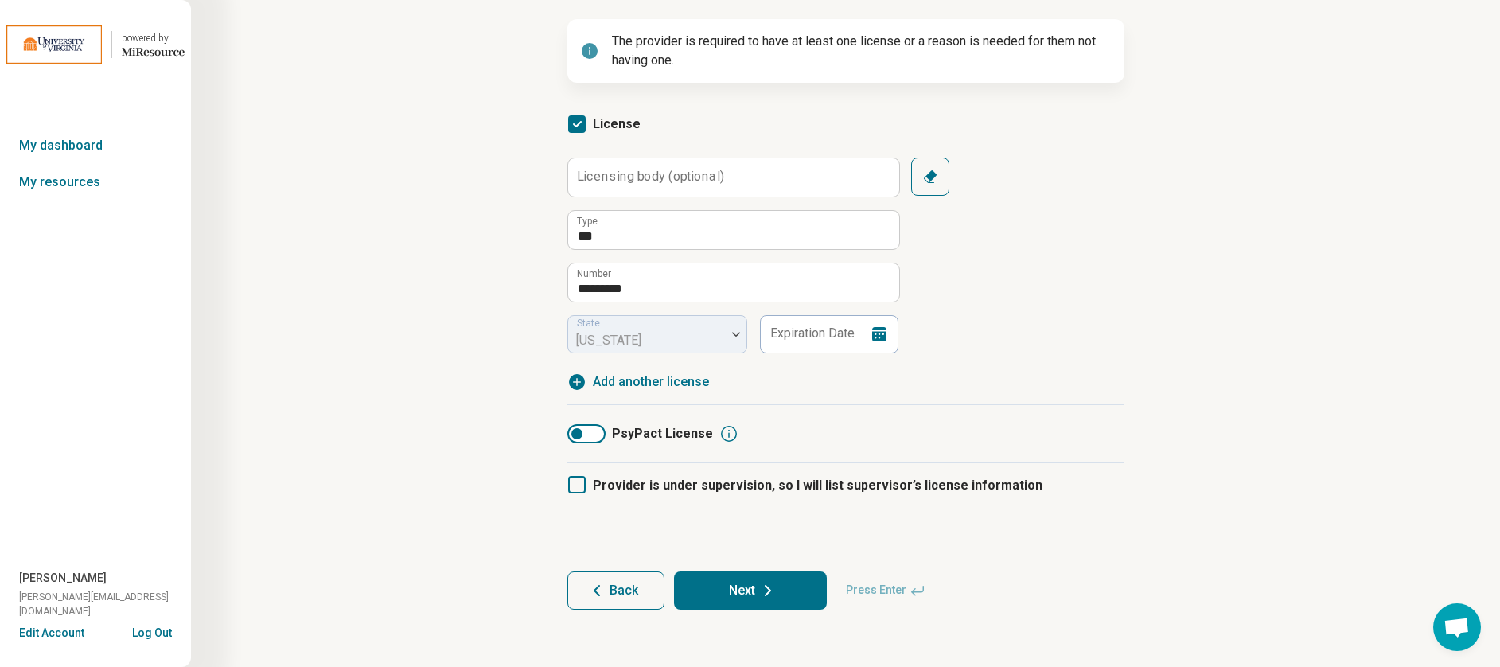
click at [786, 592] on button "Next" at bounding box center [750, 590] width 153 height 38
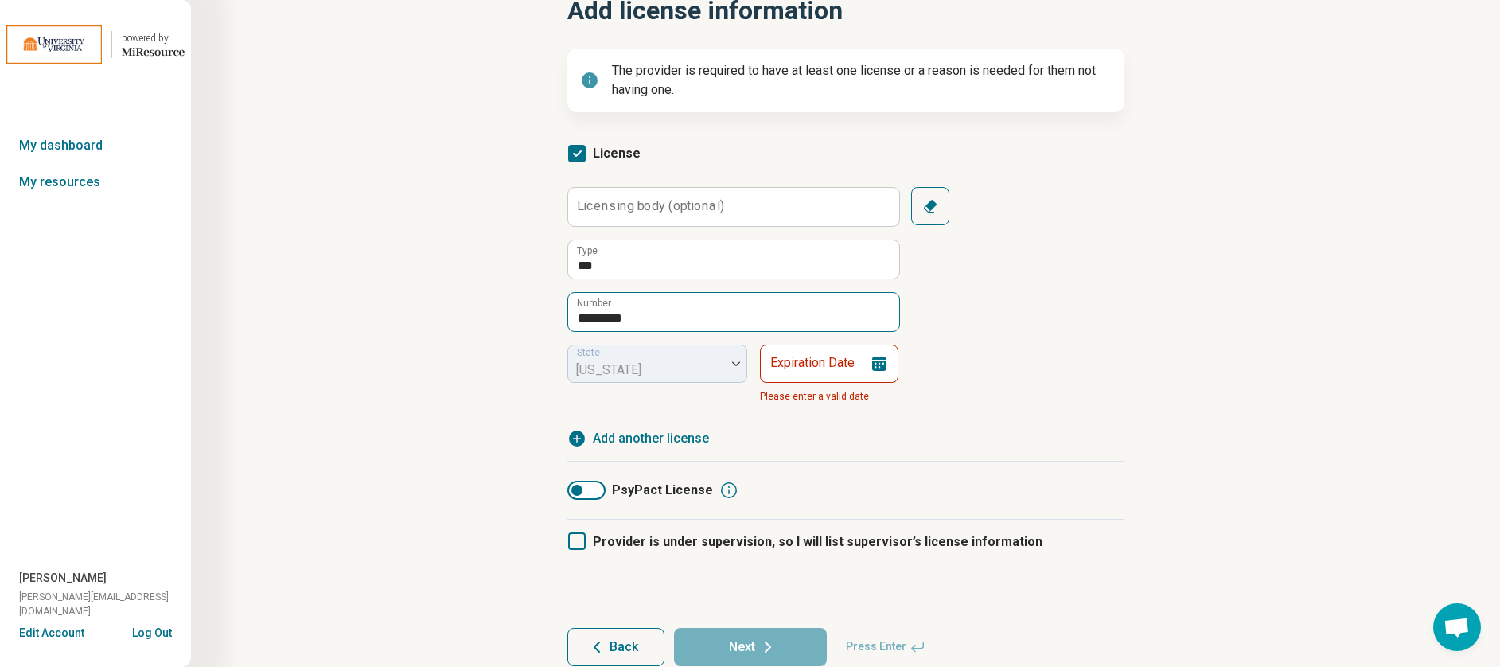
scroll to position [129, 0]
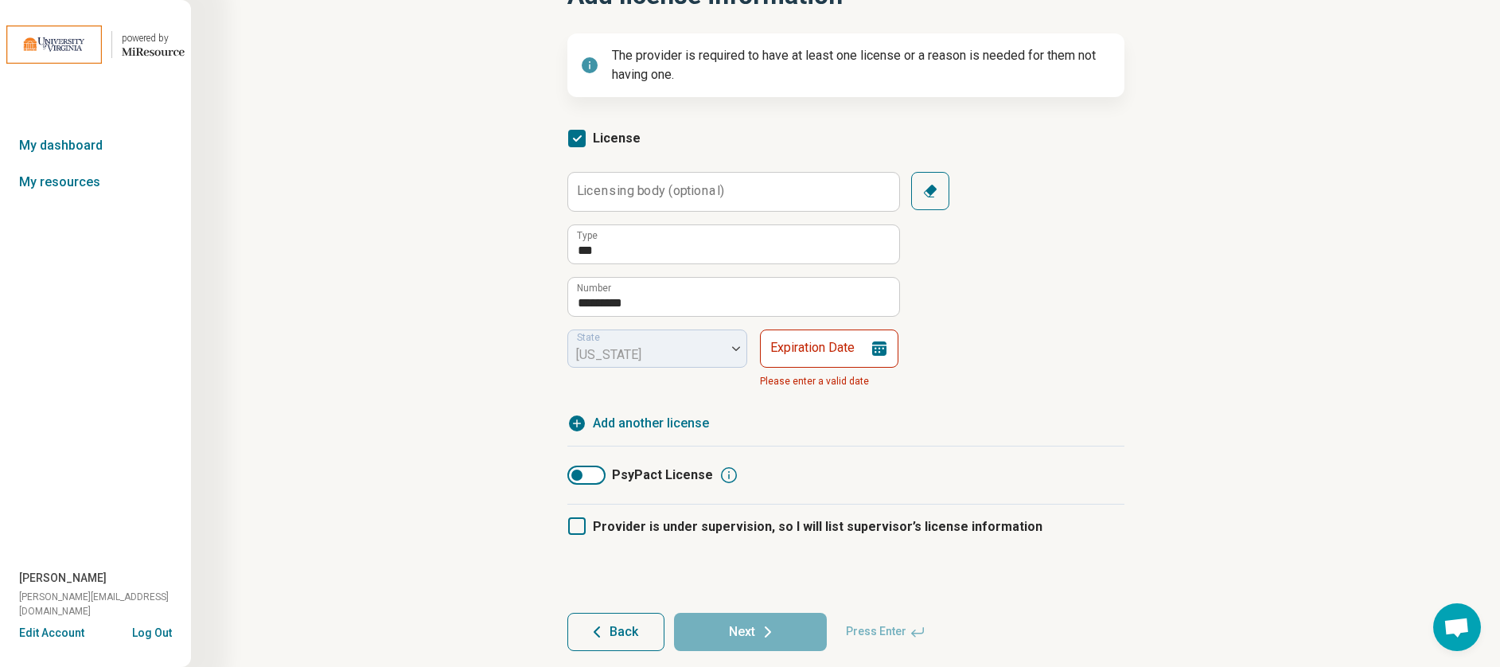
click at [722, 473] on icon at bounding box center [728, 474] width 19 height 19
click at [1020, 379] on div "Licensing body (optional) *** Type ********* Number State [US_STATE] Expiration…" at bounding box center [845, 283] width 557 height 223
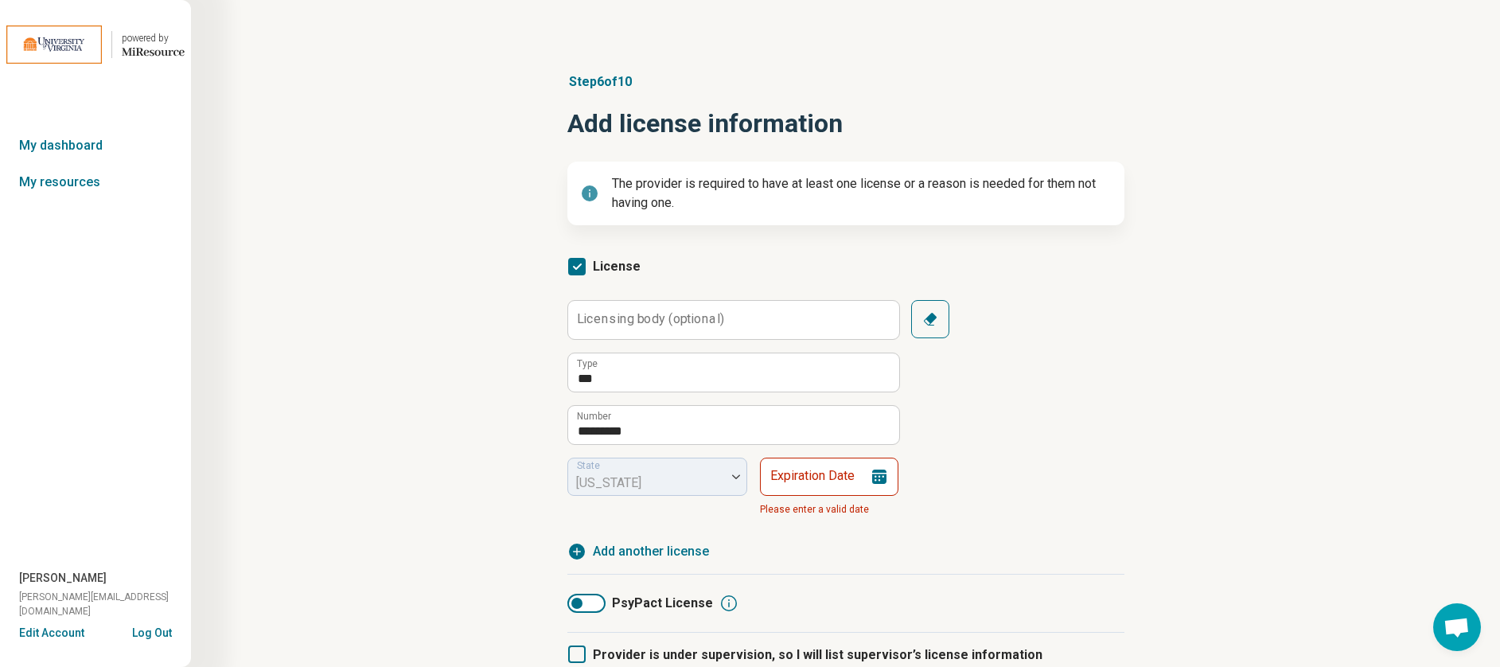
scroll to position [0, 0]
click at [885, 474] on icon at bounding box center [879, 477] width 14 height 14
click at [312, 297] on div "Step 6 of 10 Add license information The provider is required to have at least …" at bounding box center [845, 426] width 1156 height 770
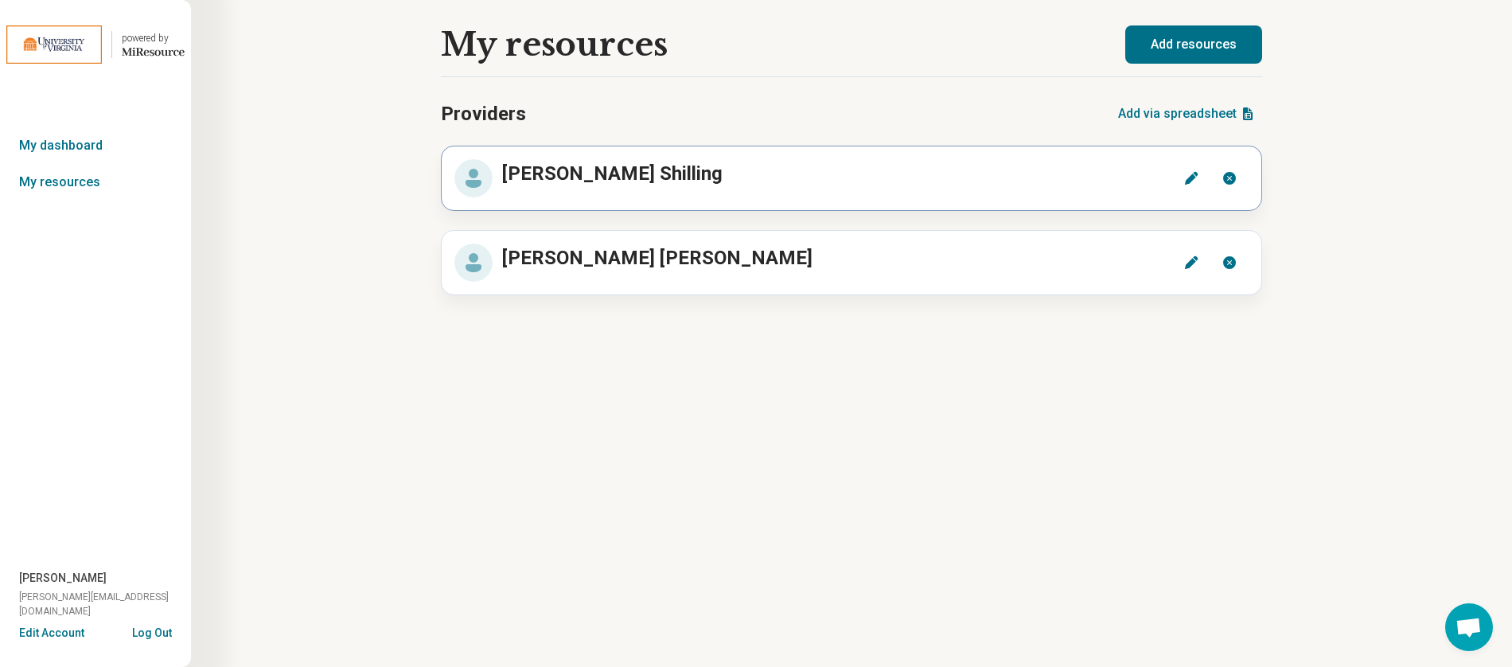
click at [1192, 181] on icon at bounding box center [1191, 178] width 16 height 16
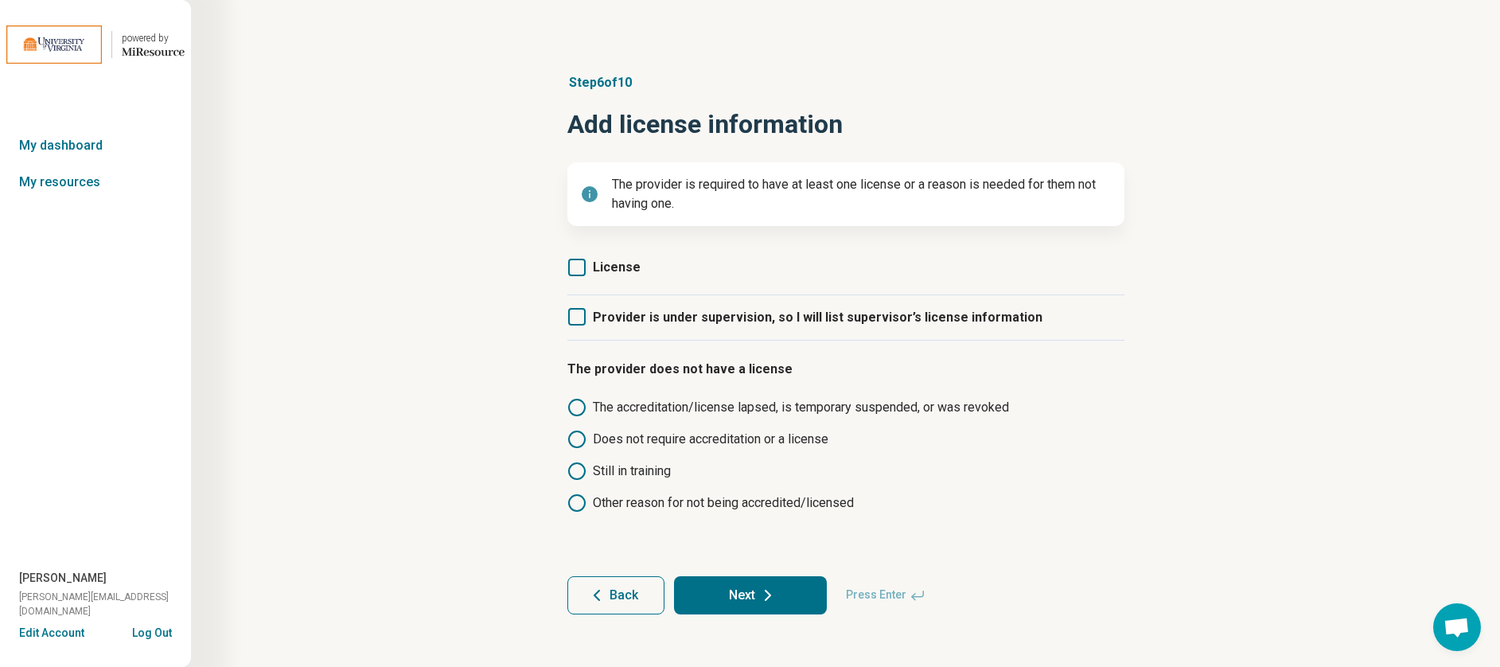
click at [579, 266] on icon at bounding box center [577, 268] width 18 height 18
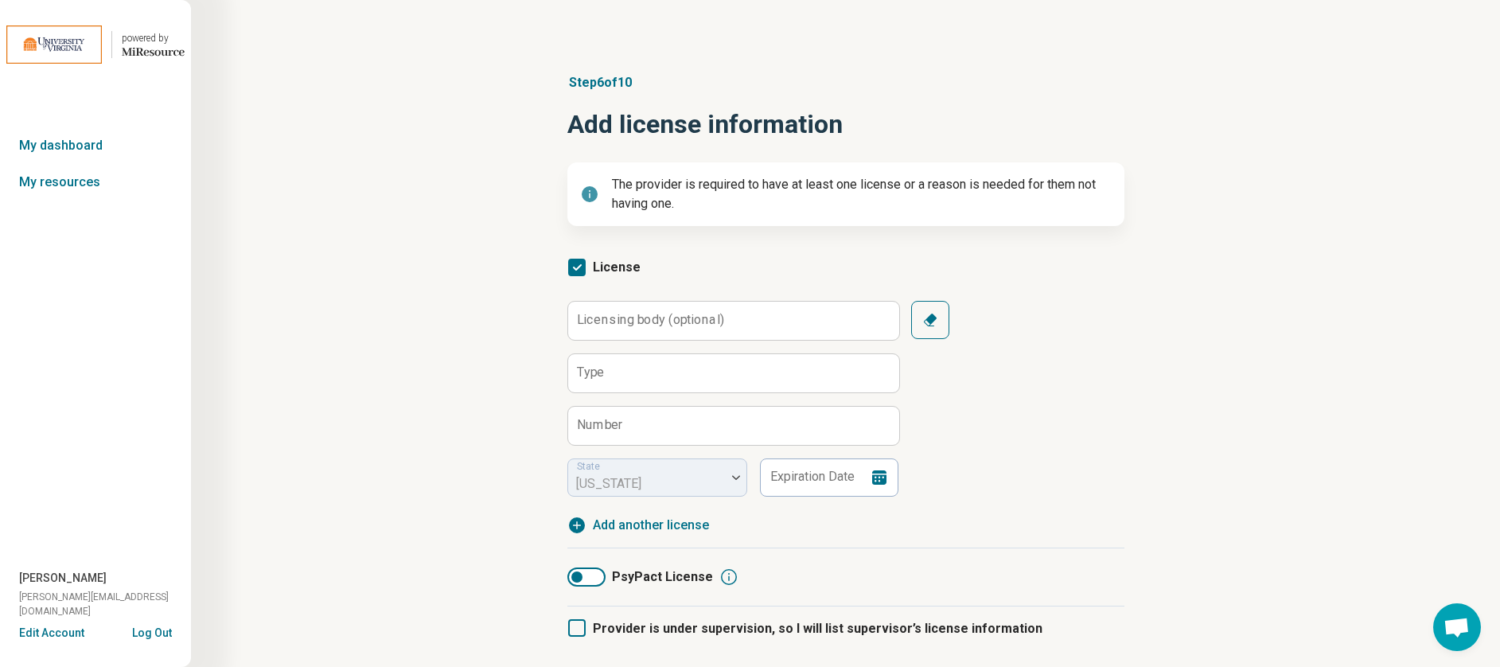
click at [579, 266] on polyline at bounding box center [577, 267] width 7 height 5
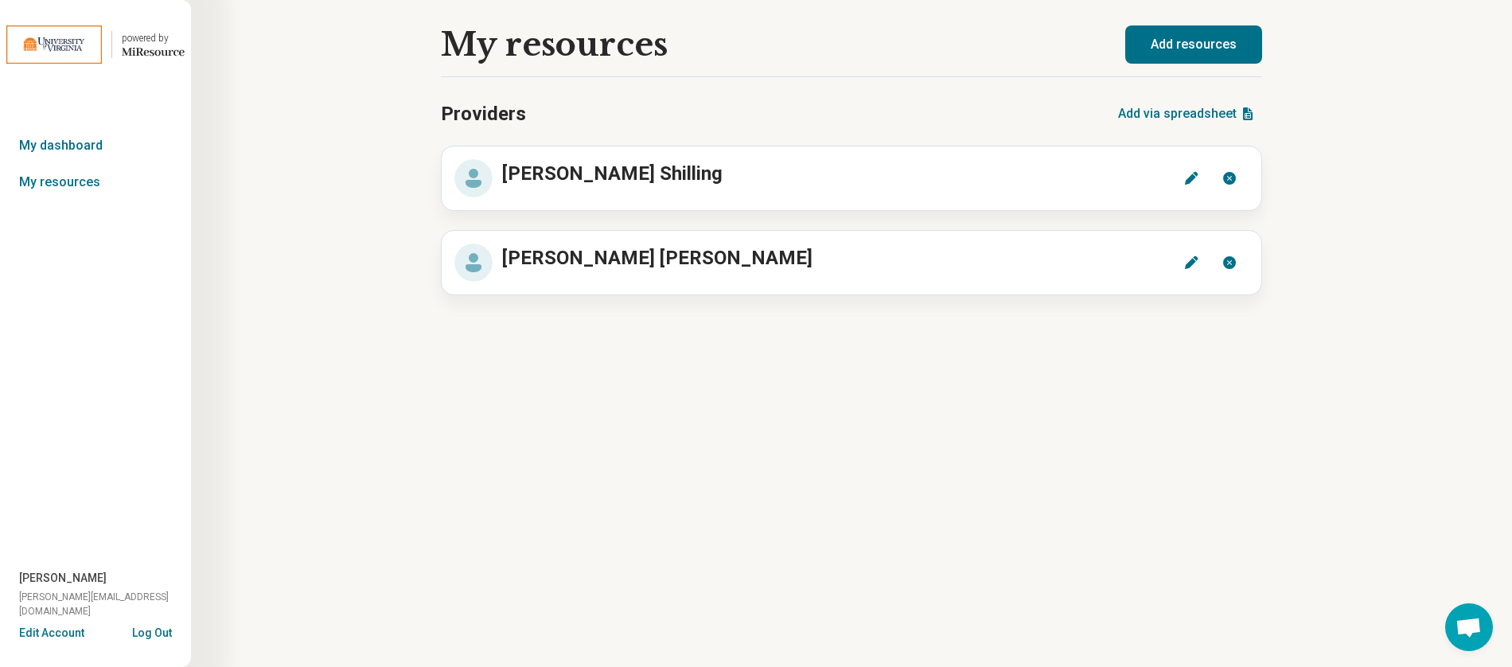
click at [1216, 55] on button "Add resources" at bounding box center [1193, 44] width 137 height 38
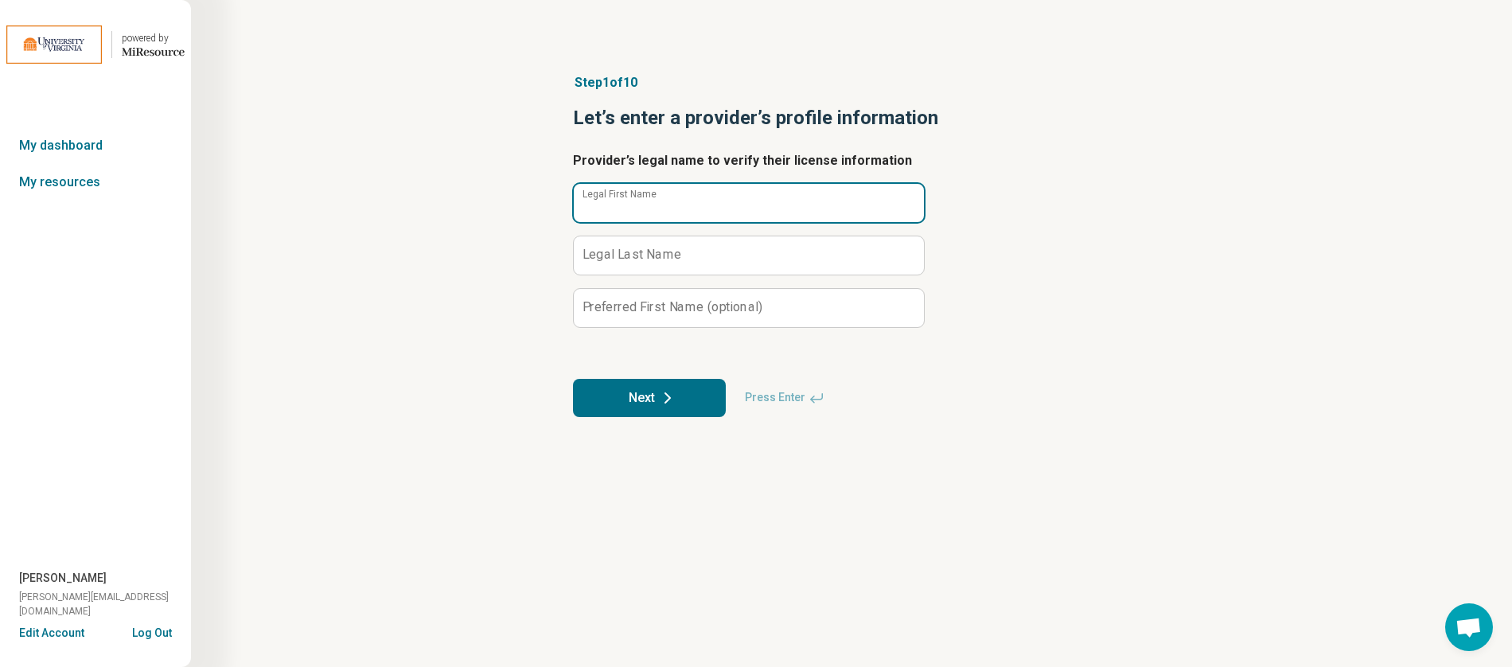
click at [710, 199] on input "Legal First Name" at bounding box center [749, 203] width 350 height 38
type input "*"
type input "*****"
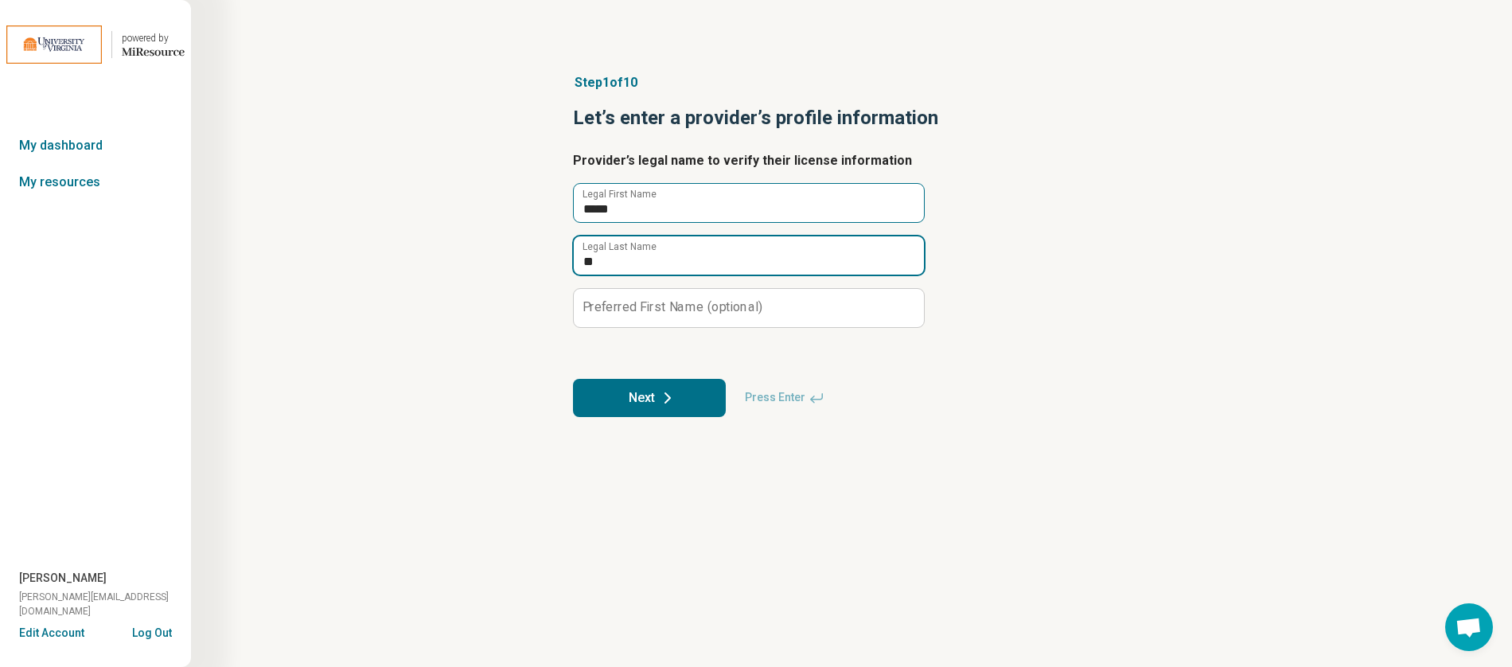
type input "*"
type input "*******"
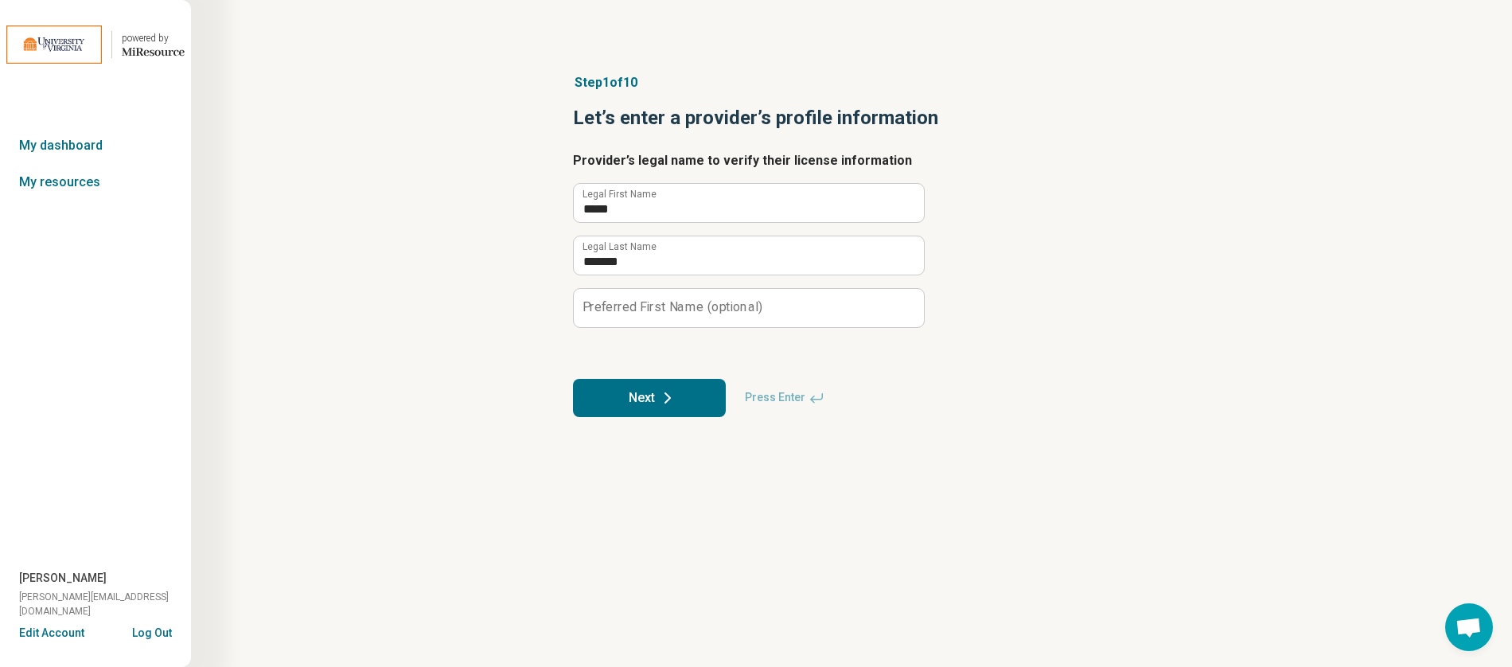
click at [711, 392] on button "Next" at bounding box center [649, 398] width 153 height 38
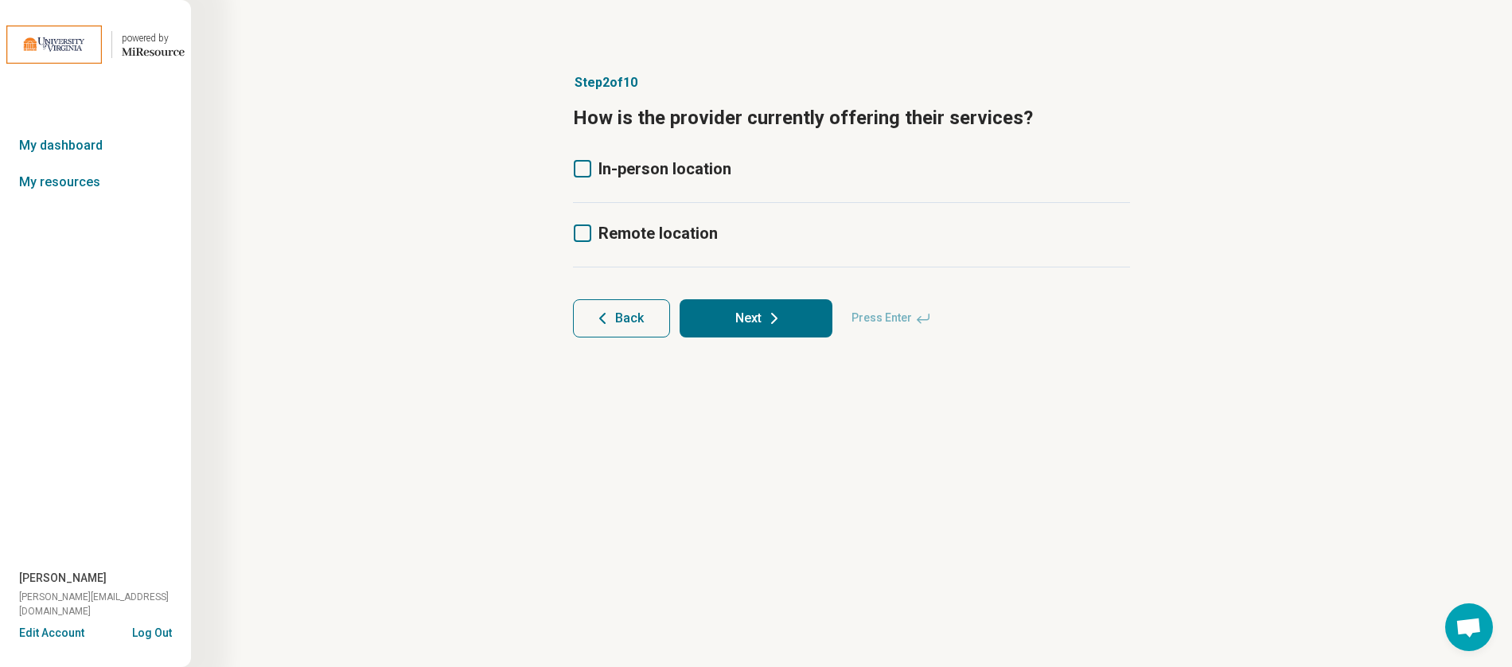
click at [583, 172] on icon at bounding box center [583, 169] width 18 height 18
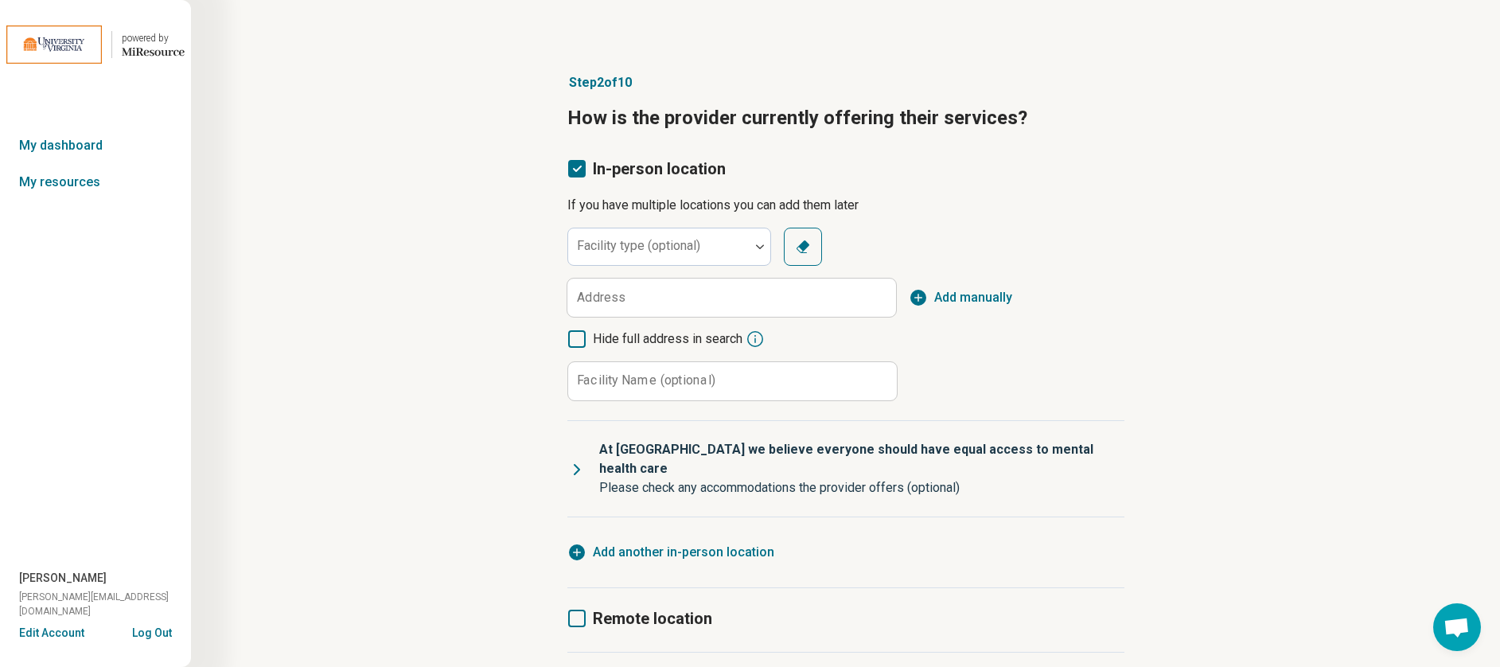
scroll to position [8, 0]
click at [586, 607] on label "Remote location" at bounding box center [639, 618] width 145 height 22
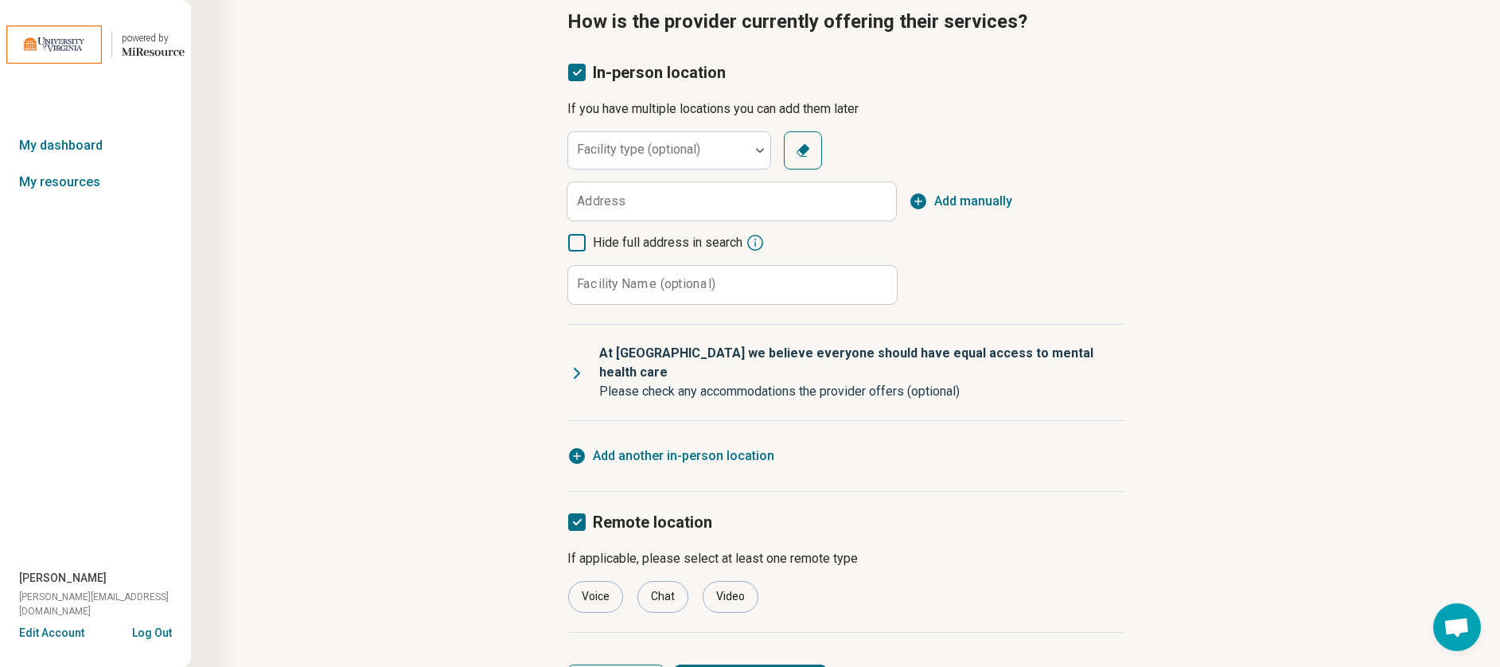
scroll to position [97, 0]
click at [726, 580] on div "Video" at bounding box center [730, 596] width 56 height 32
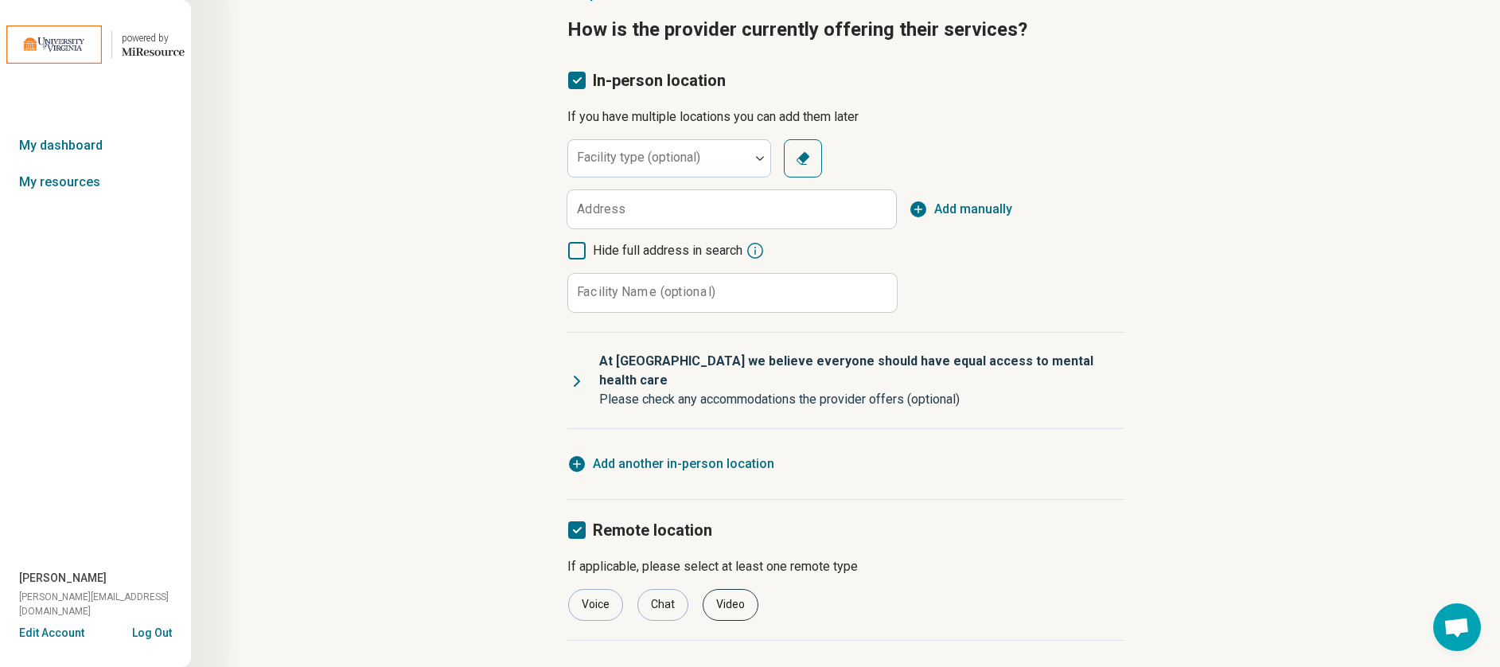
scroll to position [72, 0]
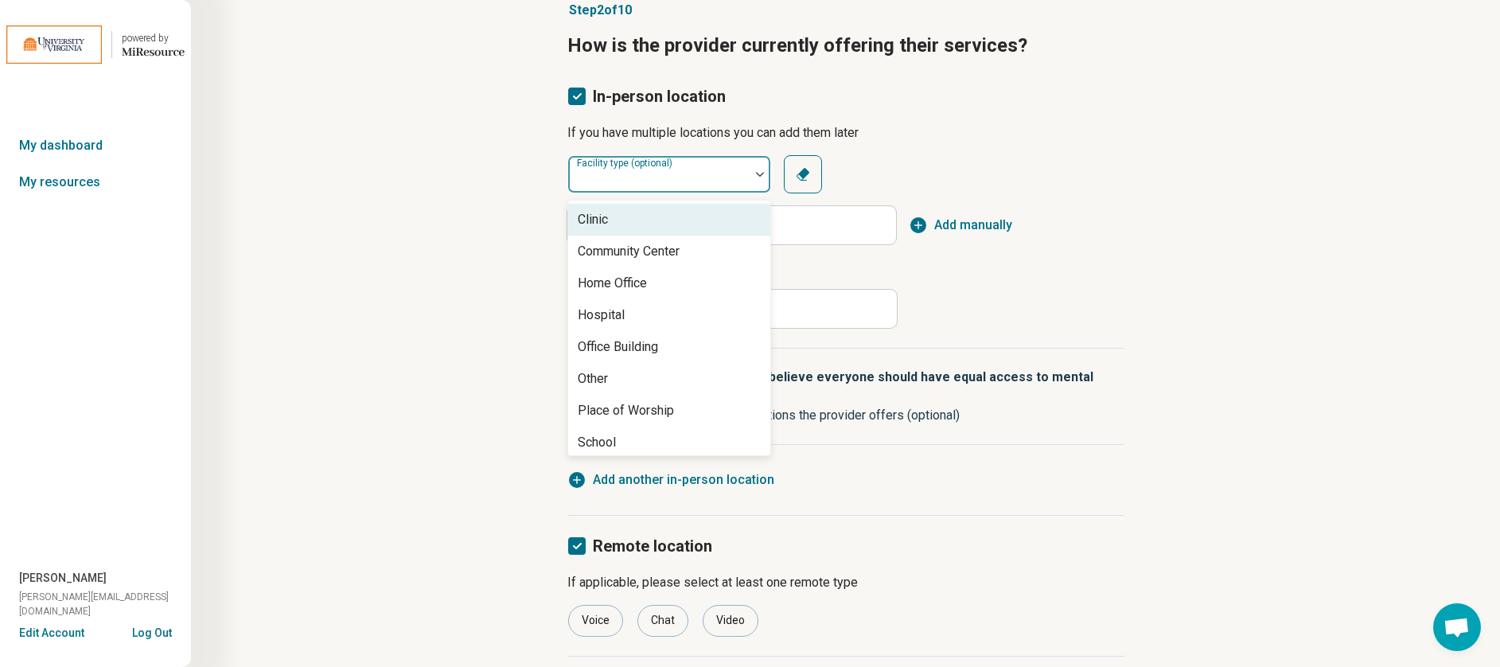
click at [739, 172] on div at bounding box center [658, 180] width 169 height 22
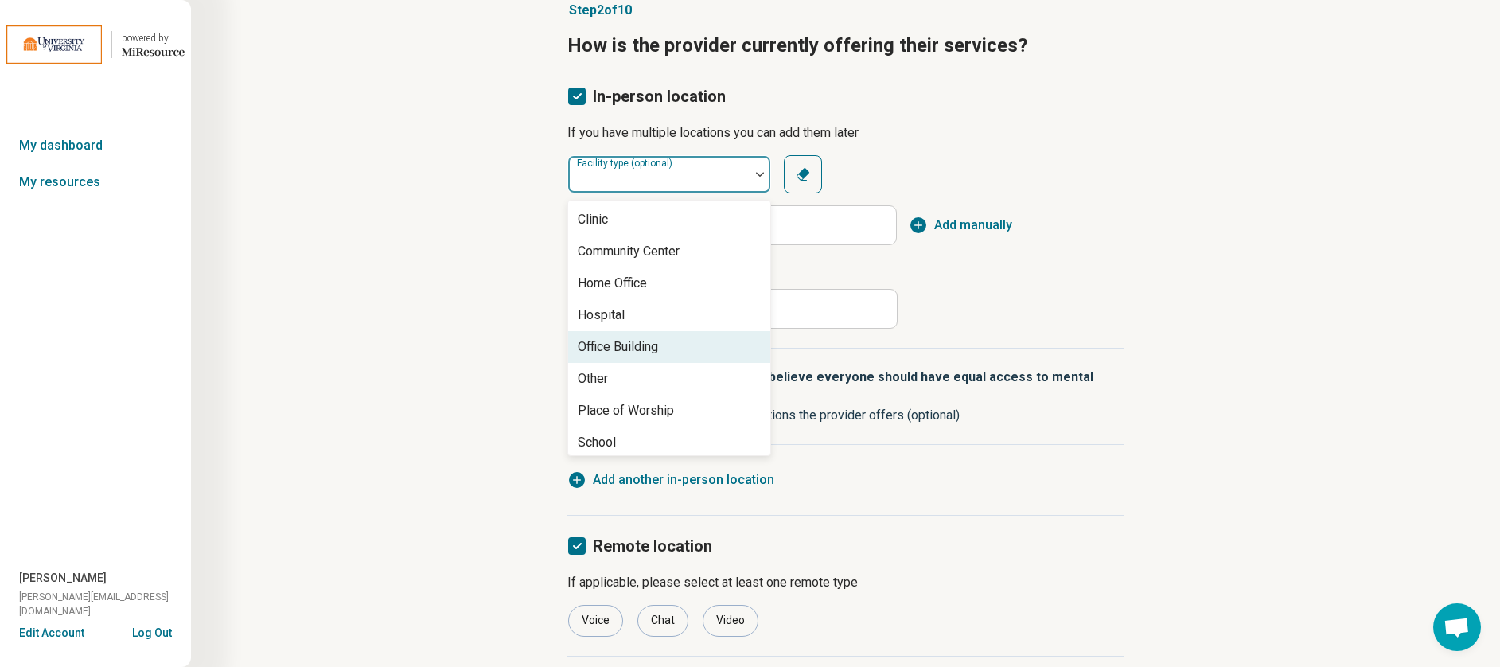
click at [671, 348] on div "Office Building" at bounding box center [669, 347] width 202 height 32
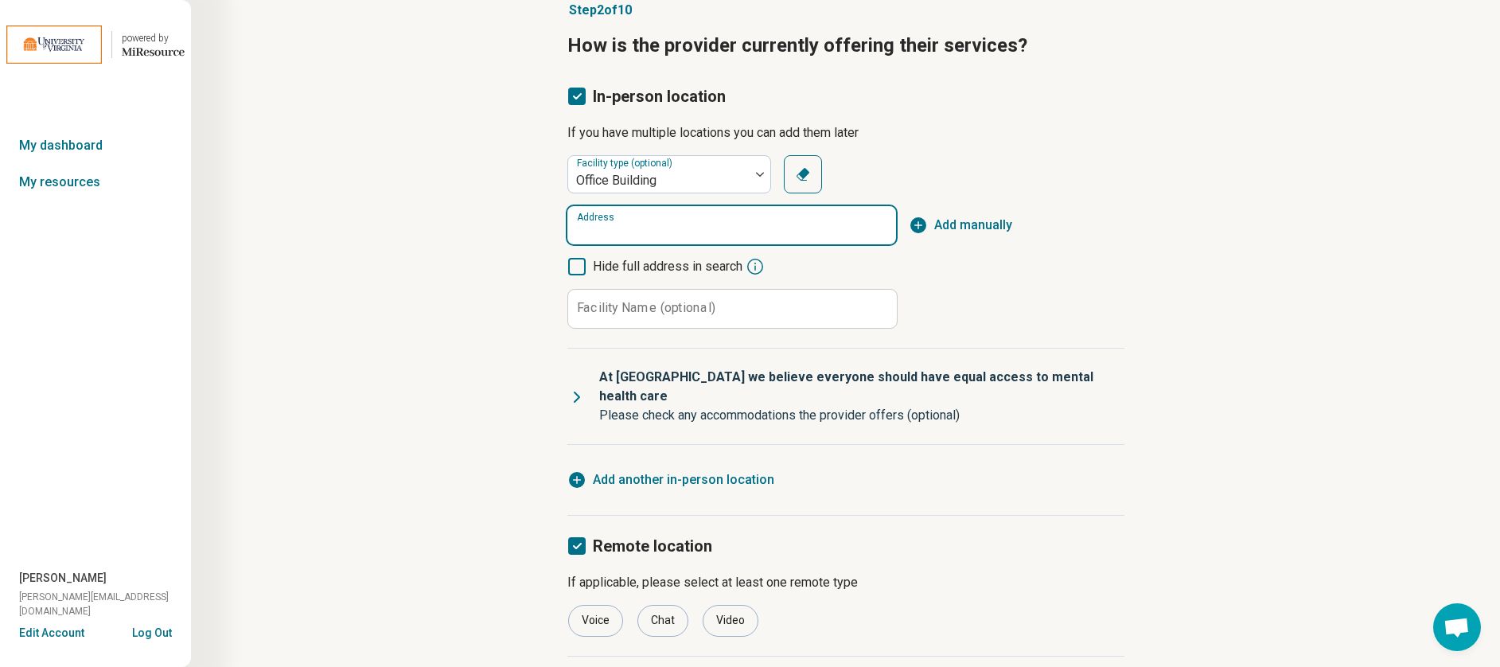
click at [660, 224] on input "Address" at bounding box center [731, 225] width 329 height 38
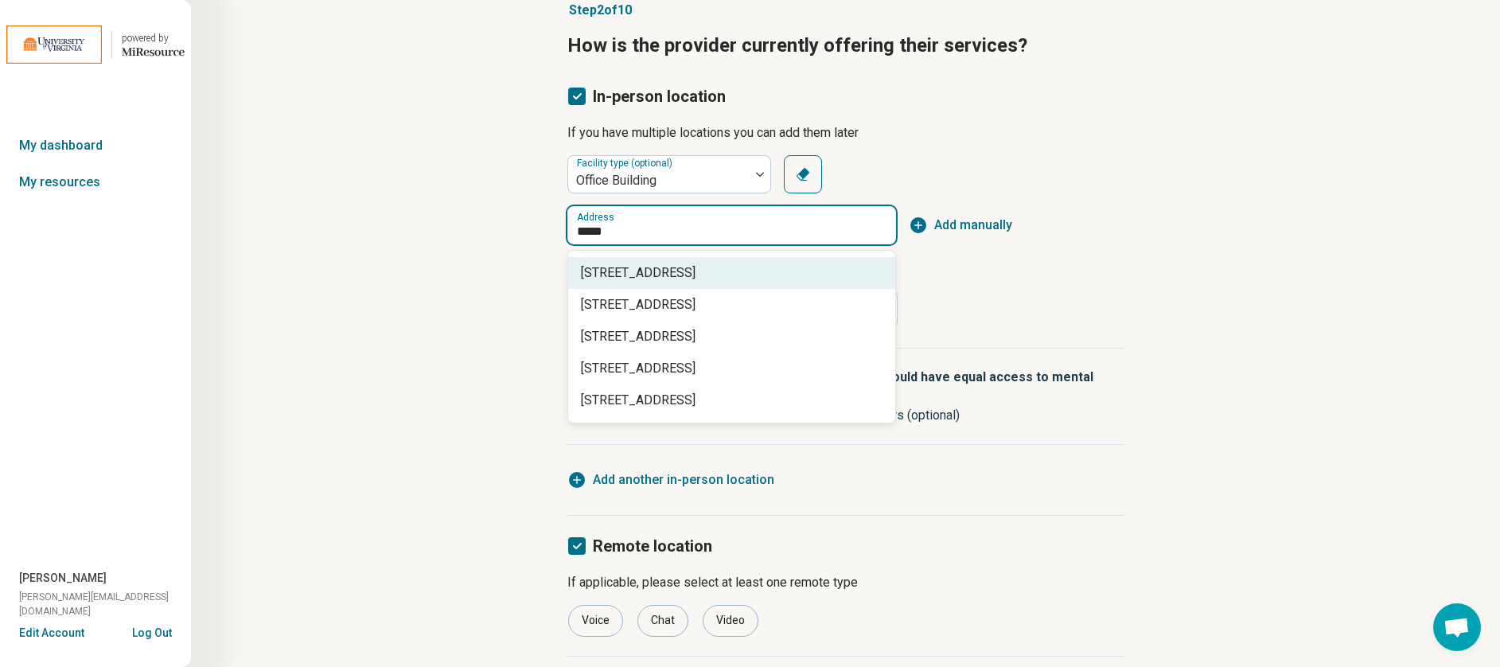
click at [721, 269] on span "[STREET_ADDRESS]" at bounding box center [735, 272] width 308 height 19
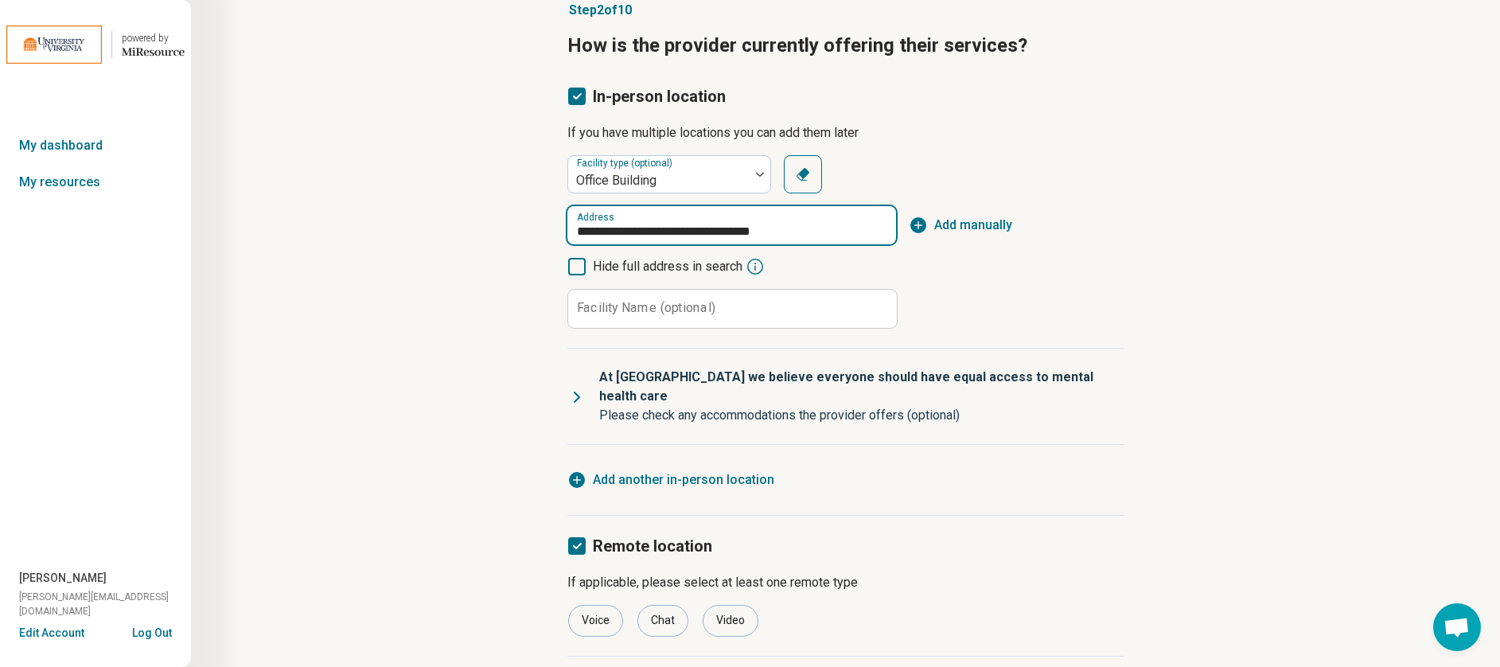
drag, startPoint x: 730, startPoint y: 228, endPoint x: 745, endPoint y: 228, distance: 15.9
click at [729, 228] on input "**********" at bounding box center [731, 225] width 329 height 38
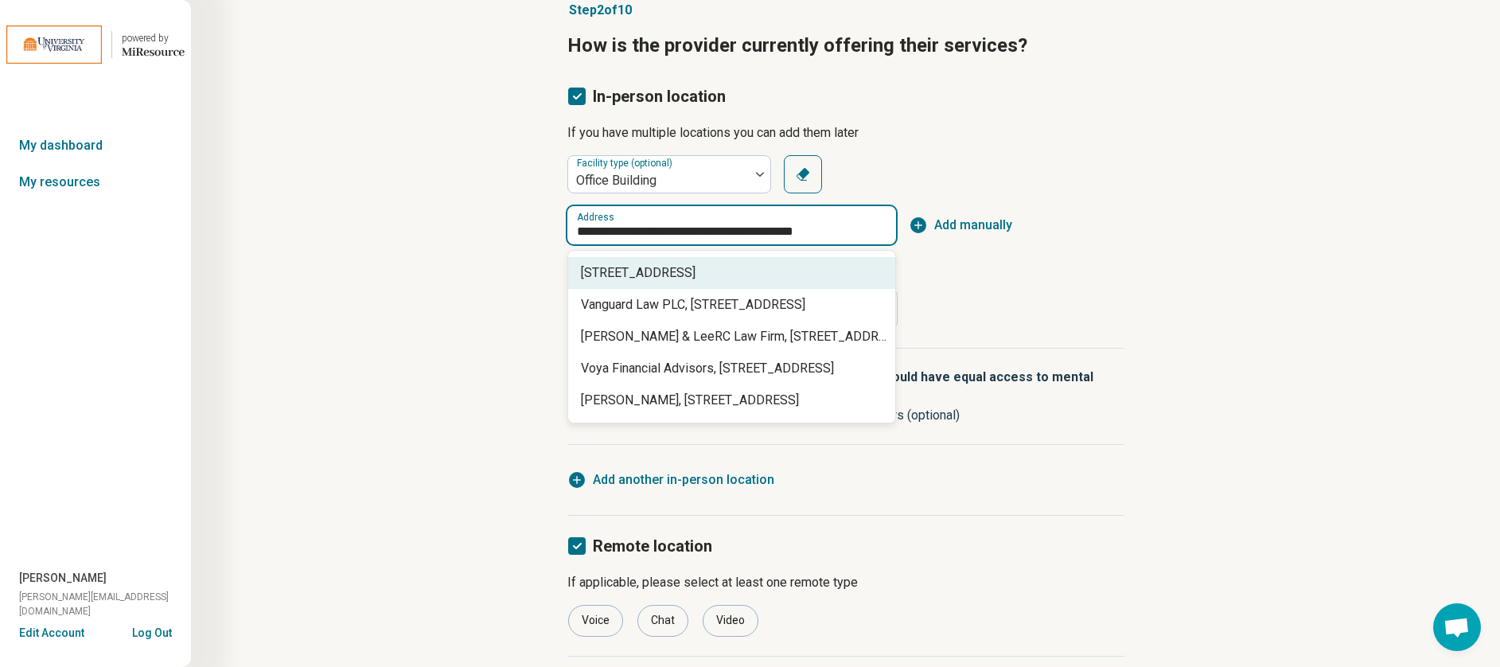
click at [798, 281] on span "[STREET_ADDRESS]" at bounding box center [735, 272] width 308 height 19
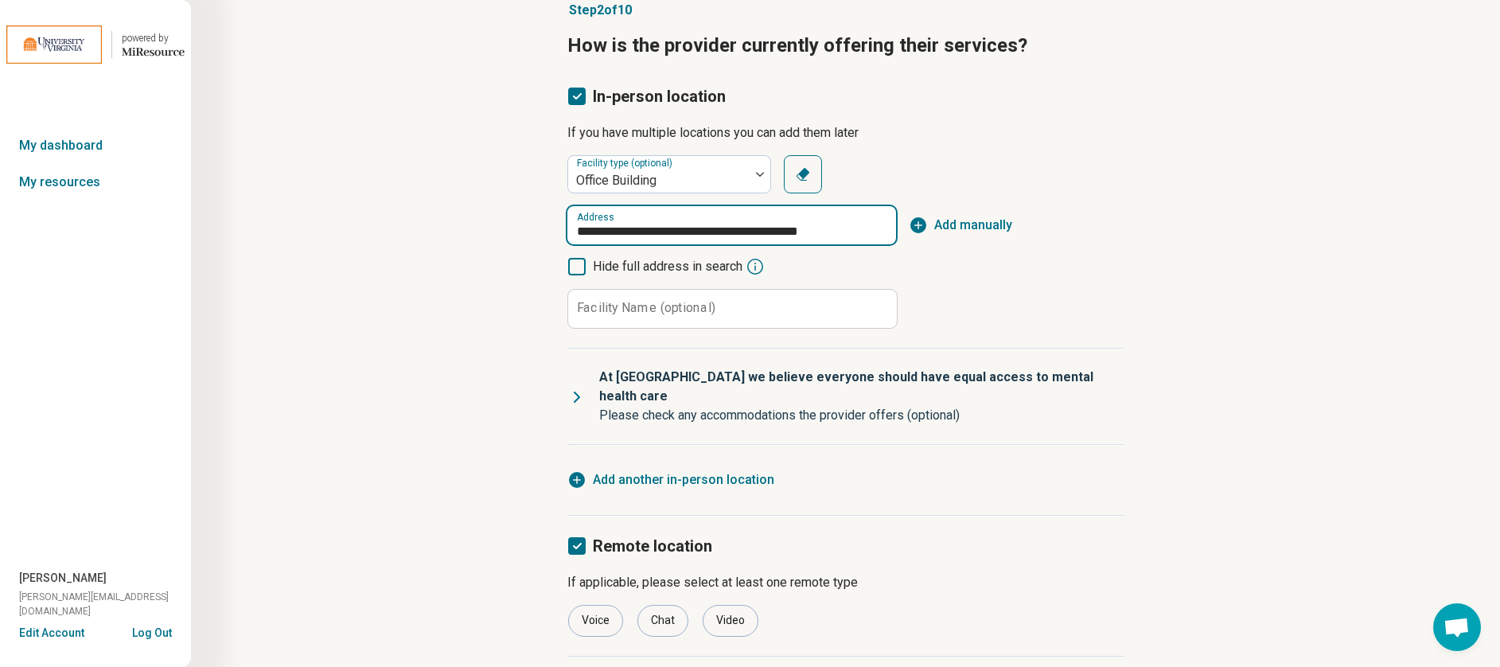
type input "**********"
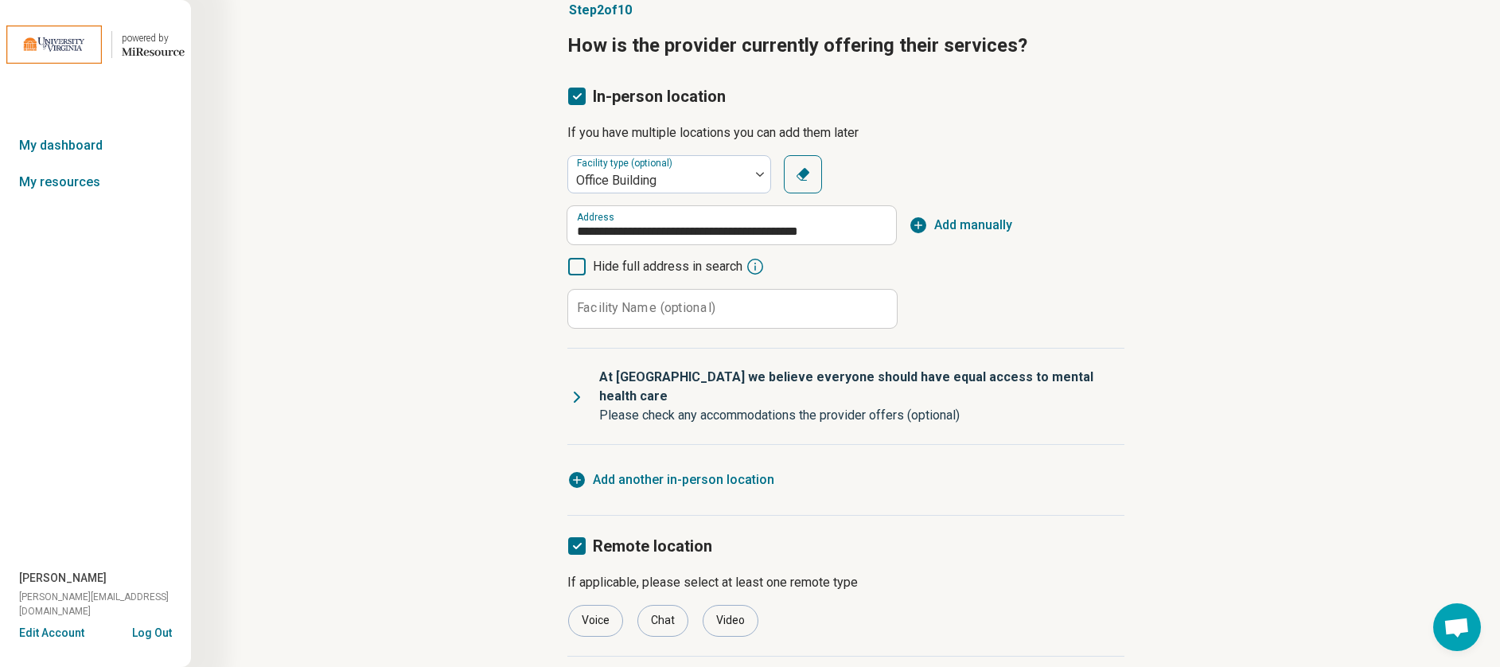
click at [664, 303] on label "Facility Name (optional)" at bounding box center [646, 308] width 138 height 13
click at [664, 303] on input "Facility Name (optional)" at bounding box center [732, 309] width 329 height 38
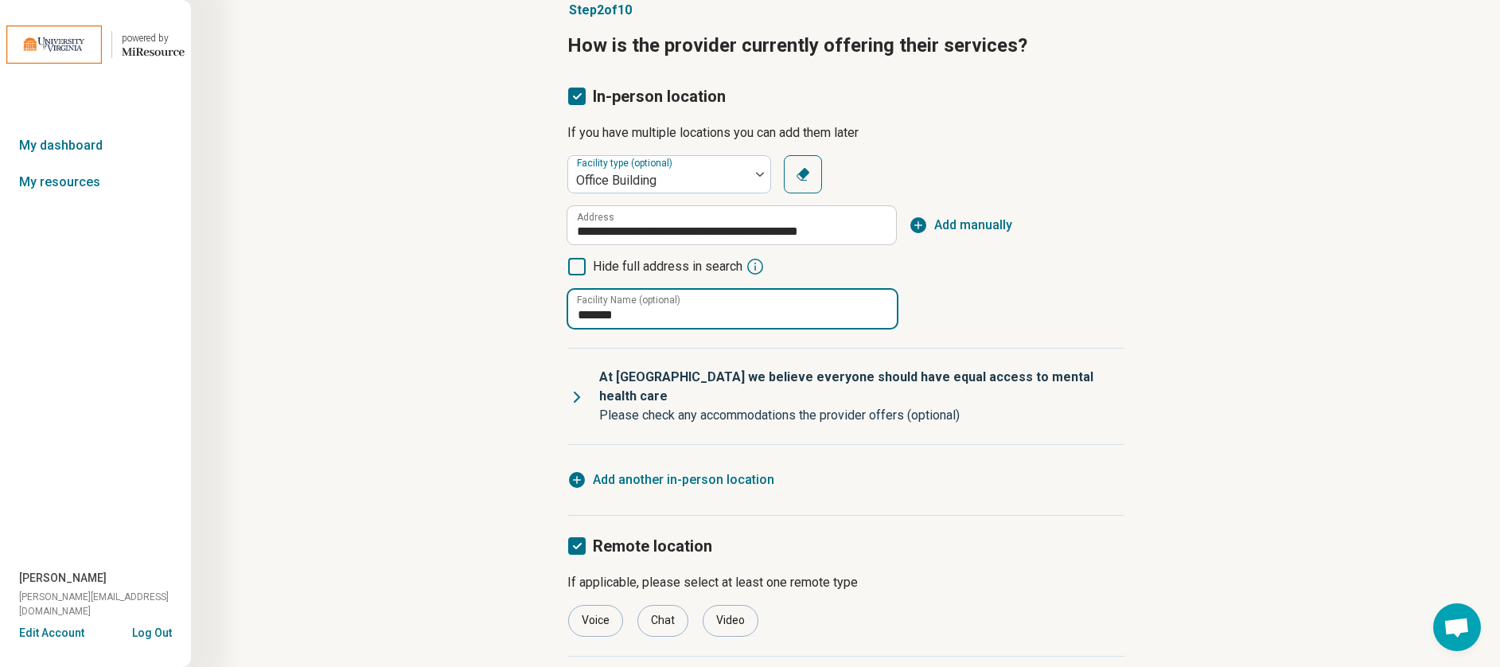
type input "**********"
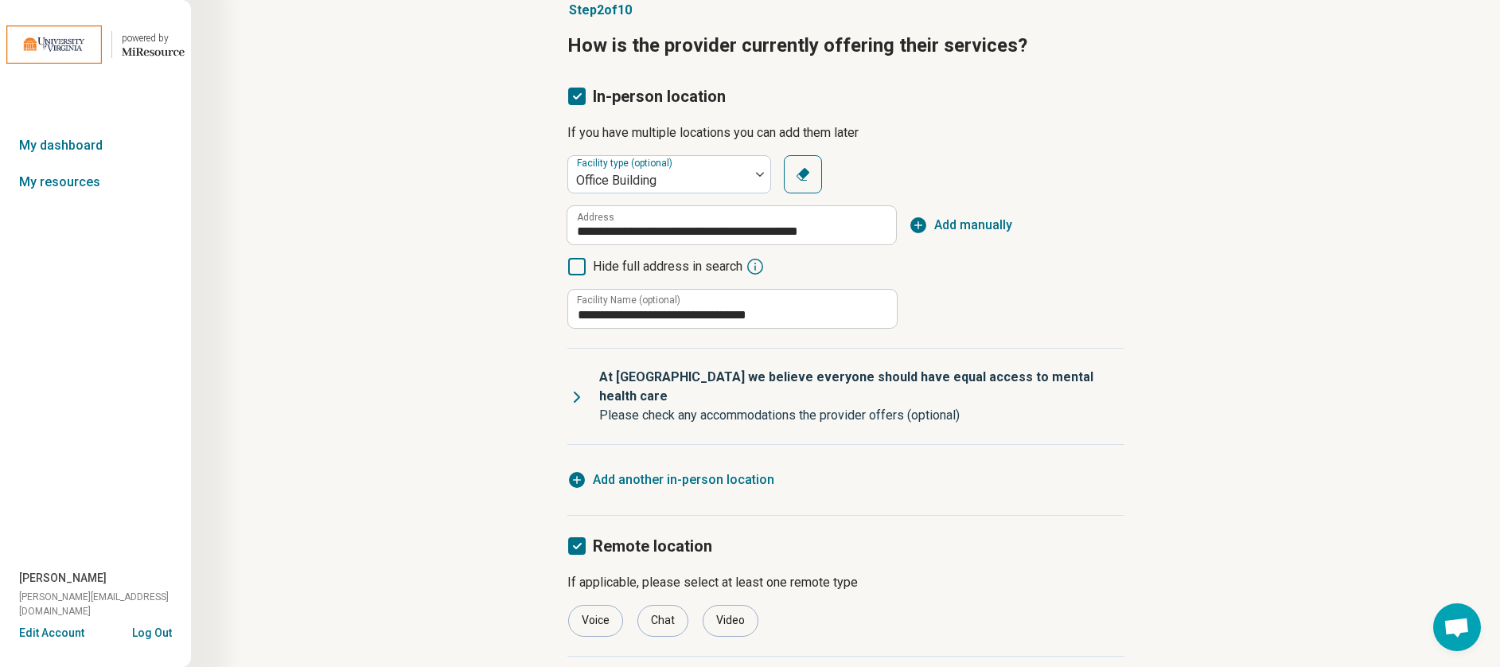
click at [985, 282] on div "**********" at bounding box center [845, 241] width 557 height 173
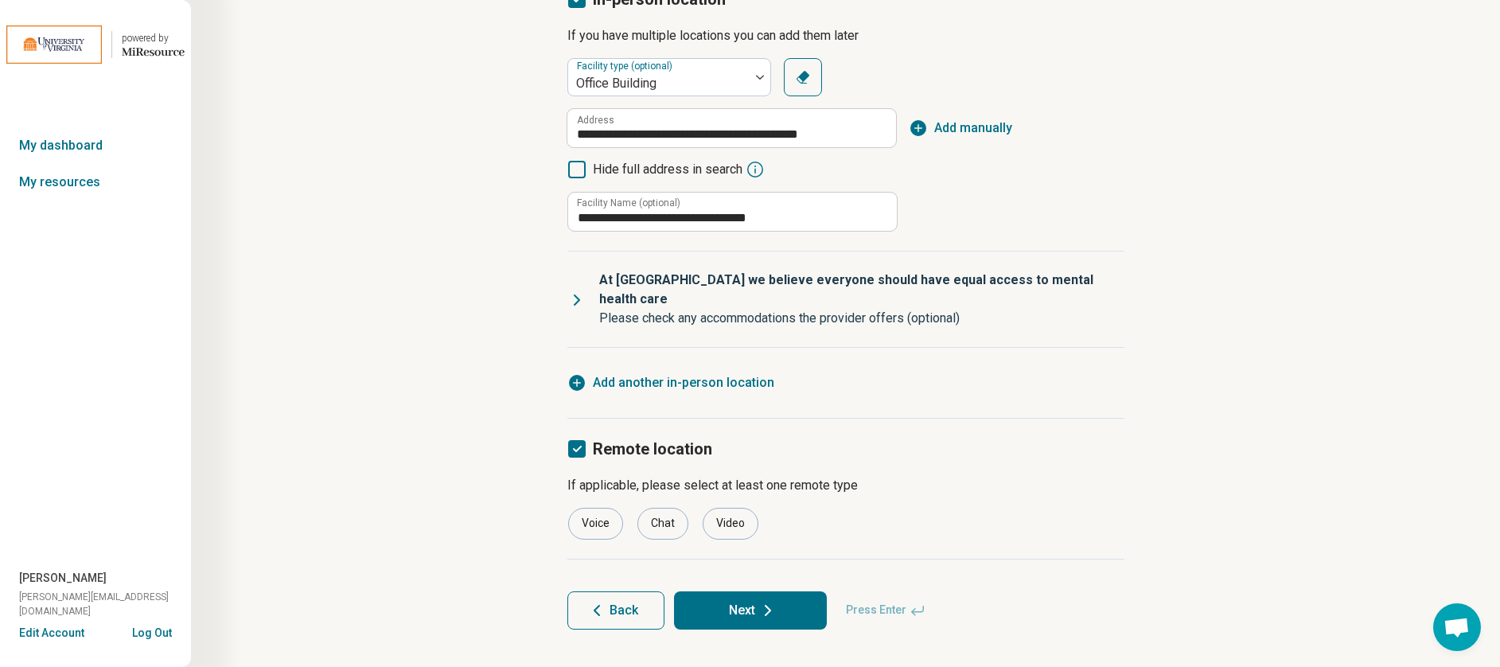
scroll to position [170, 0]
click at [753, 590] on button "Next" at bounding box center [750, 609] width 153 height 38
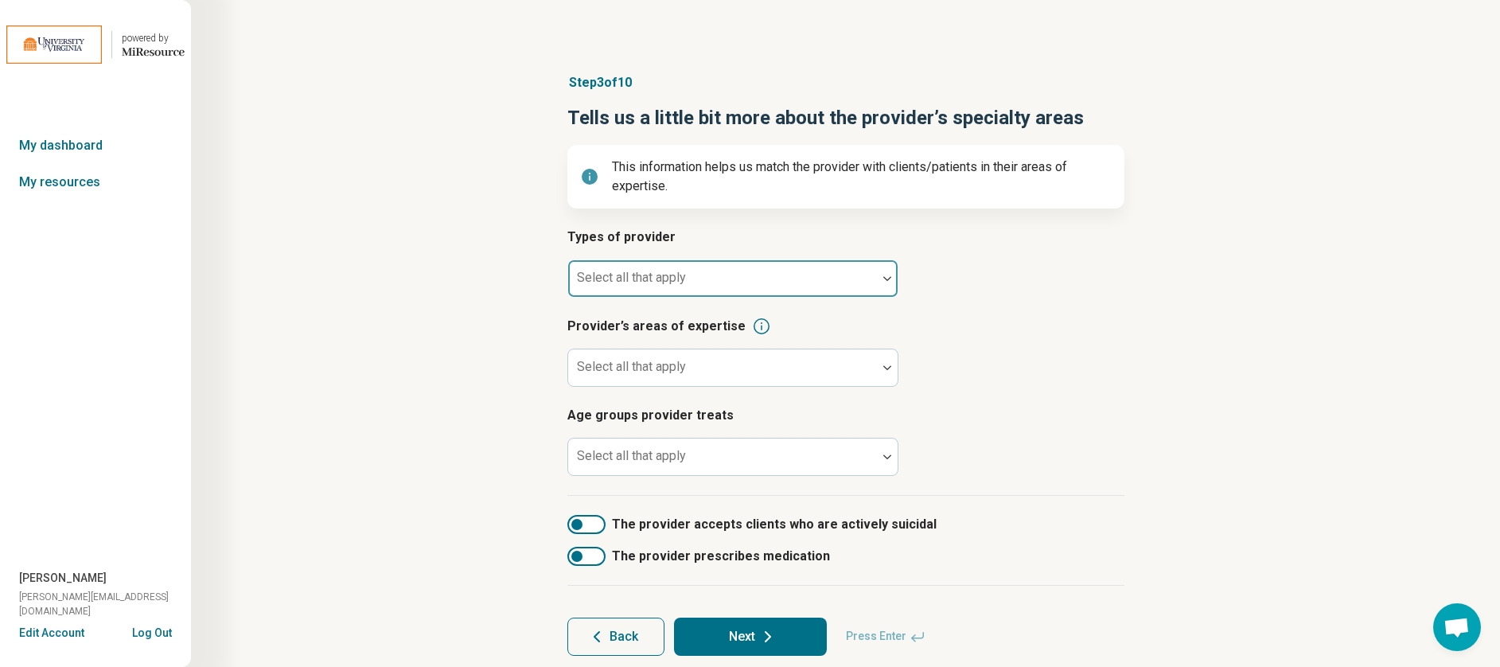
click at [687, 278] on div at bounding box center [722, 285] width 296 height 22
drag, startPoint x: 1145, startPoint y: 344, endPoint x: 1119, endPoint y: 360, distance: 29.6
click at [1144, 345] on article "Step 3 of 10 Tells us a little bit more about the provider’s specialty areas Th…" at bounding box center [846, 364] width 608 height 646
click at [59, 144] on link "My dashboard" at bounding box center [95, 145] width 191 height 37
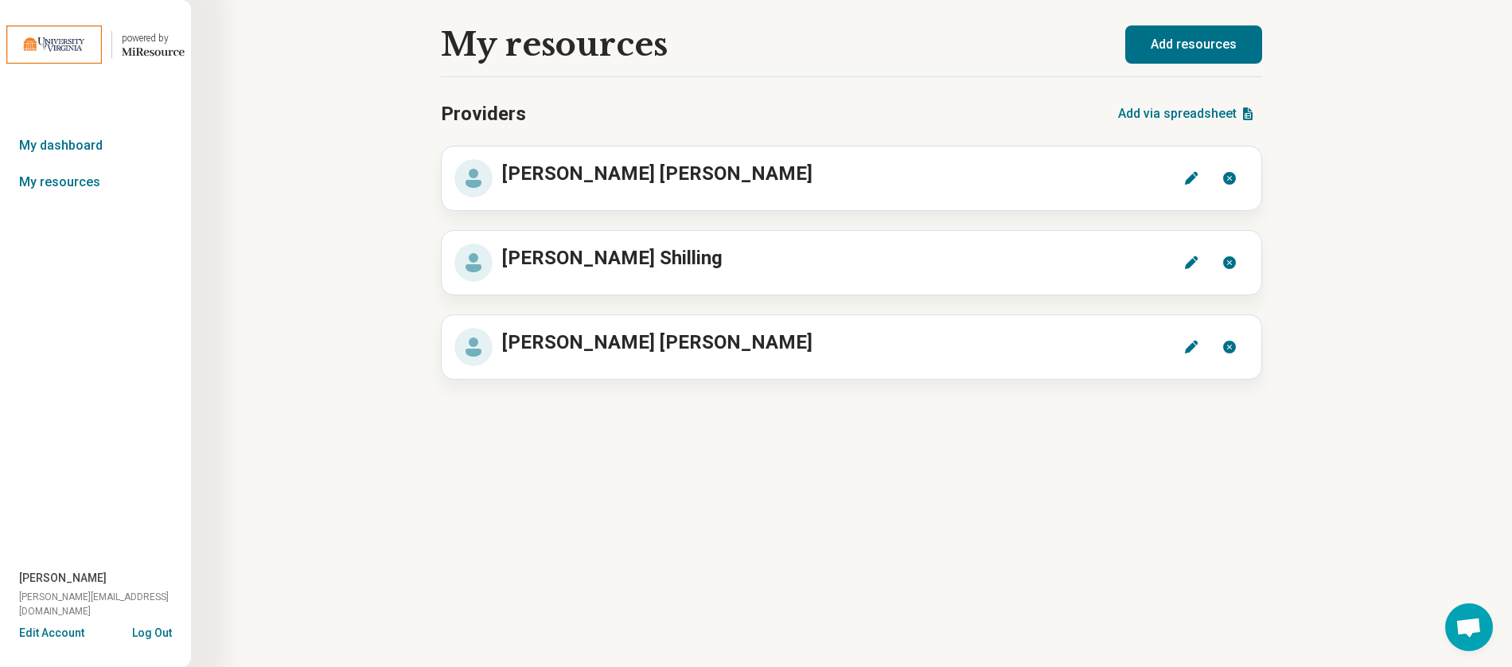
click at [1227, 41] on button "Add resources" at bounding box center [1193, 44] width 137 height 38
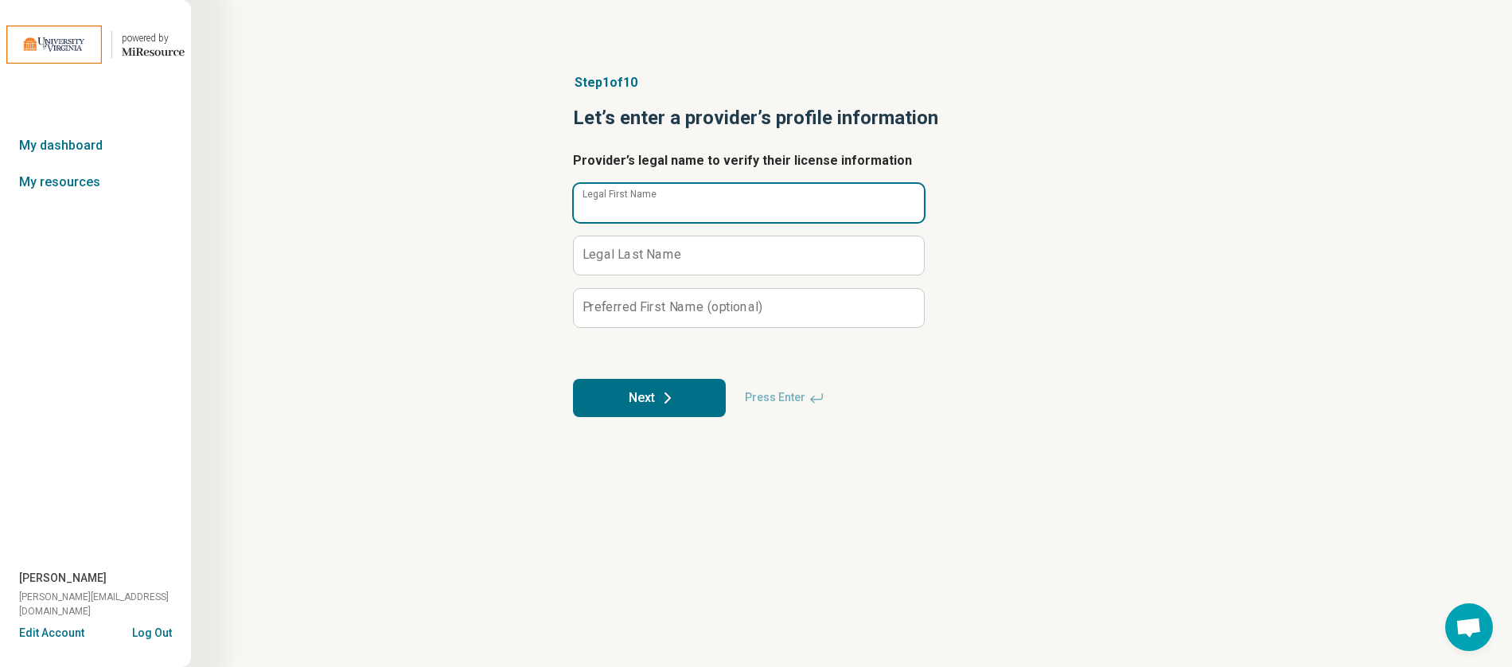
click at [679, 197] on input "Legal First Name" at bounding box center [749, 203] width 350 height 38
type input "*"
type input "******"
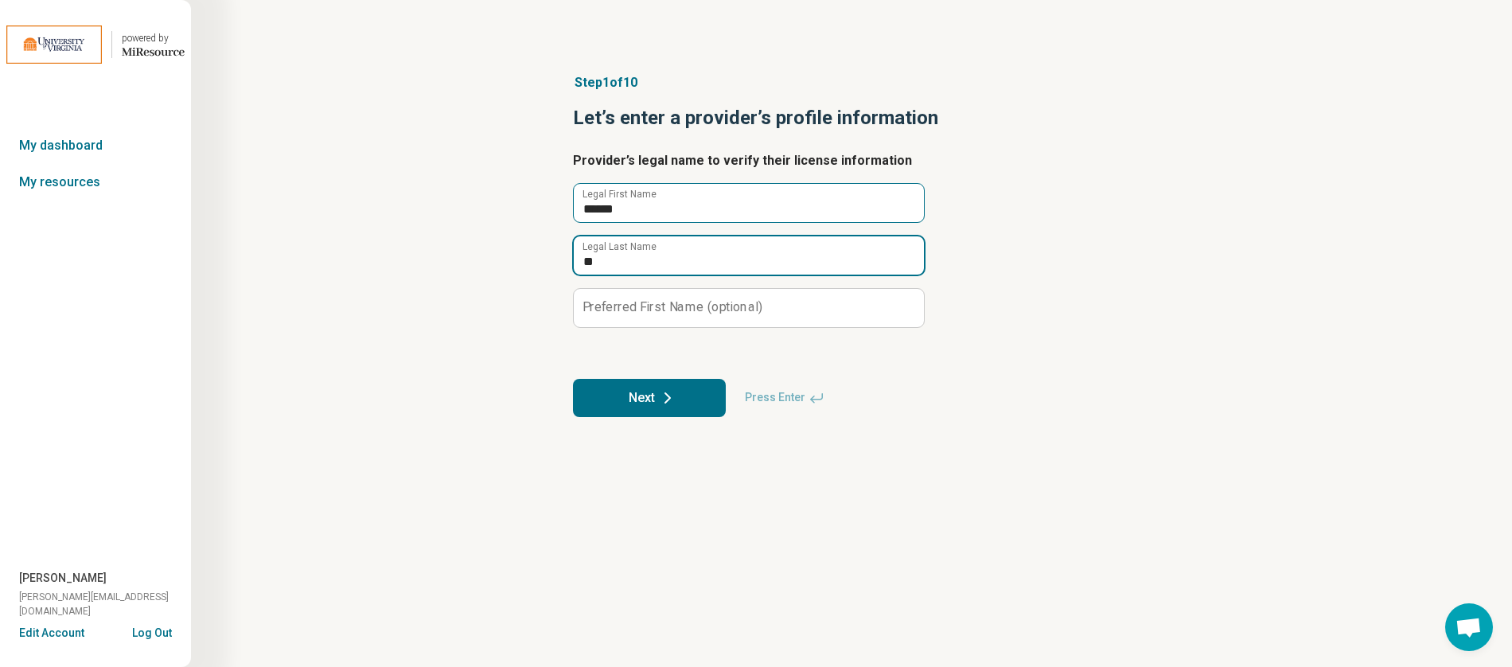
type input "*"
type input "*******"
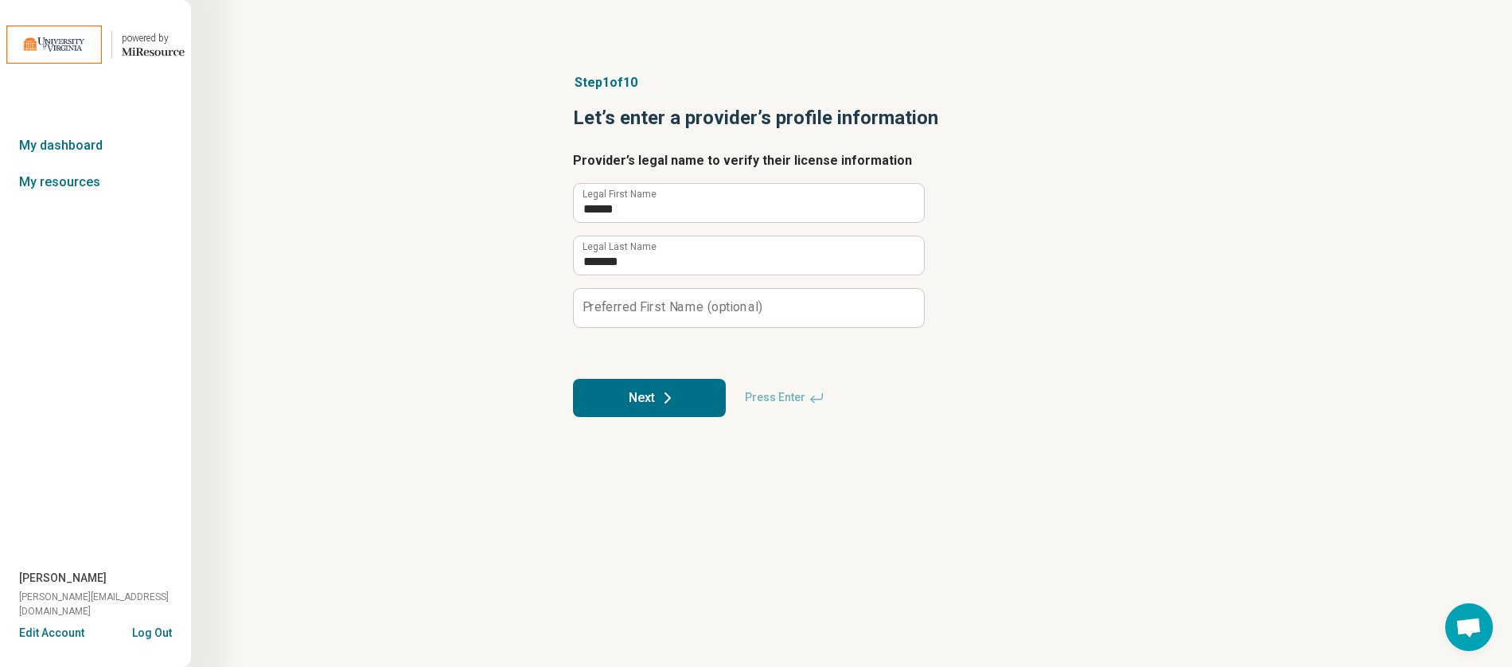
click at [679, 403] on button "Next" at bounding box center [649, 398] width 153 height 38
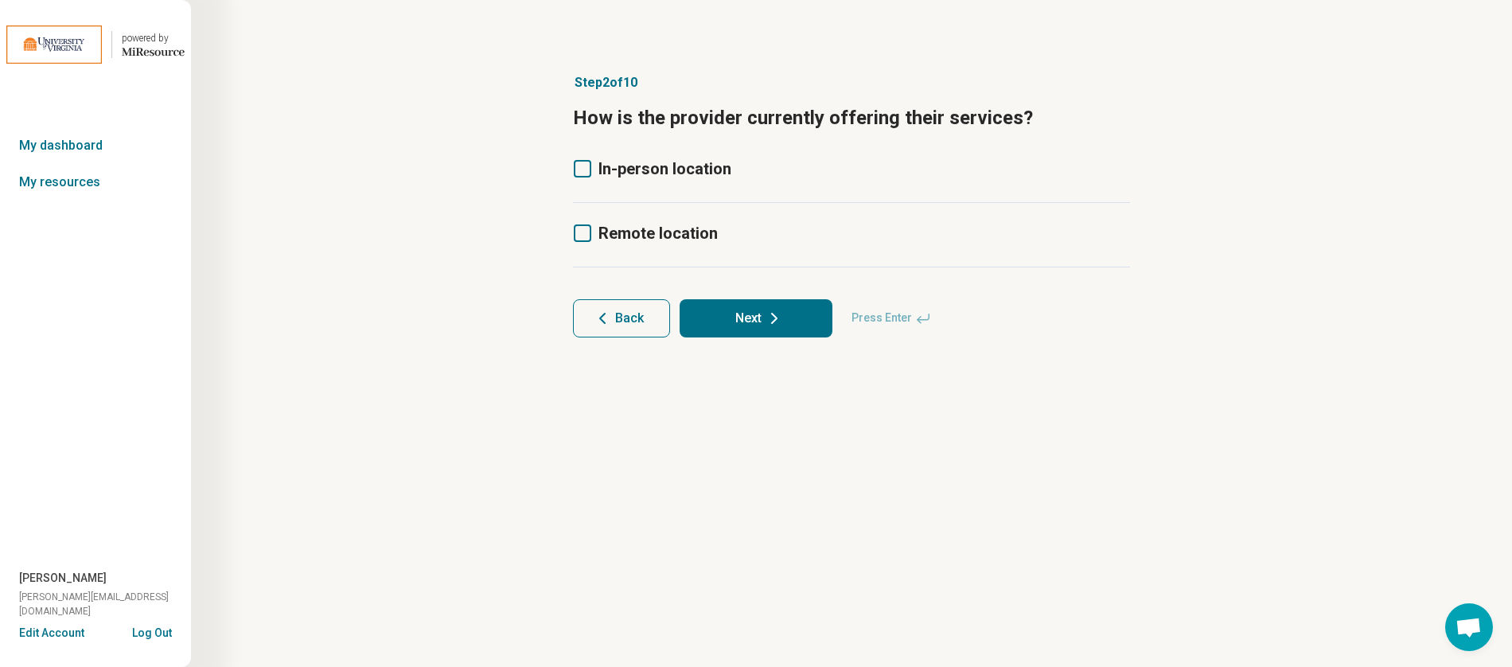
click at [577, 155] on article "Step 2 of 10 How is the provider currently offering their services? In-person l…" at bounding box center [851, 205] width 608 height 328
click at [578, 165] on icon at bounding box center [583, 169] width 18 height 18
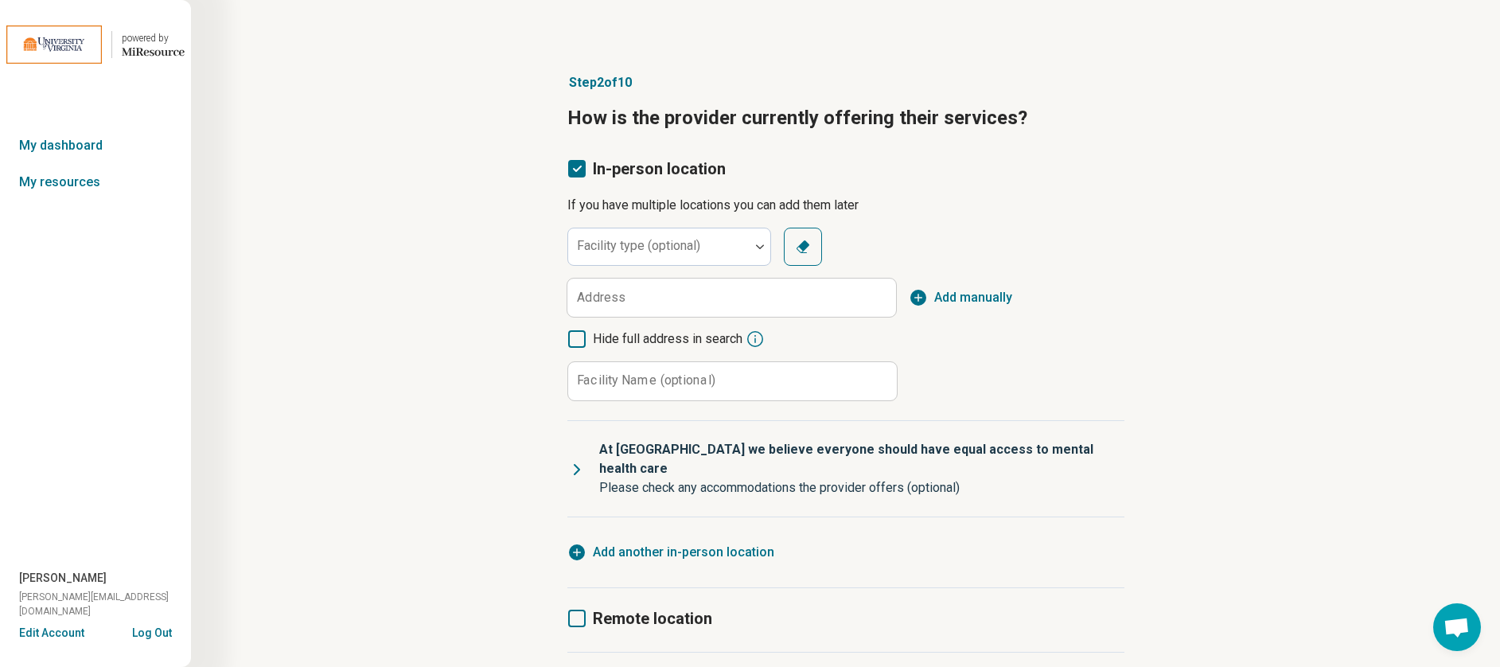
click at [585, 607] on label "Remote location" at bounding box center [639, 618] width 145 height 22
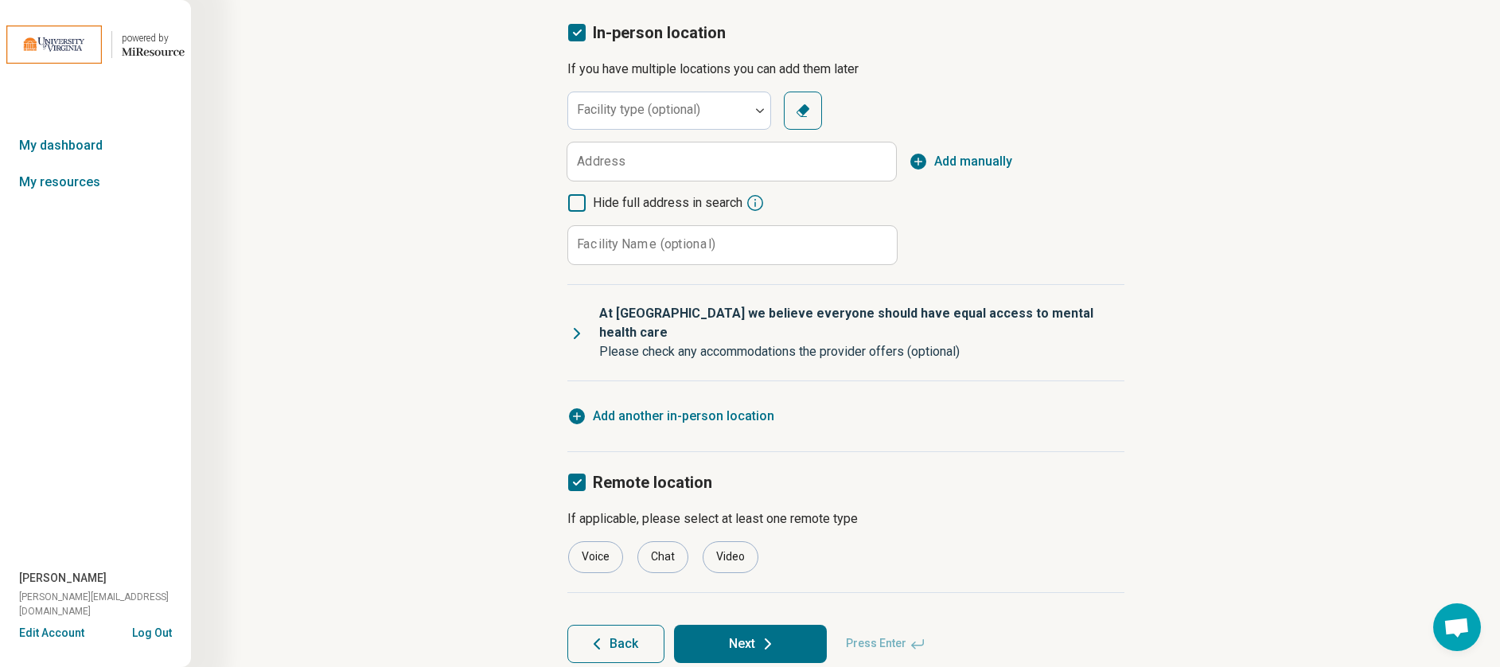
scroll to position [145, 0]
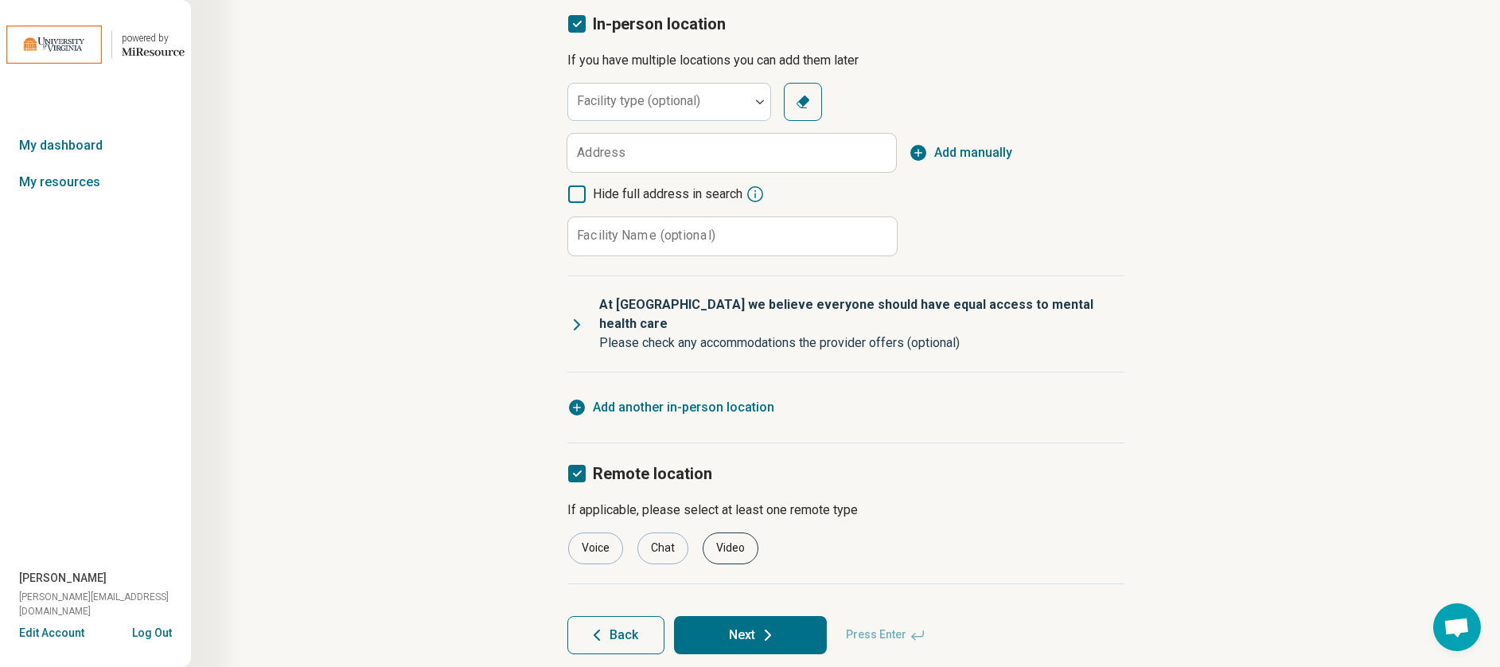
click at [732, 532] on div "Video" at bounding box center [730, 548] width 56 height 32
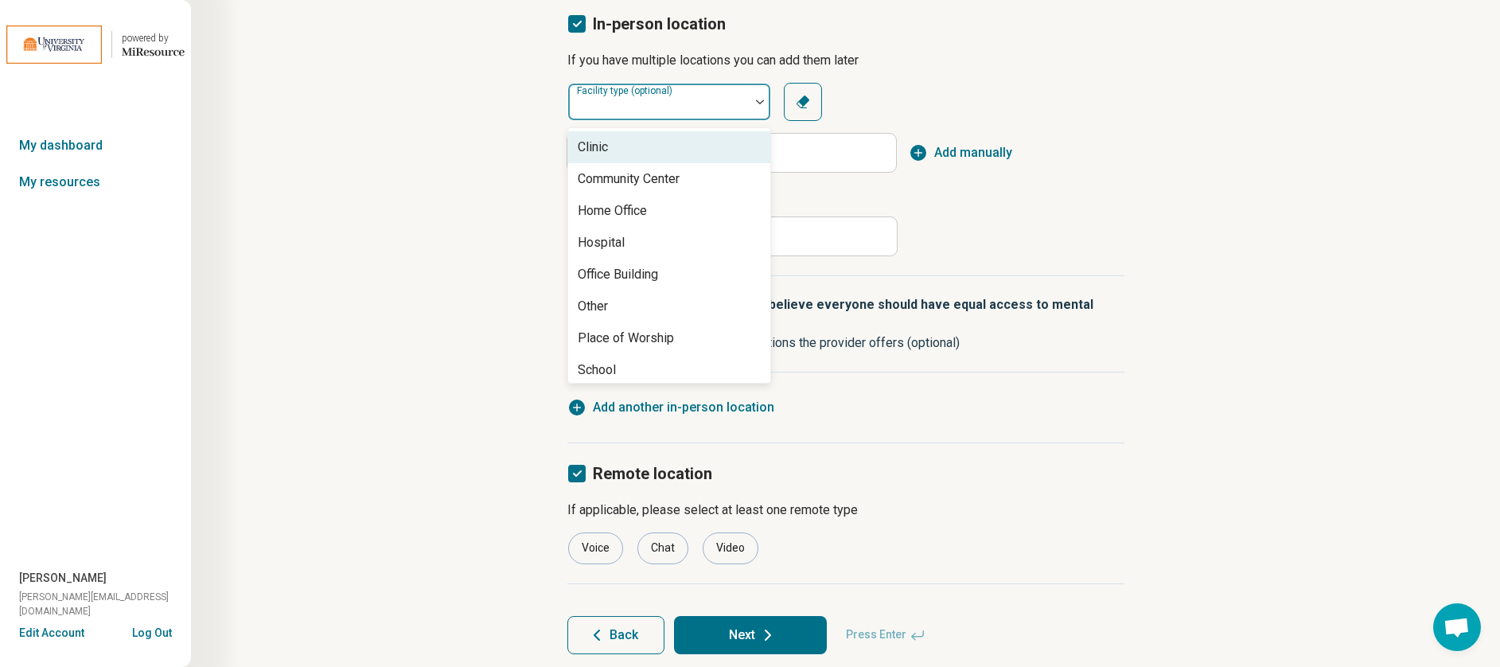
click at [739, 111] on div at bounding box center [658, 108] width 169 height 22
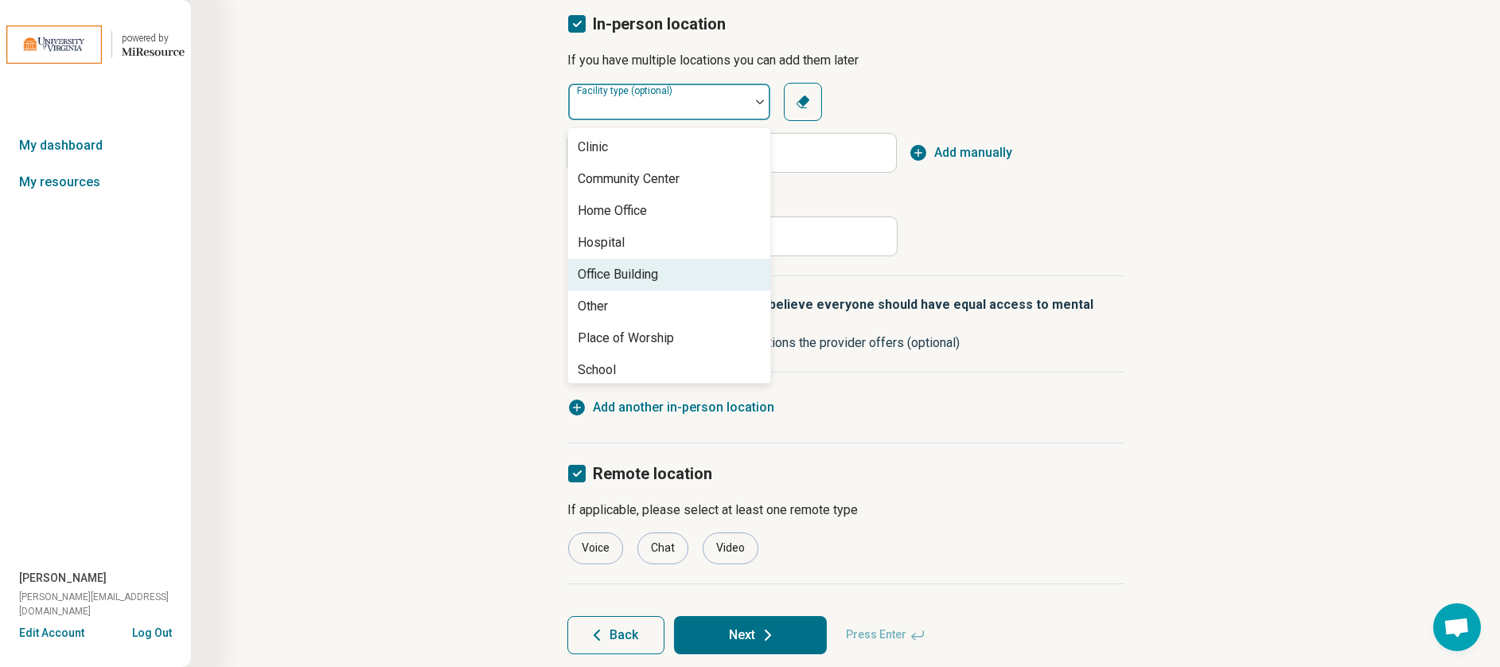
click at [660, 265] on div "Office Building" at bounding box center [669, 275] width 202 height 32
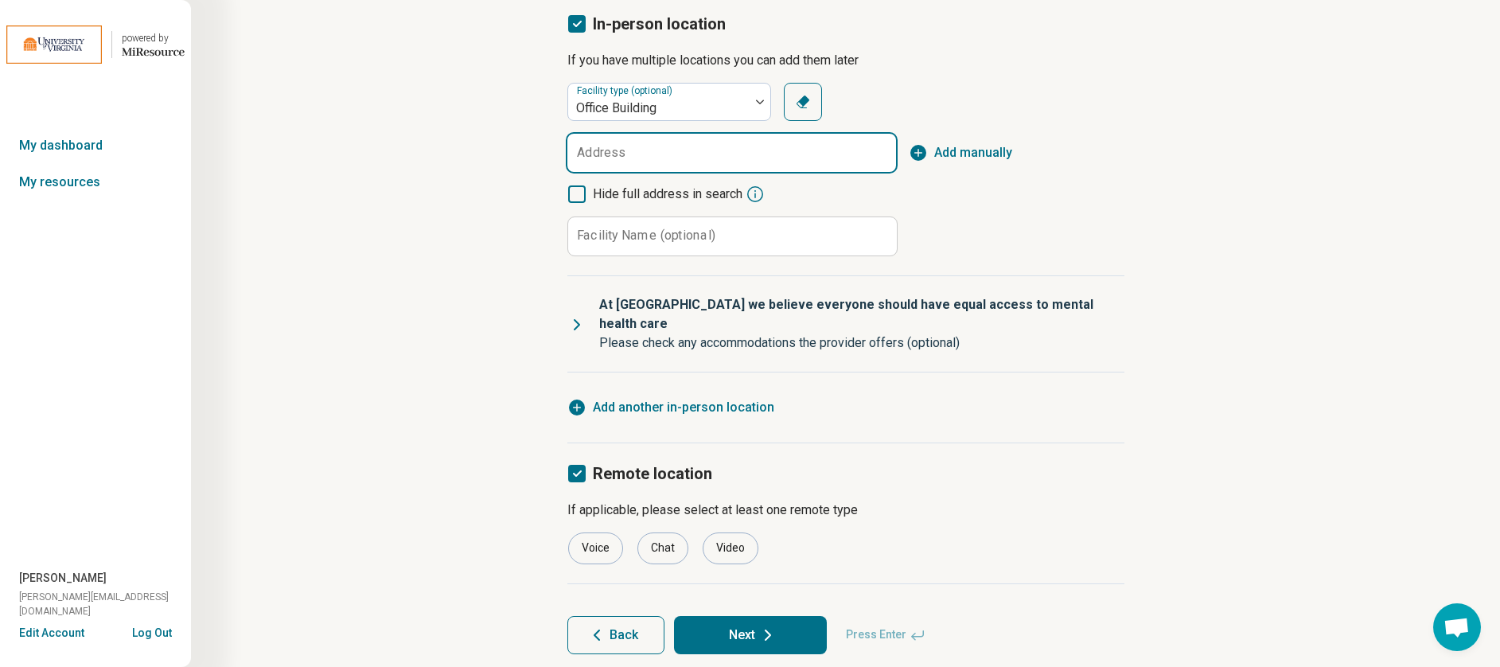
click at [639, 152] on input "Address" at bounding box center [731, 153] width 329 height 38
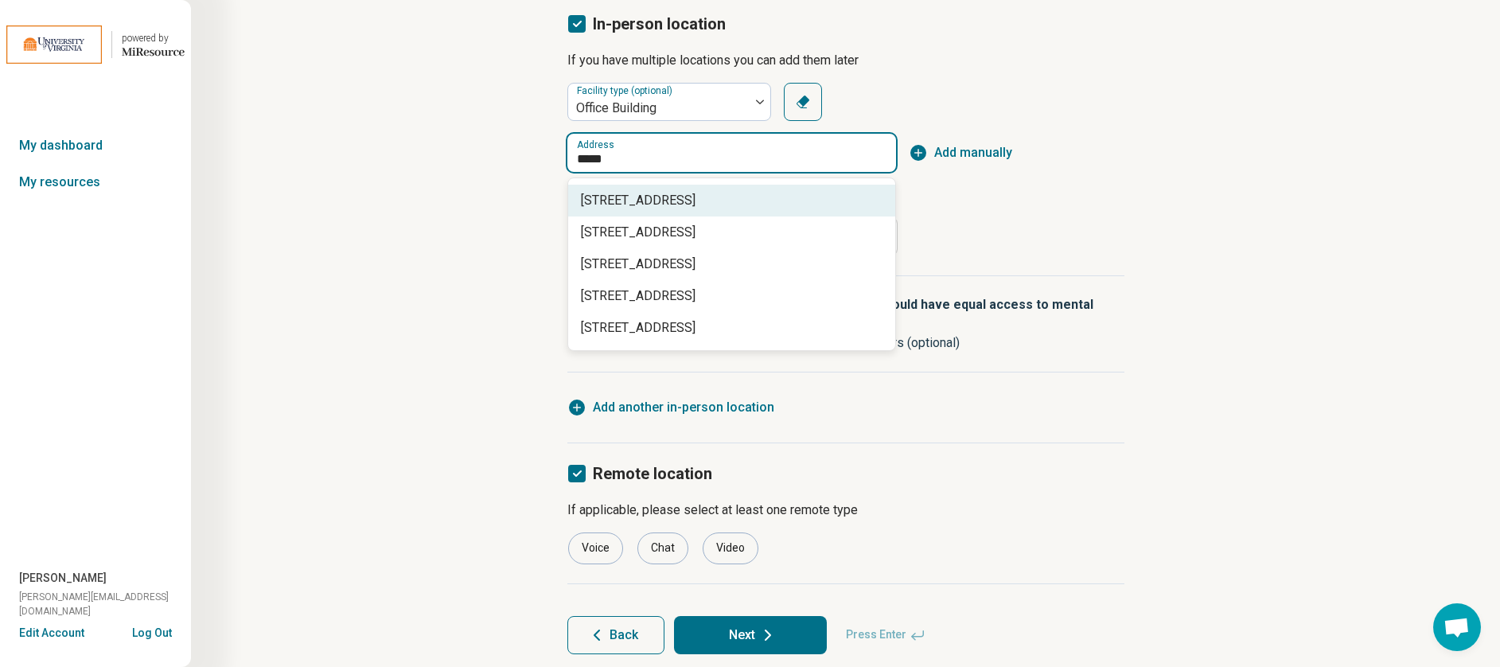
click at [818, 204] on span "[STREET_ADDRESS]" at bounding box center [735, 200] width 308 height 19
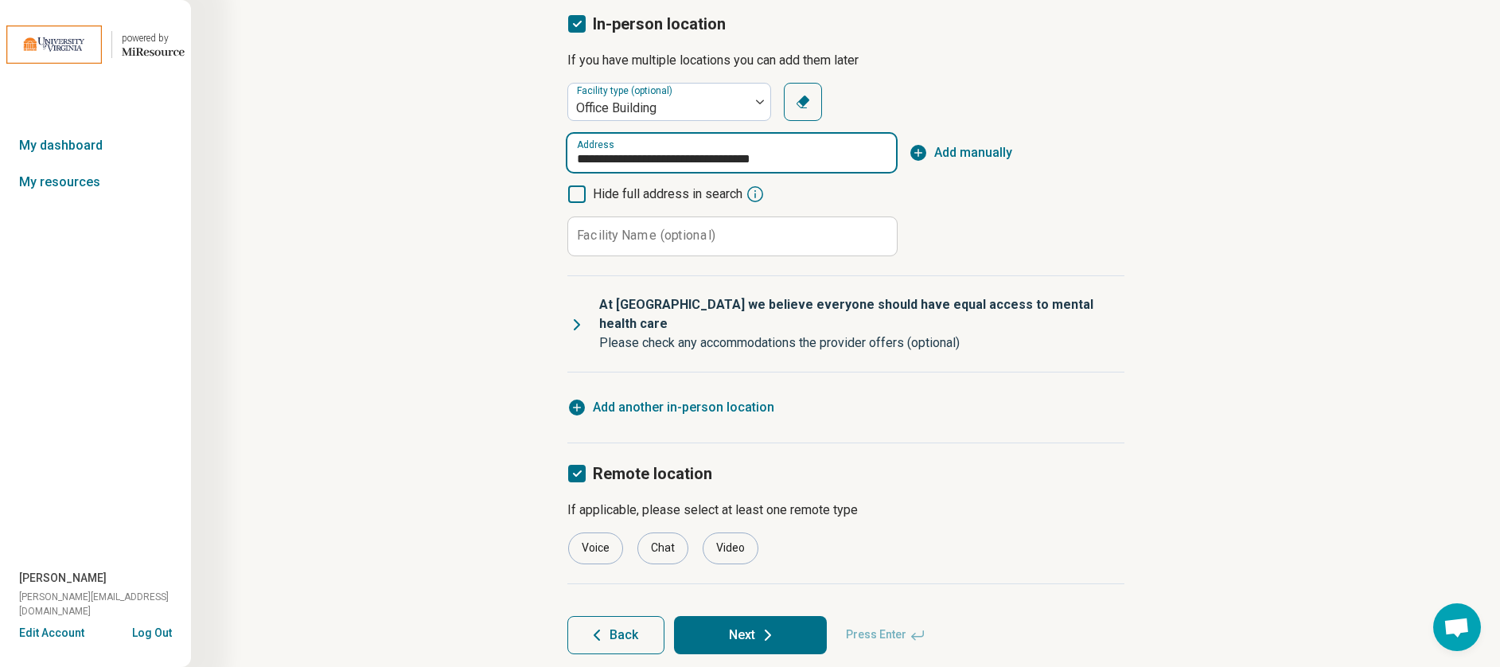
click at [725, 158] on input "**********" at bounding box center [731, 153] width 329 height 38
click at [768, 198] on span "[STREET_ADDRESS]" at bounding box center [735, 200] width 308 height 19
type input "**********"
click at [613, 235] on label "Facility Name (optional)" at bounding box center [646, 235] width 138 height 13
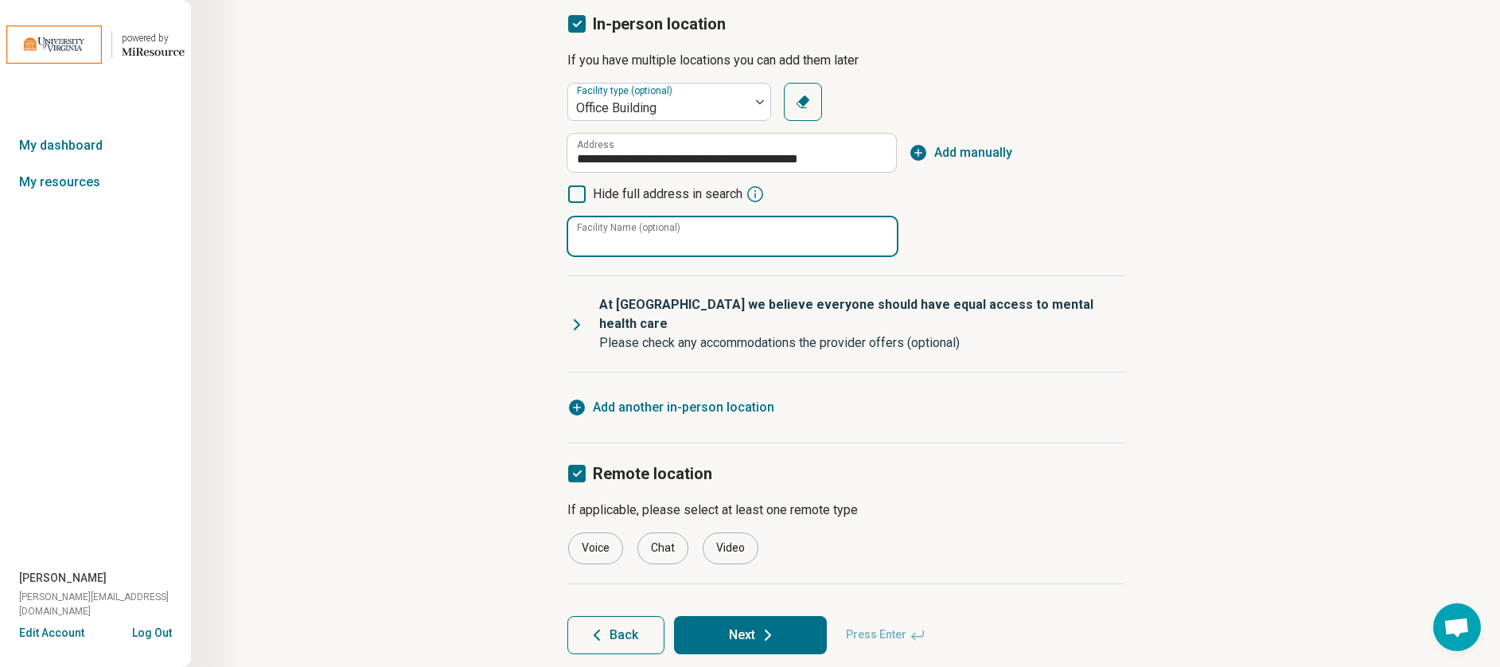
click at [613, 235] on input "Facility Name (optional)" at bounding box center [732, 236] width 329 height 38
type input "**********"
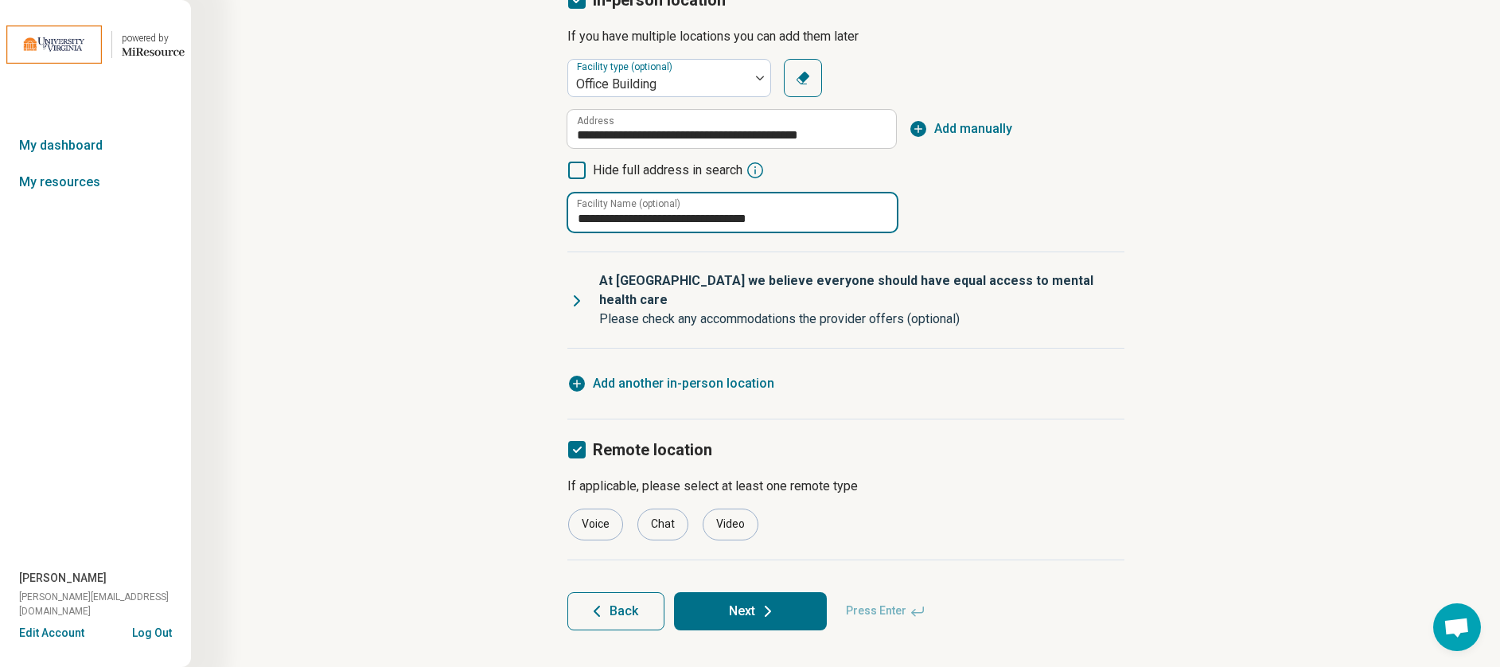
scroll to position [170, 0]
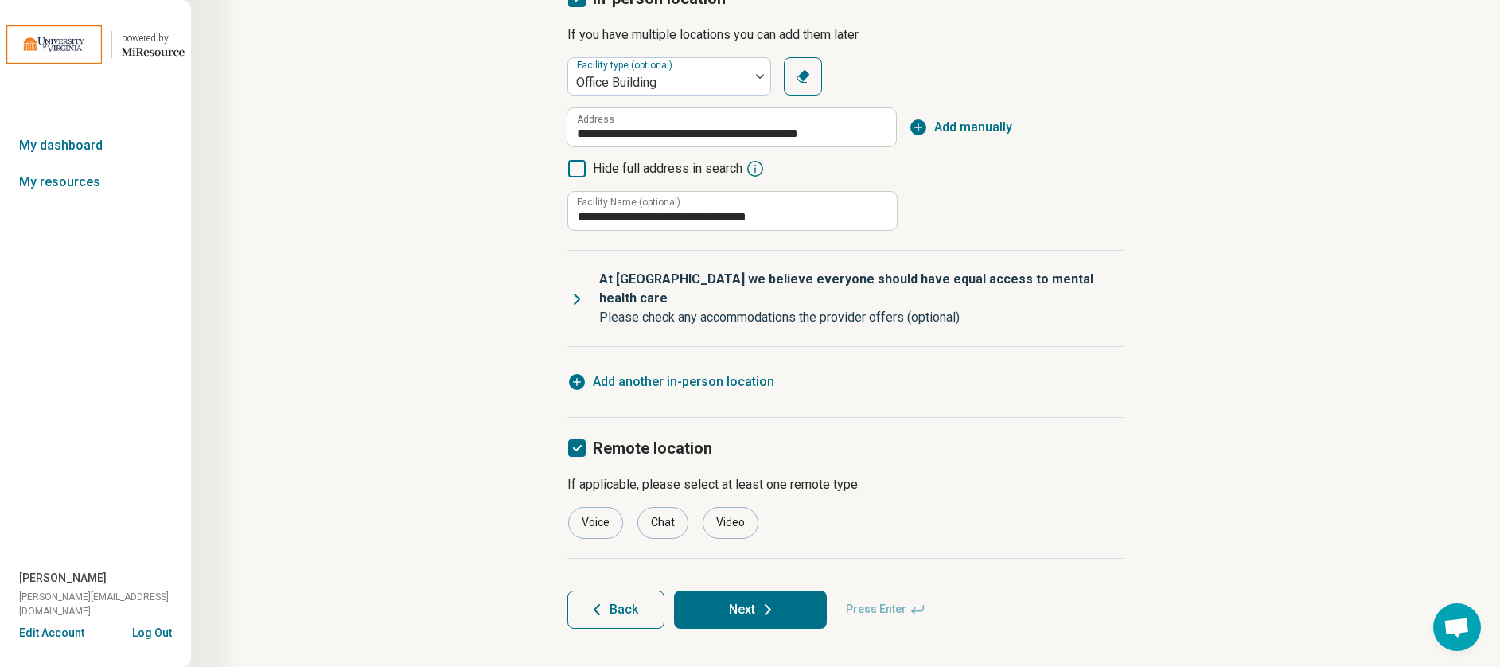
click at [741, 590] on button "Next" at bounding box center [750, 609] width 153 height 38
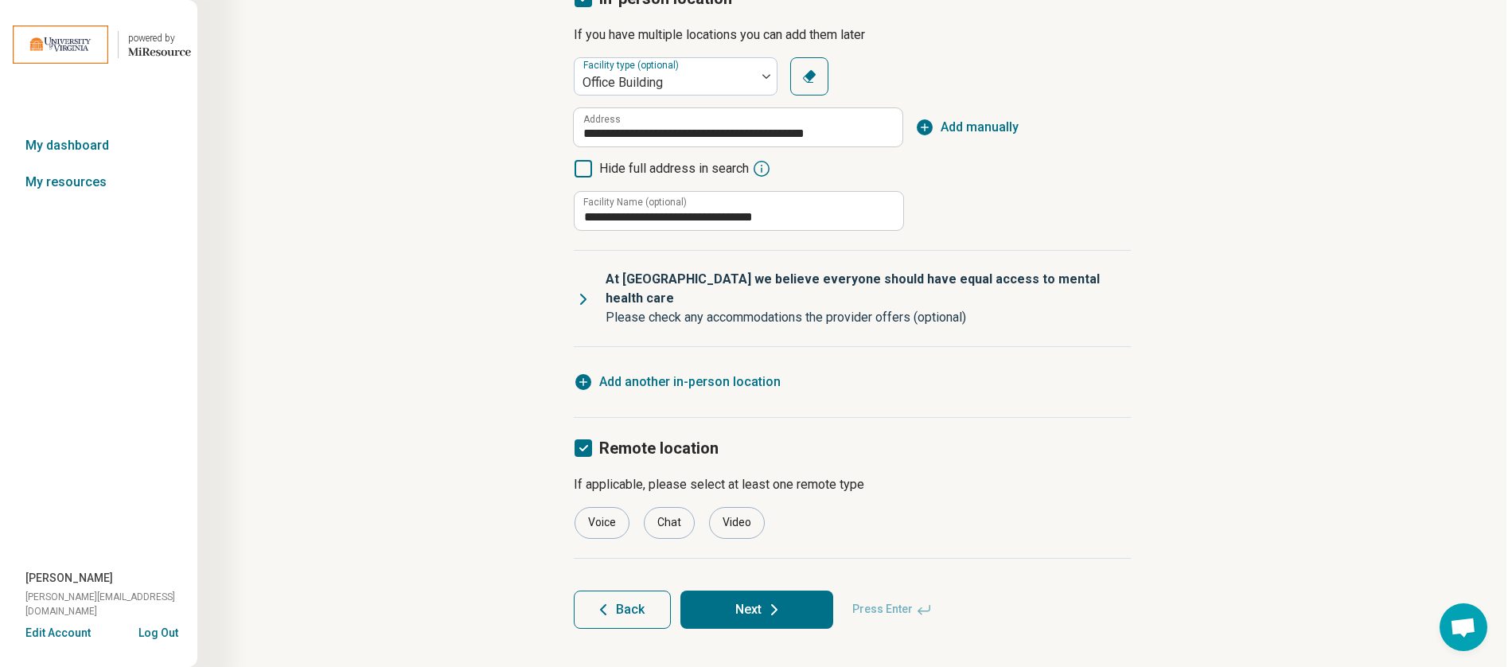
scroll to position [0, 0]
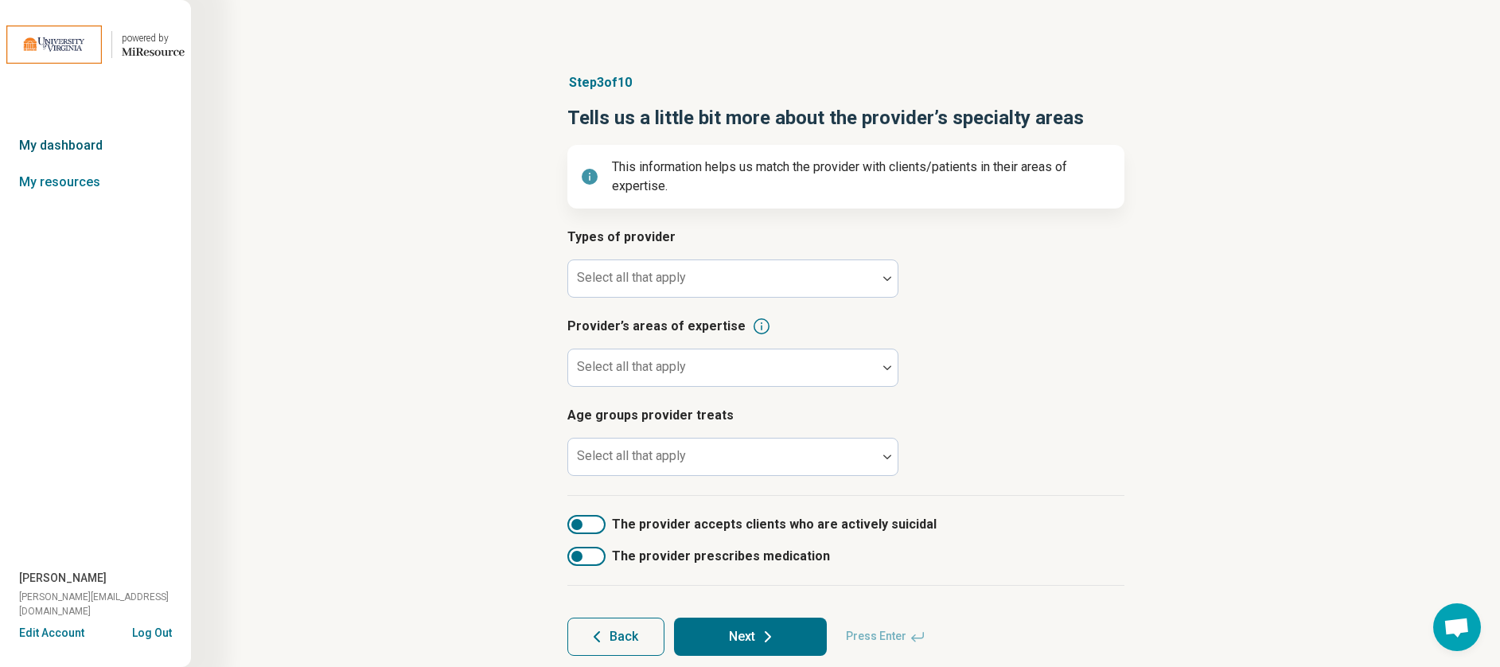
click at [112, 150] on link "My dashboard" at bounding box center [95, 145] width 191 height 37
